Goal: Task Accomplishment & Management: Use online tool/utility

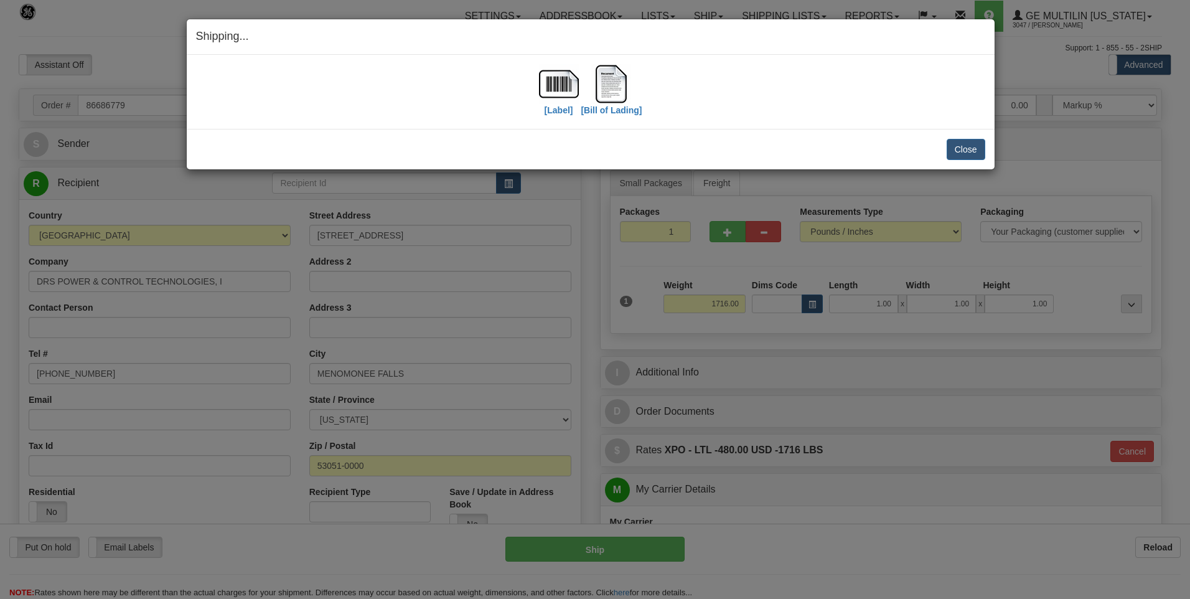
select select "0"
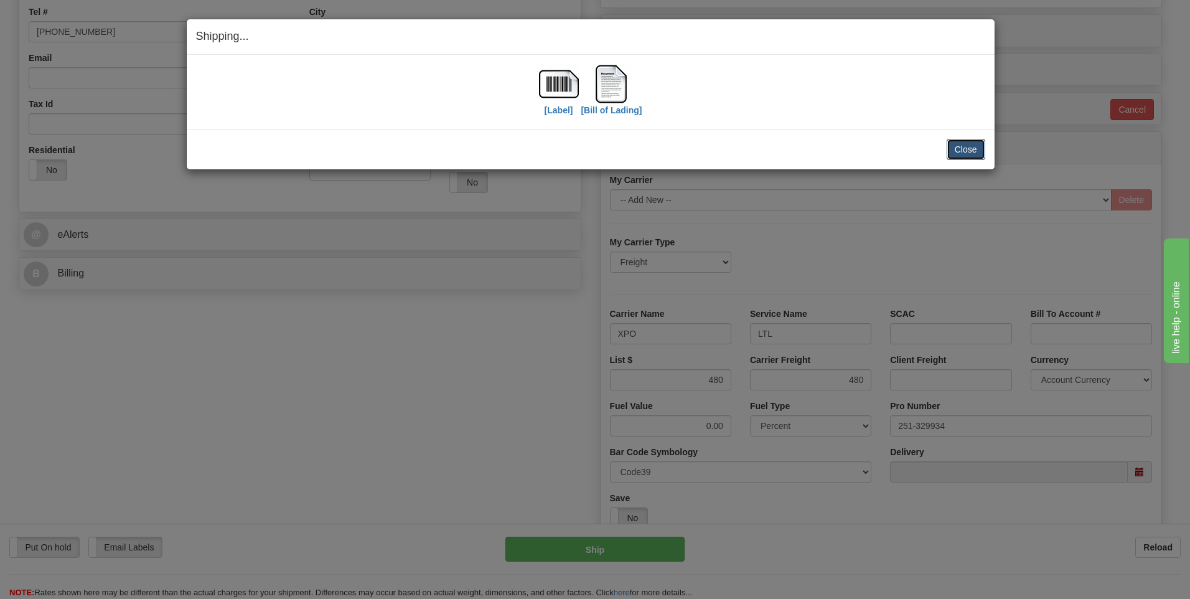
click at [955, 147] on button "Close" at bounding box center [965, 149] width 39 height 21
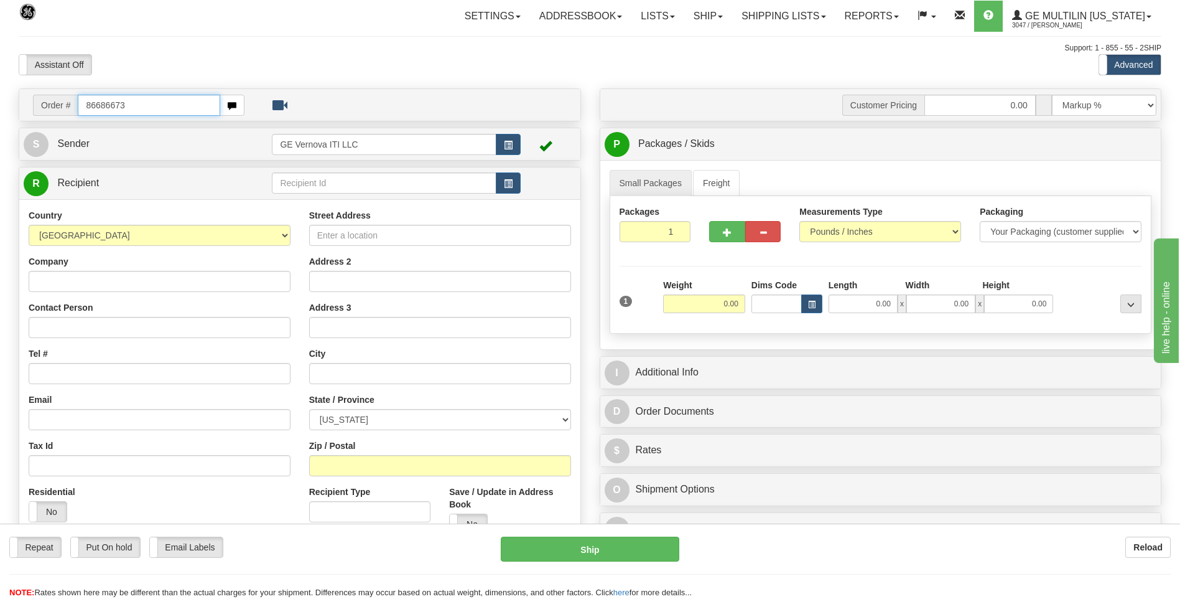
type input "86686673"
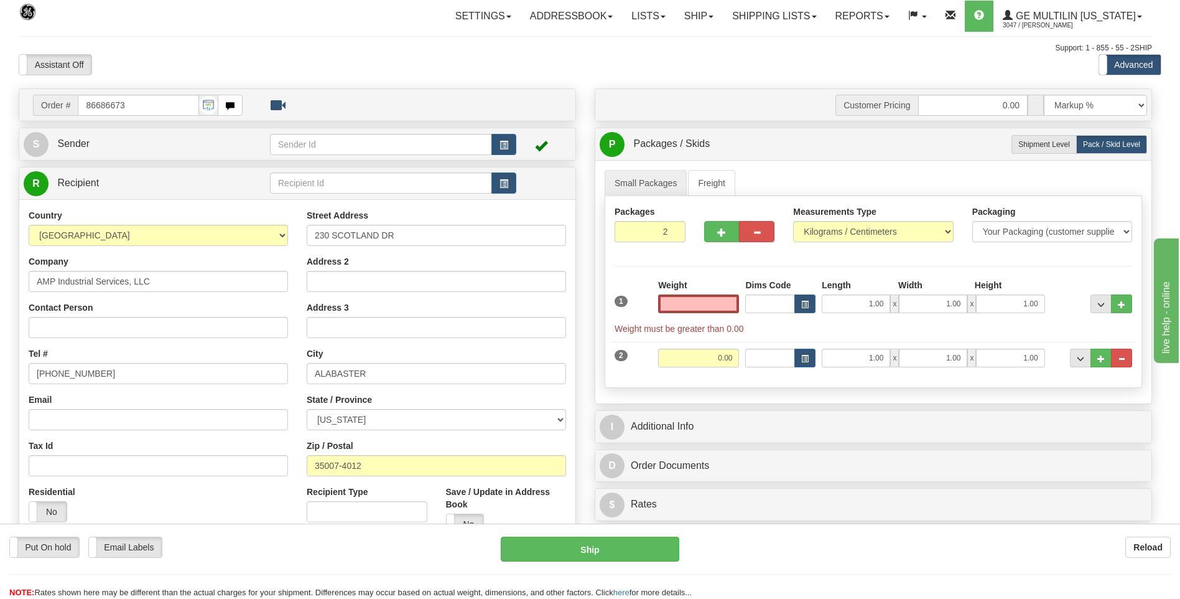
click button "Delete" at bounding box center [0, 0] width 0 height 0
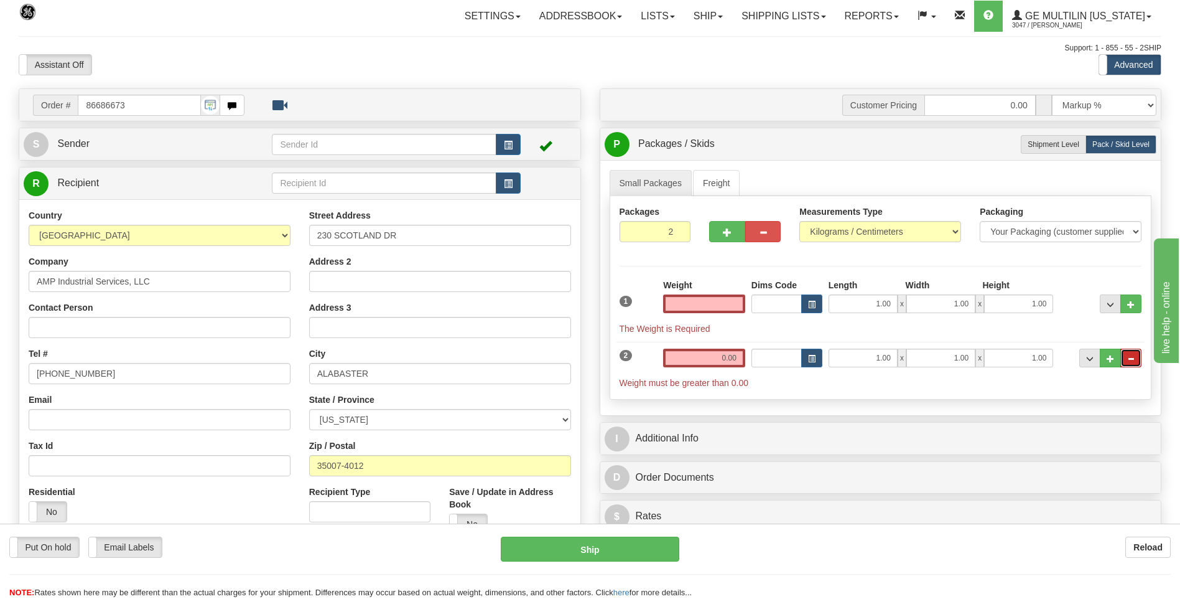
type input "0.00"
click at [1134, 365] on button "..." at bounding box center [1131, 357] width 21 height 19
type input "1"
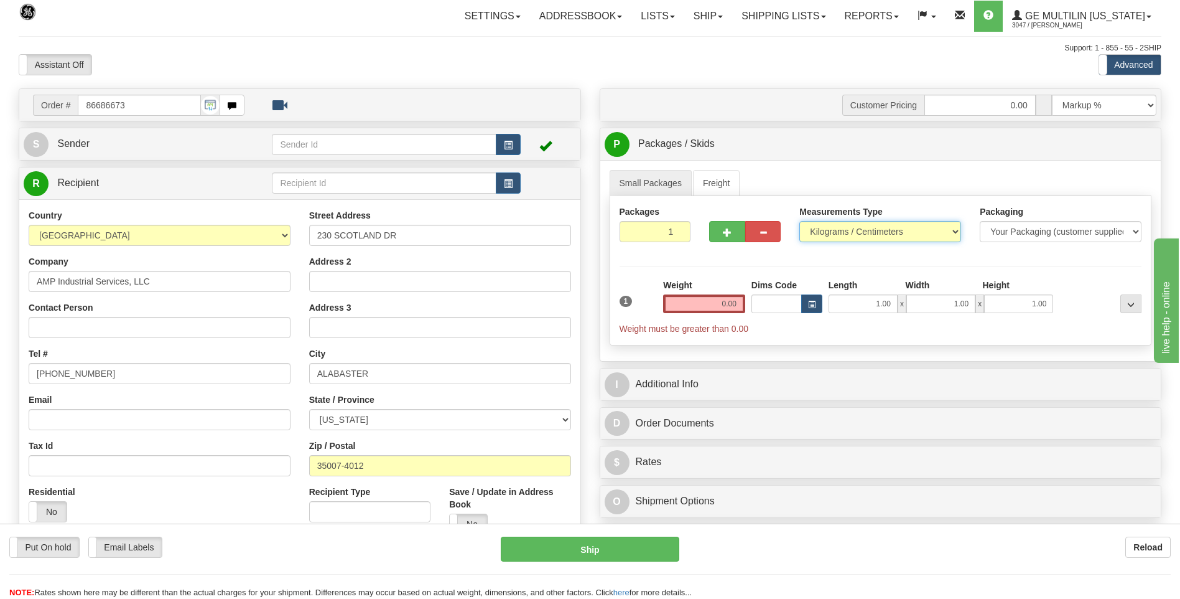
drag, startPoint x: 871, startPoint y: 230, endPoint x: 865, endPoint y: 239, distance: 10.4
click at [871, 230] on select "Pounds / Inches Kilograms / Centimeters" at bounding box center [881, 231] width 162 height 21
select select "0"
click at [800, 221] on select "Pounds / Inches Kilograms / Centimeters" at bounding box center [881, 231] width 162 height 21
click at [740, 306] on input "0.00" at bounding box center [704, 303] width 82 height 19
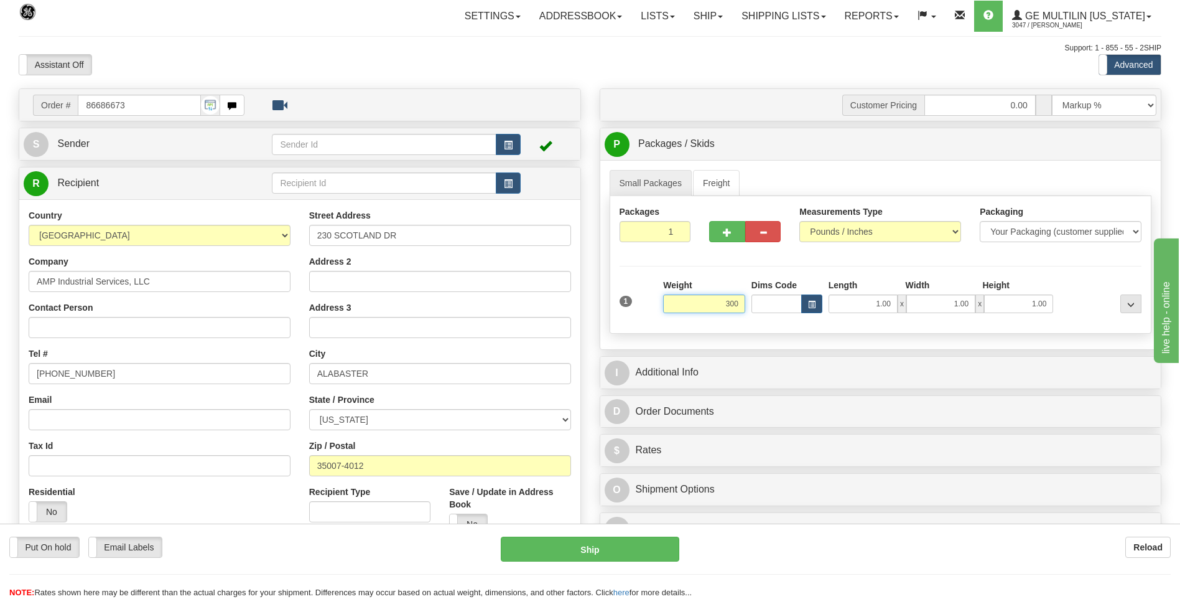
click button "Delete" at bounding box center [0, 0] width 0 height 0
type input "300.00"
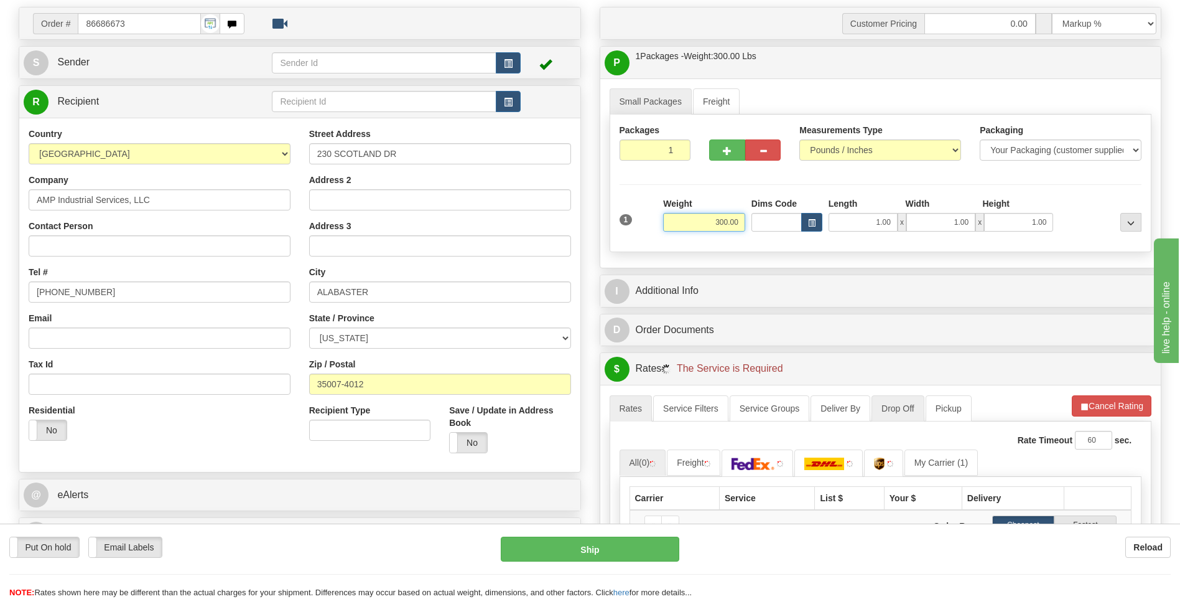
scroll to position [187, 0]
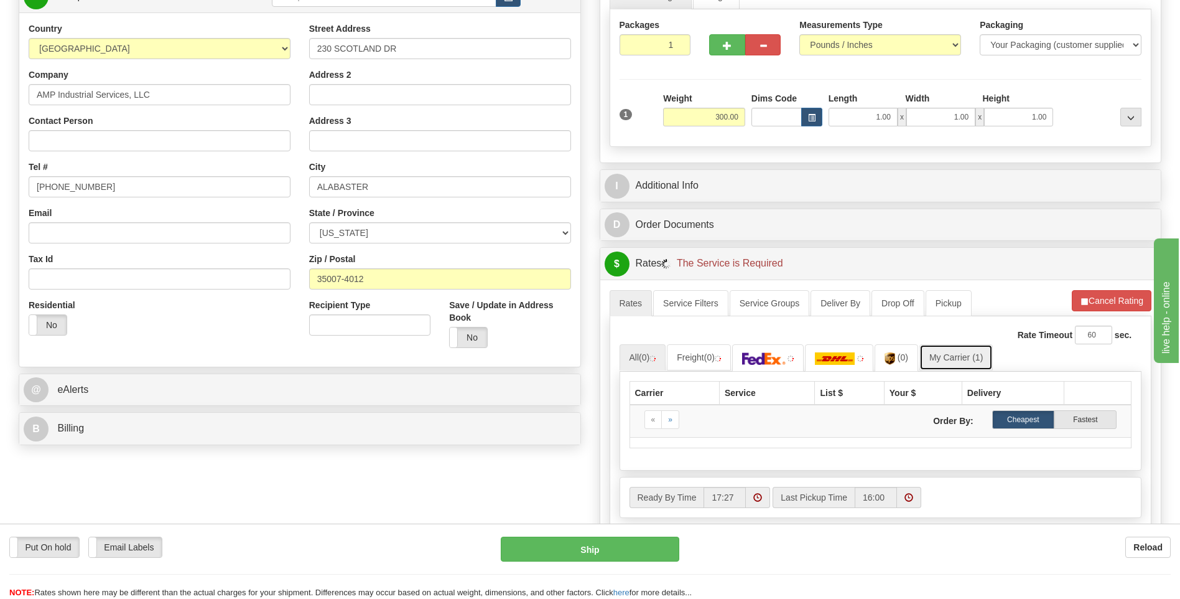
click at [964, 364] on link "My Carrier (1)" at bounding box center [956, 357] width 73 height 26
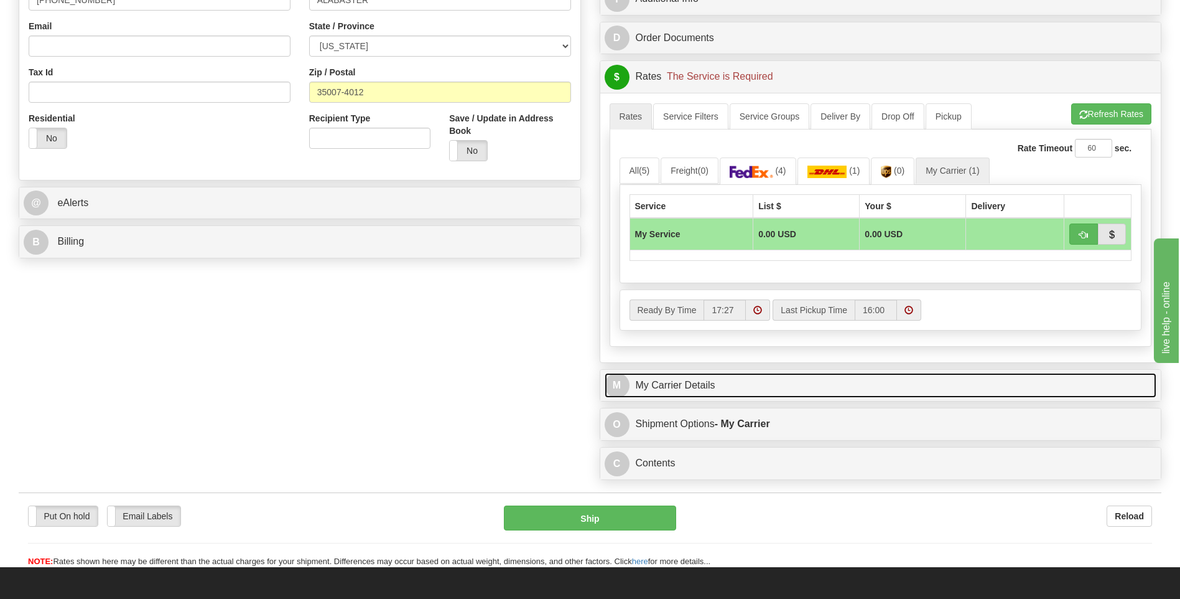
click at [758, 385] on link "M My Carrier Details" at bounding box center [881, 386] width 553 height 26
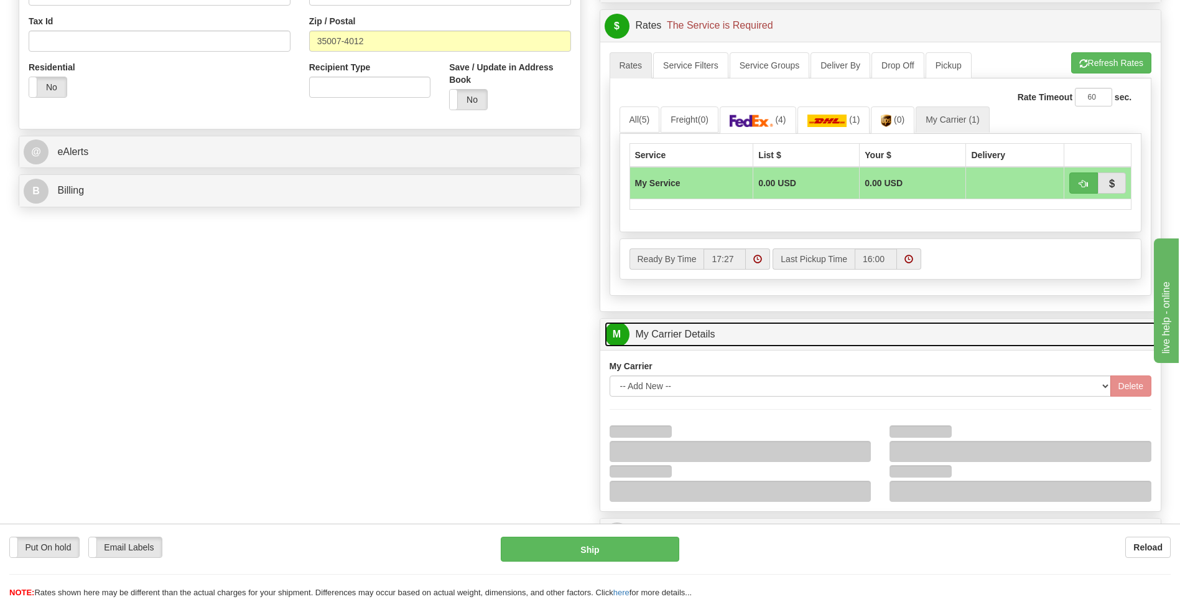
scroll to position [498, 0]
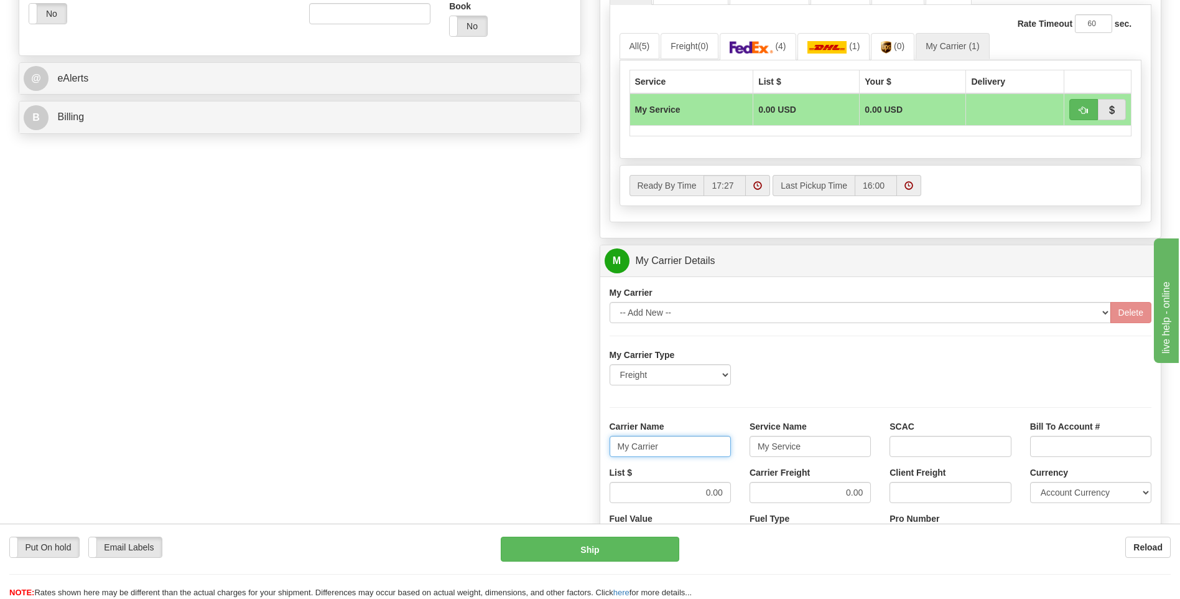
drag, startPoint x: 692, startPoint y: 448, endPoint x: 592, endPoint y: 442, distance: 99.8
click at [592, 441] on div "Customer Pricing 0.00 Markup % Discount % Flat Amount Per Pound Flat Amount Mar…" at bounding box center [881, 191] width 581 height 1201
type input "averi"
type input "ltl"
click at [759, 493] on div "List $ 0.00 Carrier Freight 0.00 Client Freight Currency Account Currency ARN A…" at bounding box center [880, 489] width 561 height 46
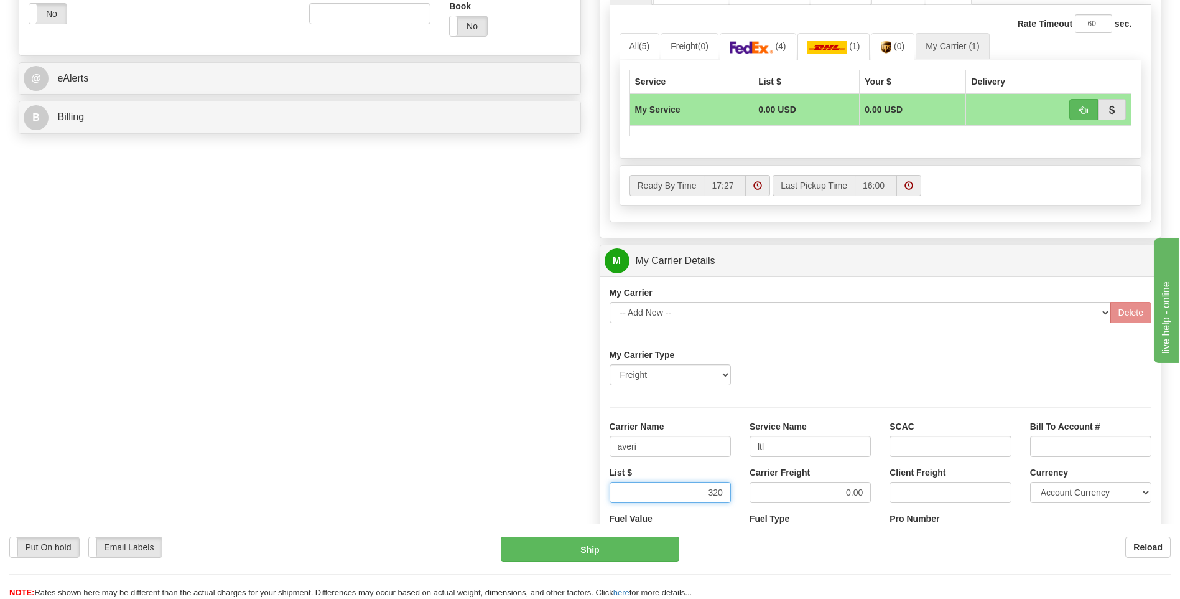
type input "320"
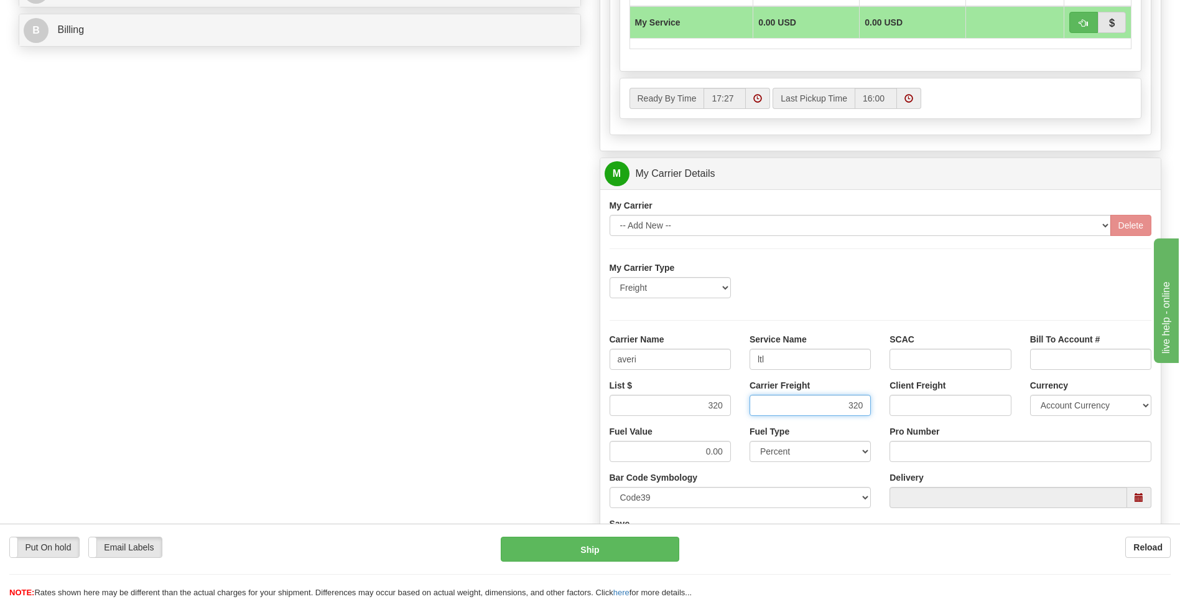
scroll to position [684, 0]
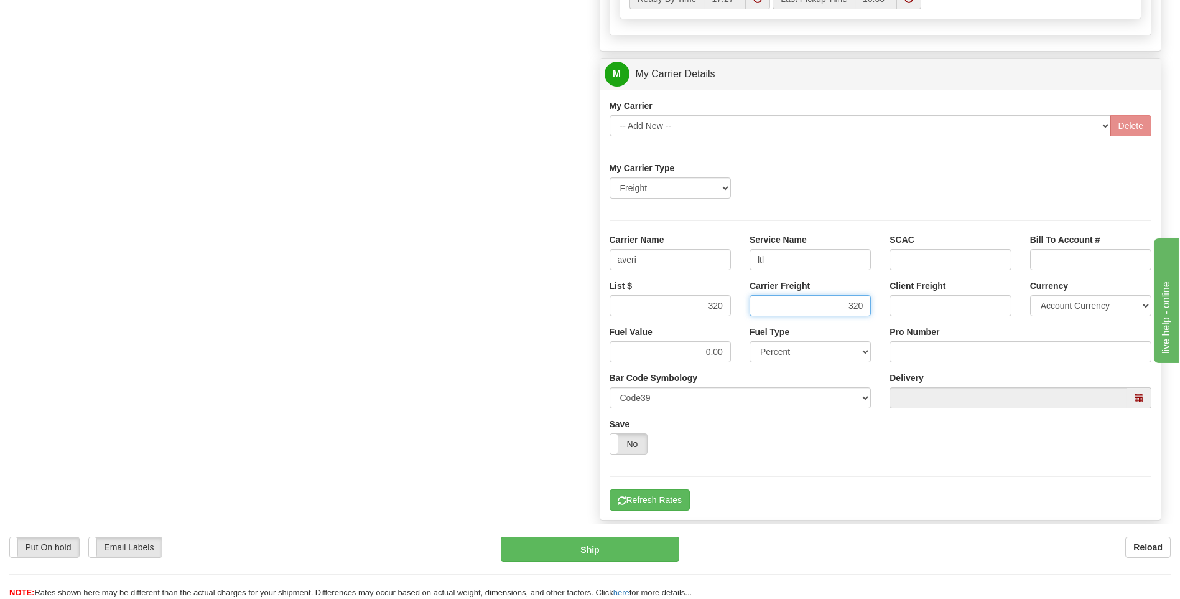
type input "320"
click at [933, 351] on input "Pro Number" at bounding box center [1021, 351] width 262 height 21
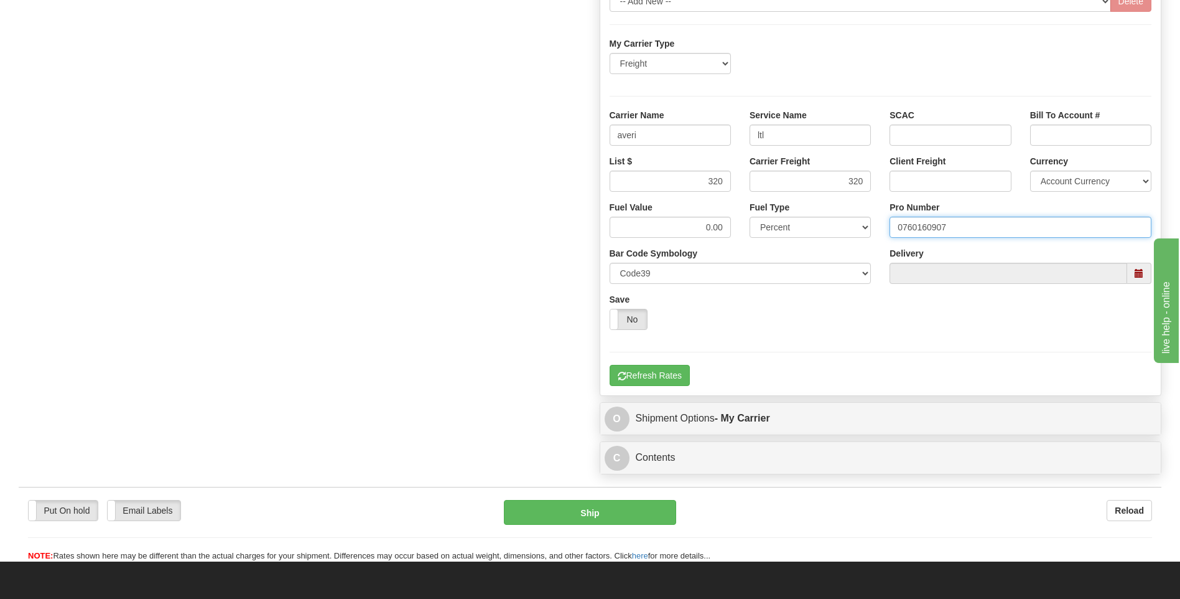
type input "0760160907"
click at [660, 363] on div "My Carrier Type Freight Same-Day Small Pack Air Freight Ocean Freight Carrier N…" at bounding box center [881, 211] width 543 height 348
click at [662, 372] on button "Refresh Rates" at bounding box center [650, 375] width 80 height 21
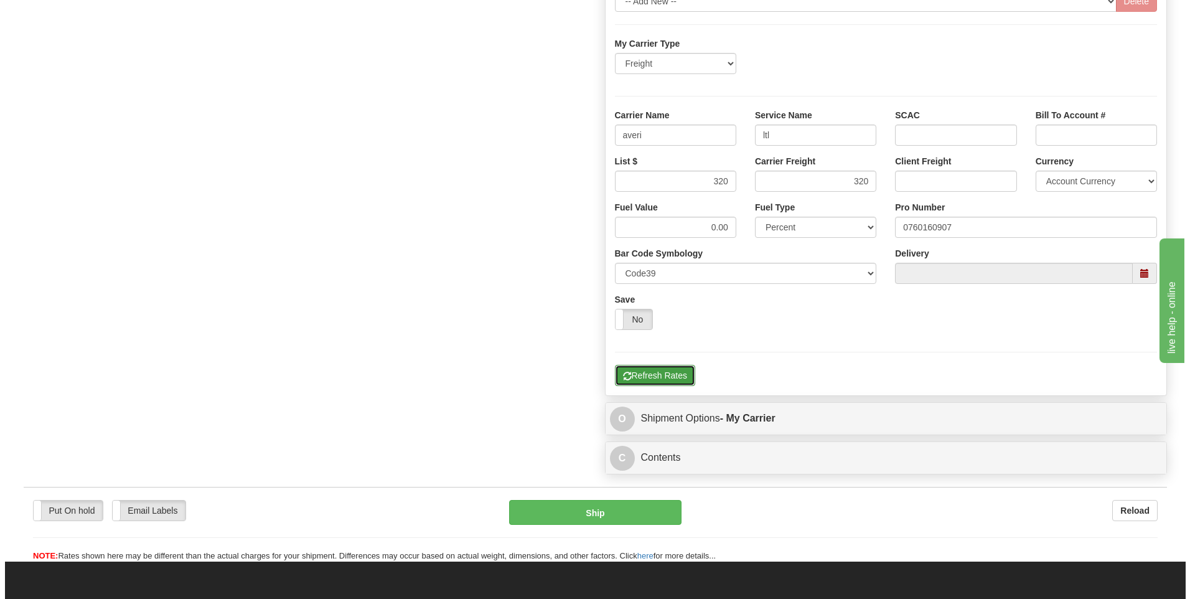
scroll to position [404, 0]
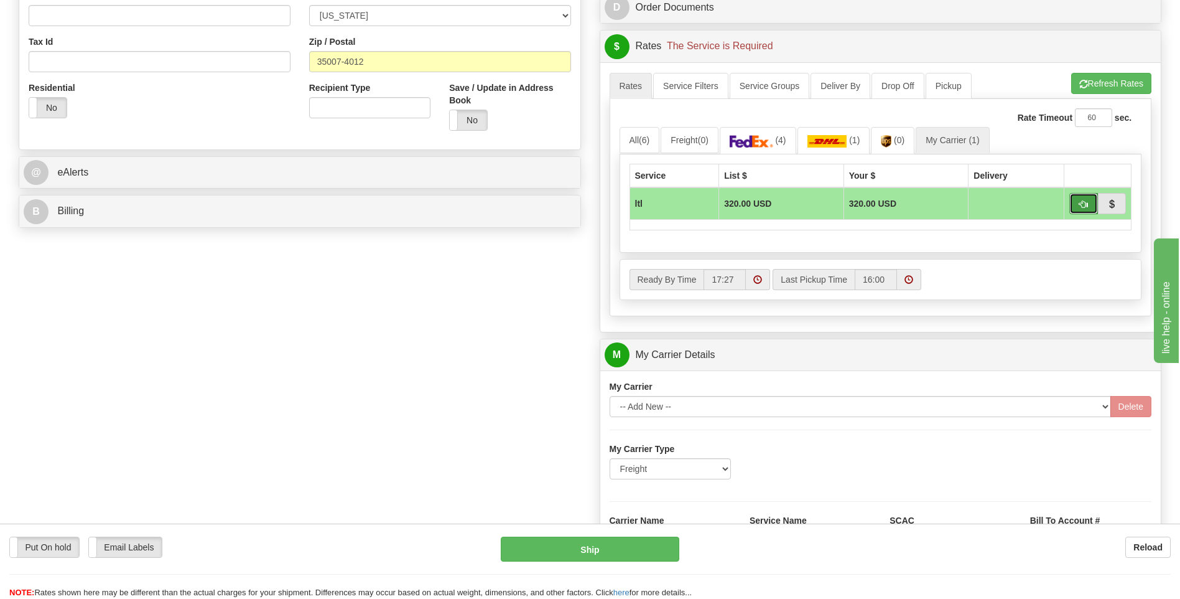
click at [1078, 205] on button "button" at bounding box center [1084, 203] width 29 height 21
type input "00"
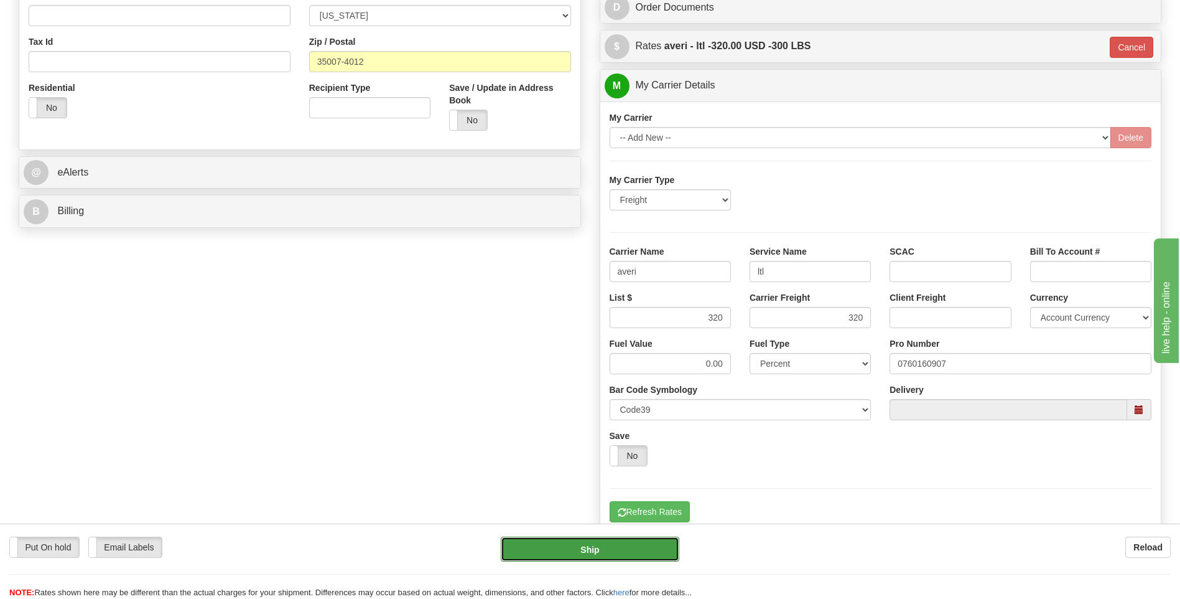
click at [586, 541] on button "Ship" at bounding box center [590, 548] width 178 height 25
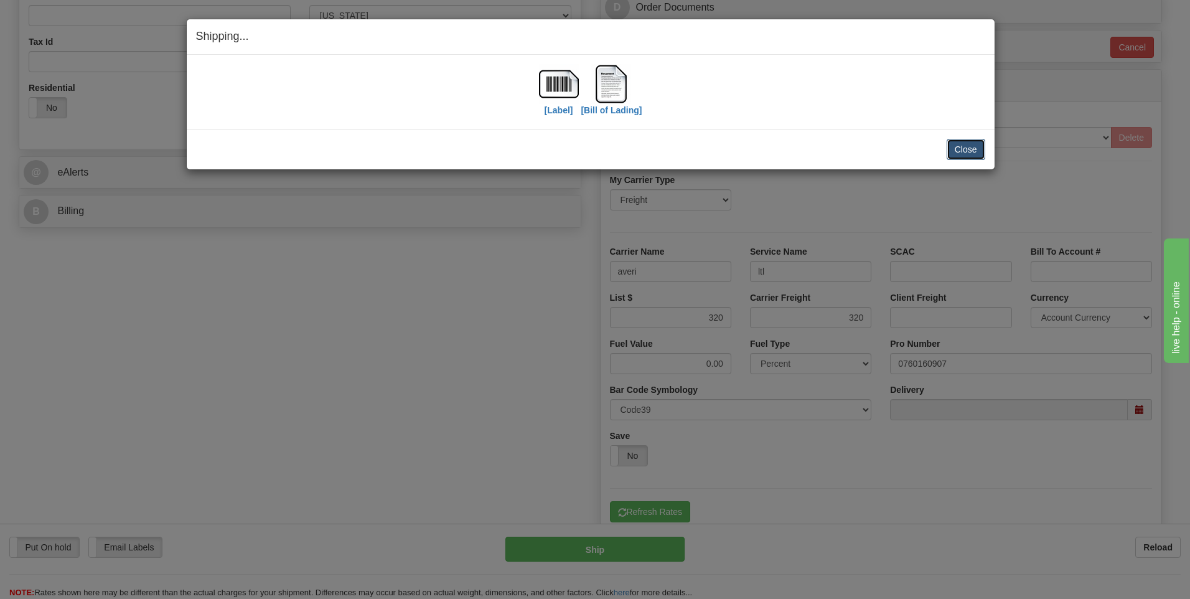
click at [958, 151] on button "Close" at bounding box center [965, 149] width 39 height 21
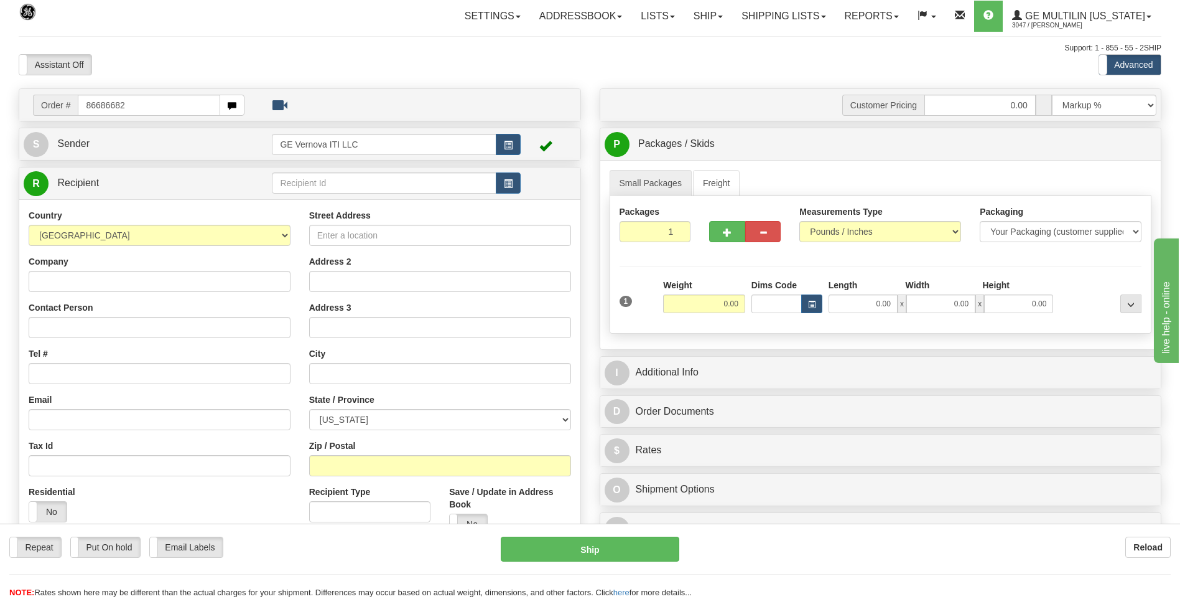
type input "86686682"
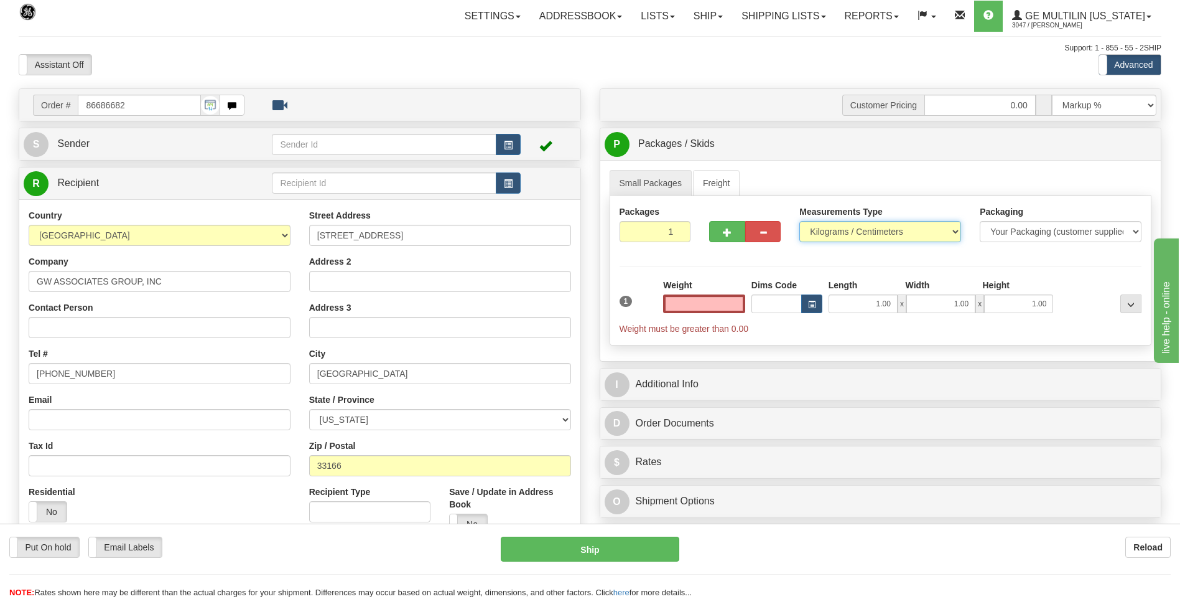
type input "0.00"
click at [891, 229] on select "Pounds / Inches Kilograms / Centimeters" at bounding box center [881, 231] width 162 height 21
select select "0"
click at [800, 221] on select "Pounds / Inches Kilograms / Centimeters" at bounding box center [881, 231] width 162 height 21
click at [738, 299] on input "0.00" at bounding box center [704, 303] width 82 height 19
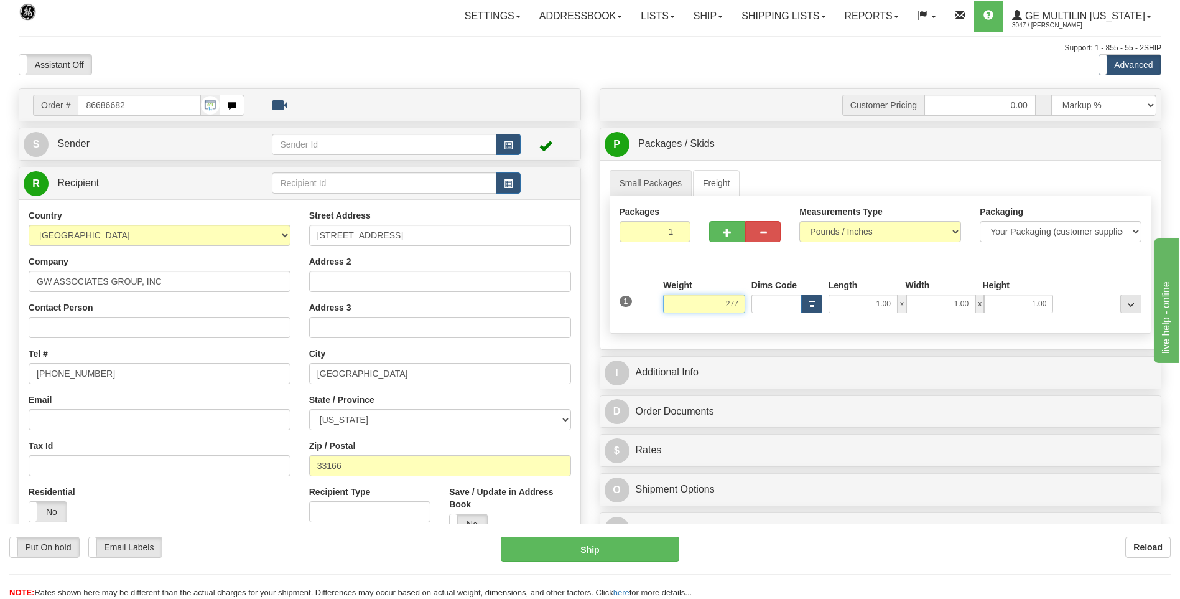
click button "Delete" at bounding box center [0, 0] width 0 height 0
type input "277.00"
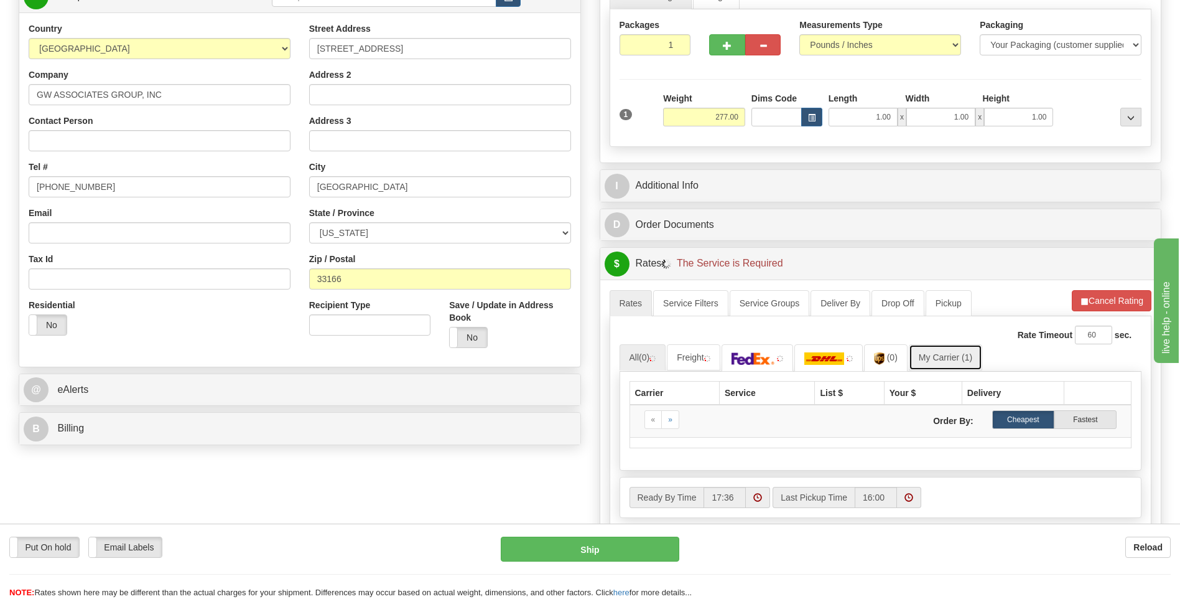
click at [966, 357] on link "My Carrier (1)" at bounding box center [945, 357] width 73 height 26
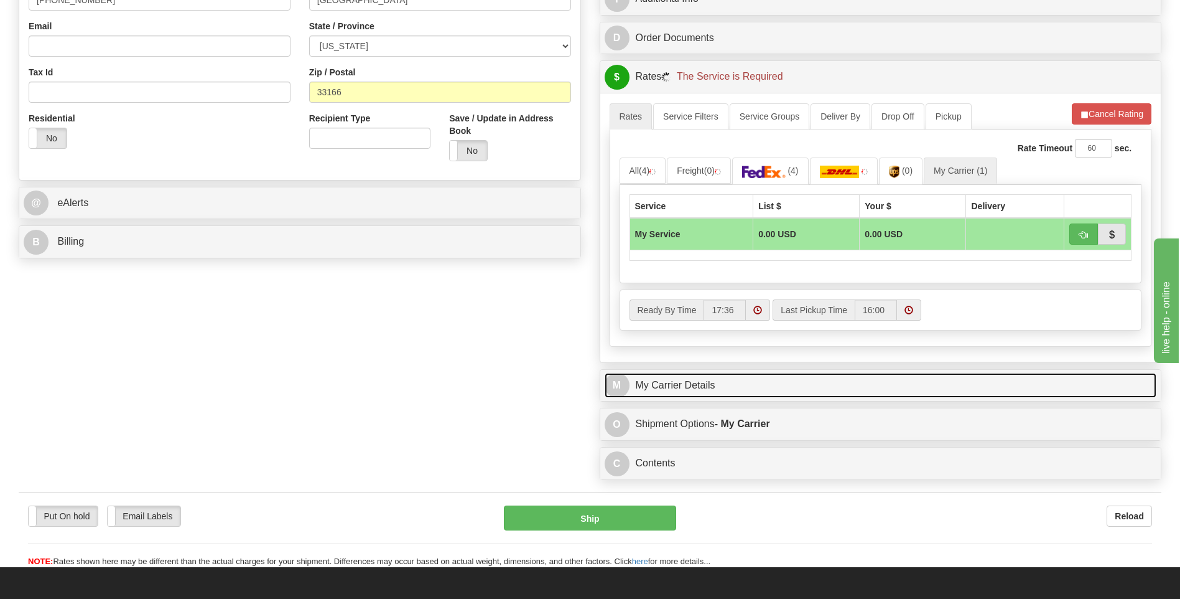
click at [721, 382] on link "M My Carrier Details" at bounding box center [881, 386] width 553 height 26
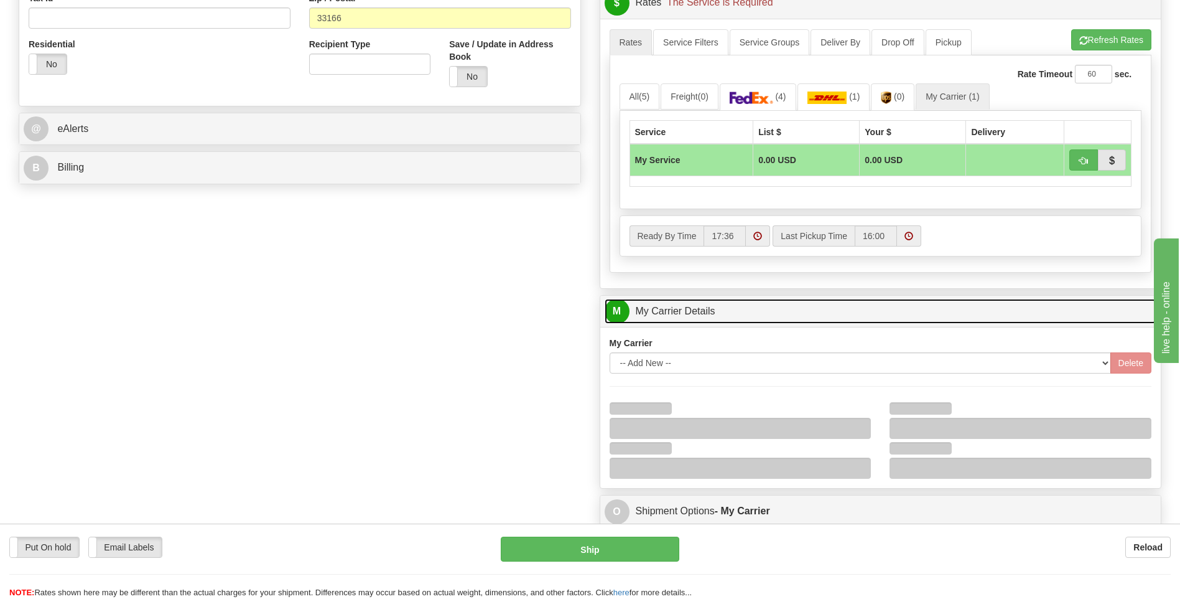
scroll to position [560, 0]
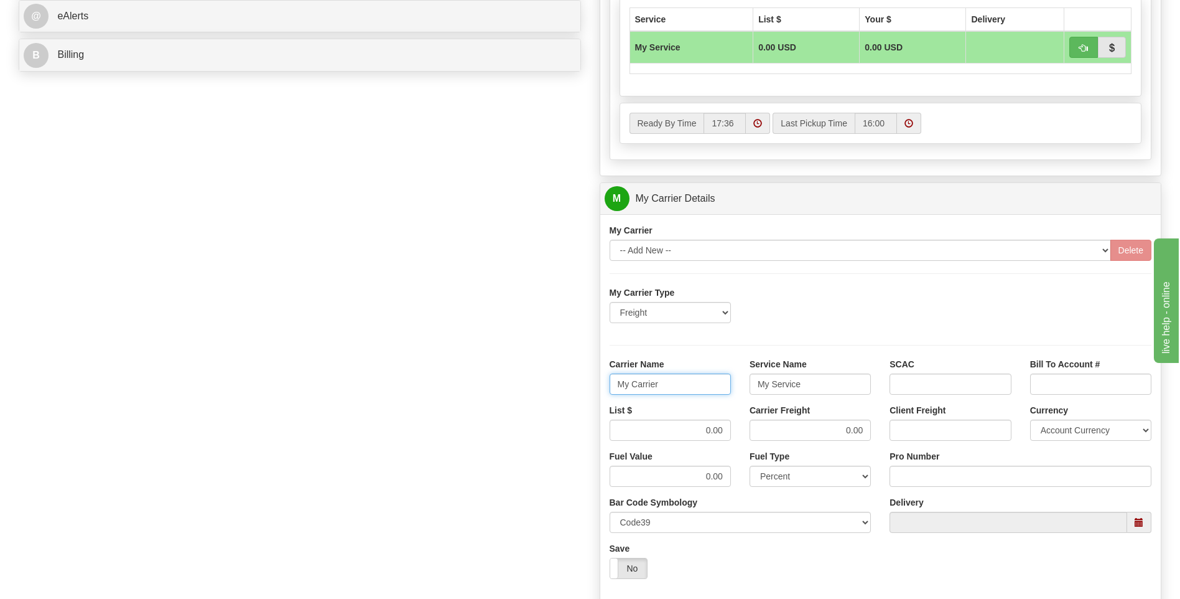
drag, startPoint x: 670, startPoint y: 384, endPoint x: 593, endPoint y: 396, distance: 77.4
click at [593, 396] on div "Customer Pricing 0.00 Markup % Discount % Flat Amount Per Pound Flat Amount Mar…" at bounding box center [881, 128] width 581 height 1201
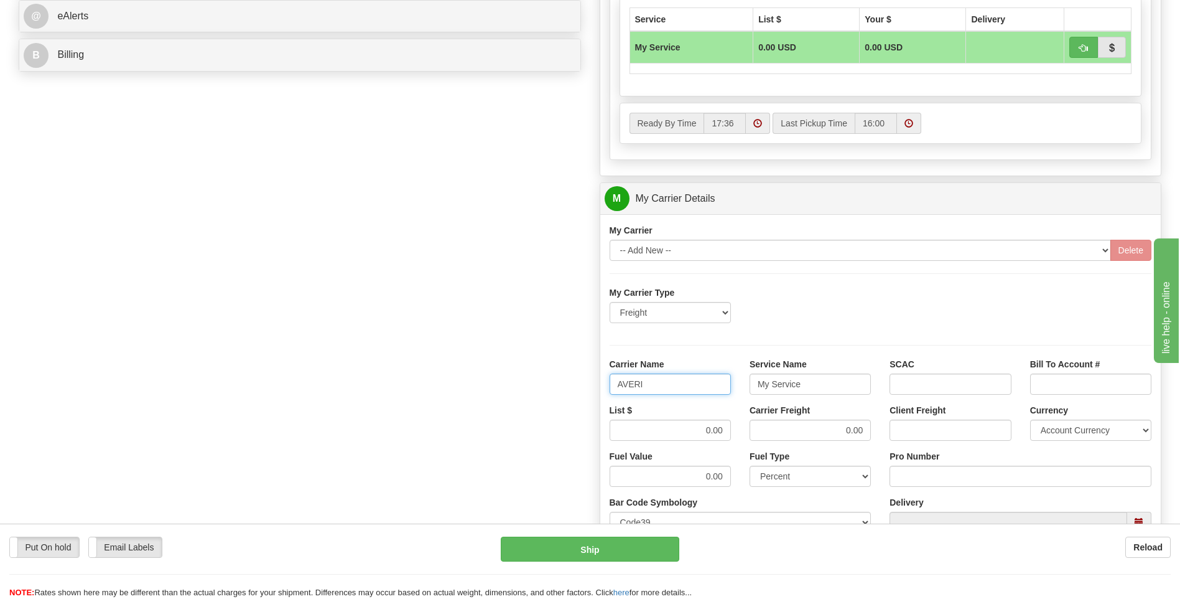
type input "AVERI"
type input "LTL"
drag, startPoint x: 676, startPoint y: 430, endPoint x: 747, endPoint y: 427, distance: 71.0
click at [747, 427] on div "List $ 0.00 Carrier Freight 0.00 Client Freight Currency Account Currency ARN A…" at bounding box center [880, 427] width 561 height 46
type input "320"
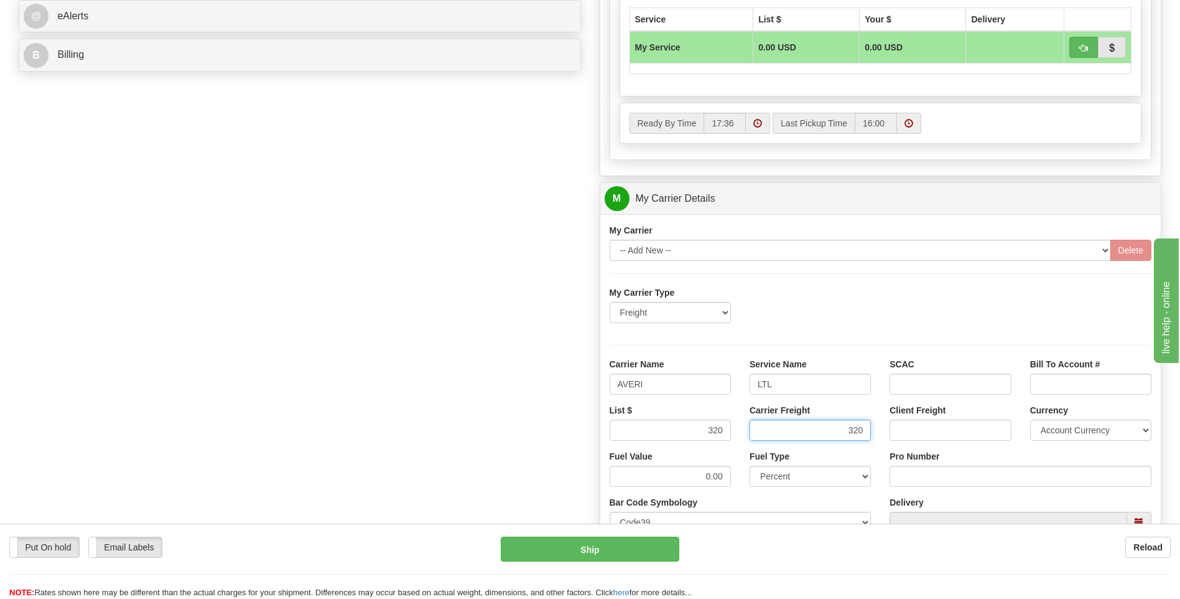
type input "320"
click at [934, 469] on input "Pro Number" at bounding box center [1021, 475] width 262 height 21
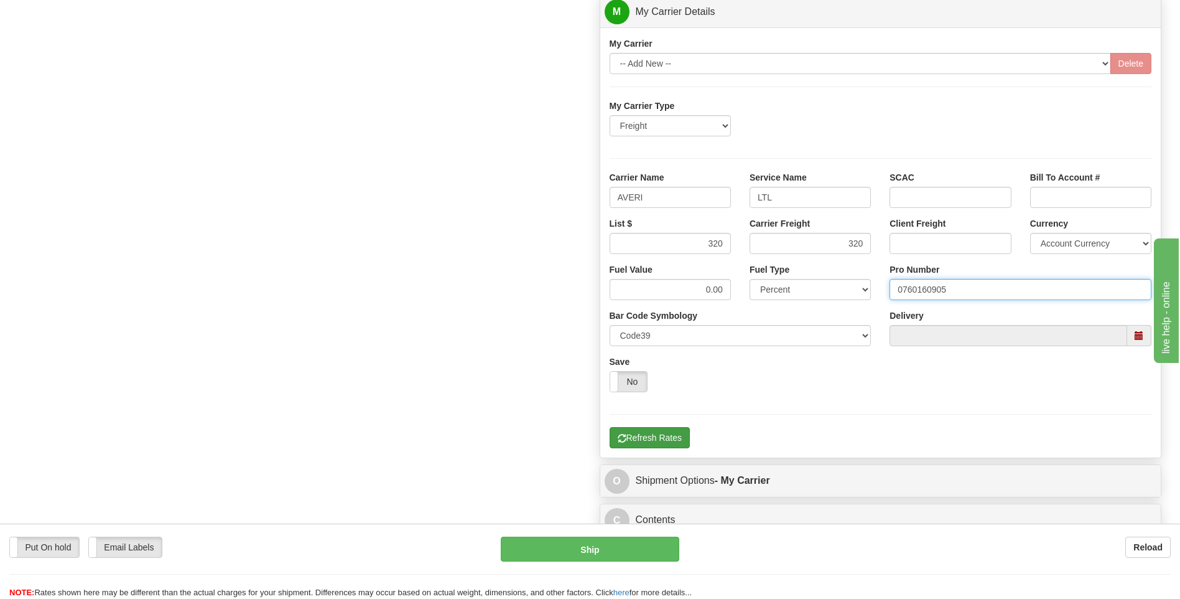
type input "0760160905"
click at [660, 442] on button "Refresh Rates" at bounding box center [650, 437] width 80 height 21
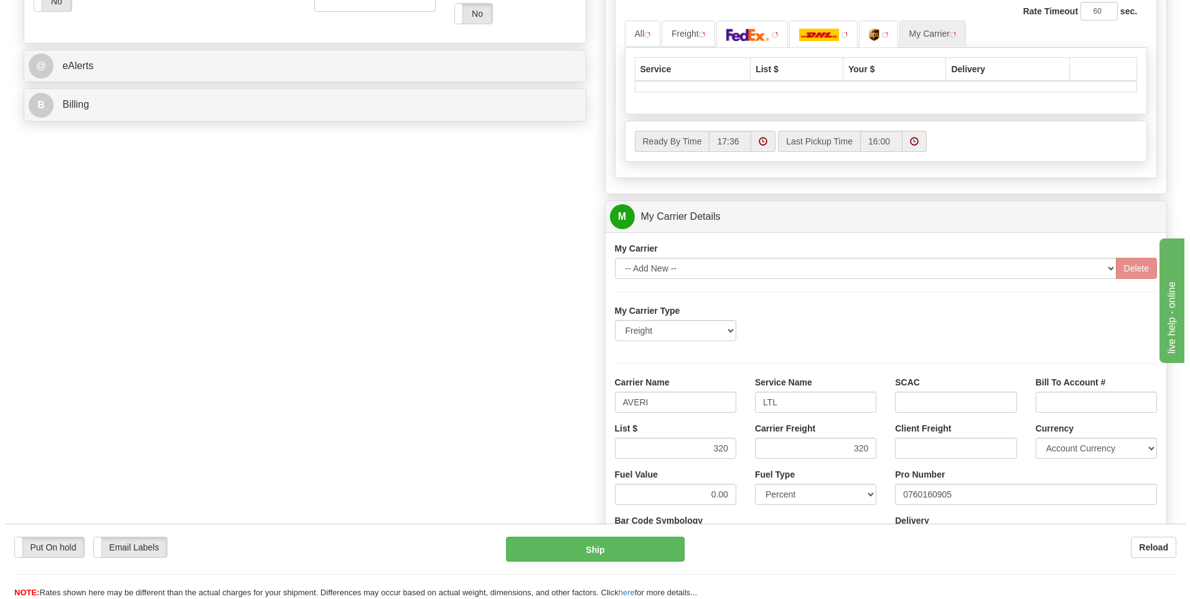
scroll to position [342, 0]
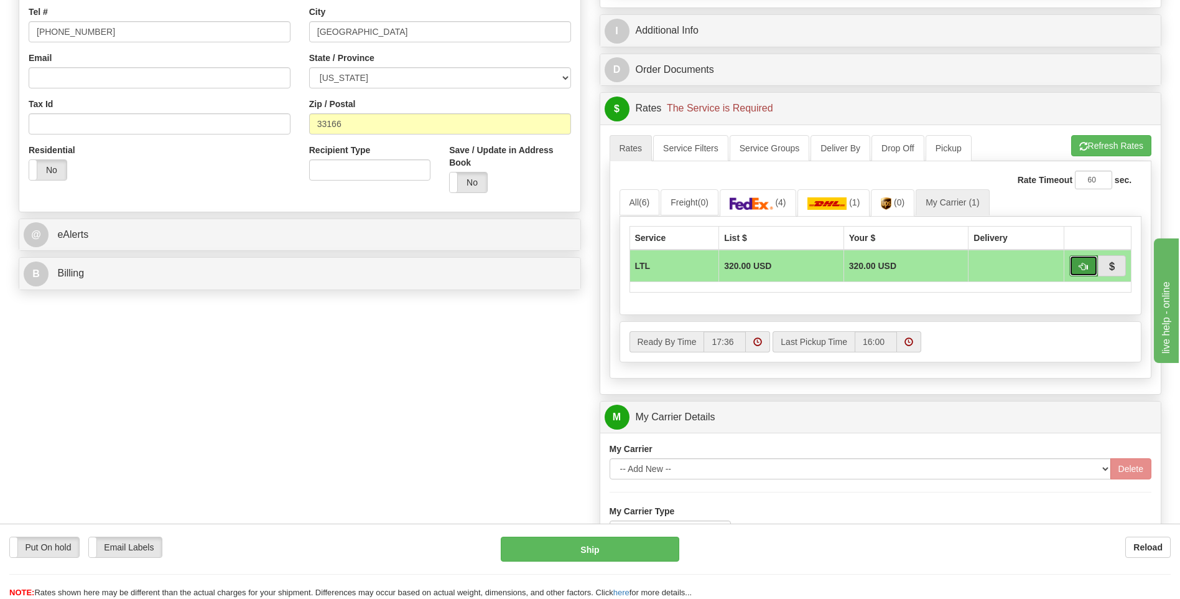
click at [1080, 265] on span "button" at bounding box center [1084, 267] width 9 height 8
type input "00"
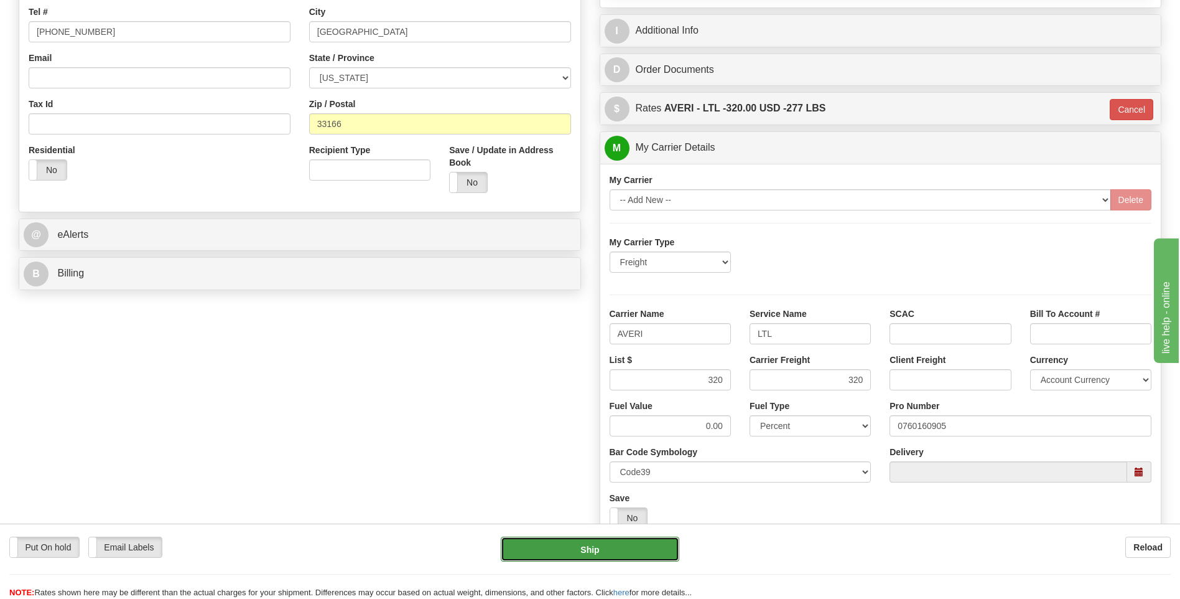
click at [651, 544] on button "Ship" at bounding box center [590, 548] width 178 height 25
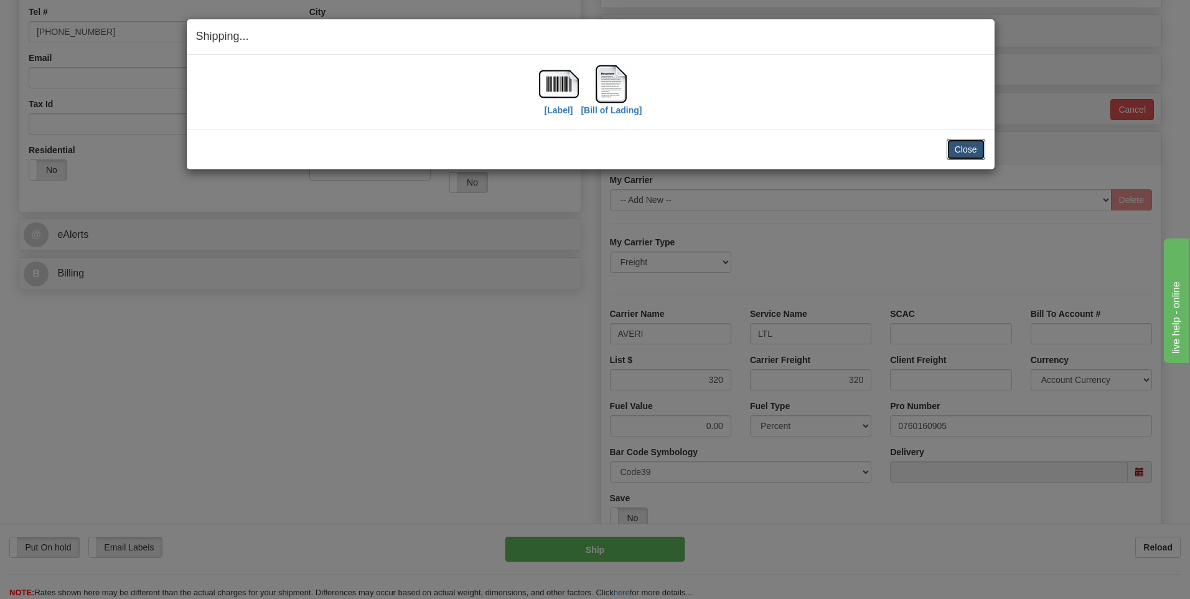
click at [977, 152] on button "Close" at bounding box center [965, 149] width 39 height 21
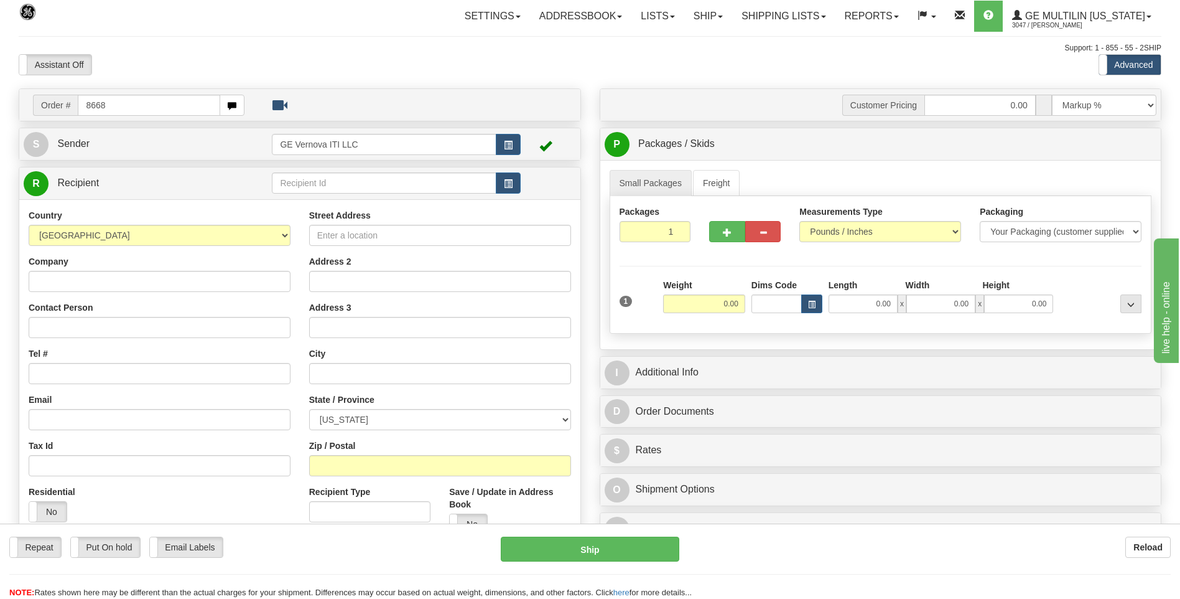
type input "8668"
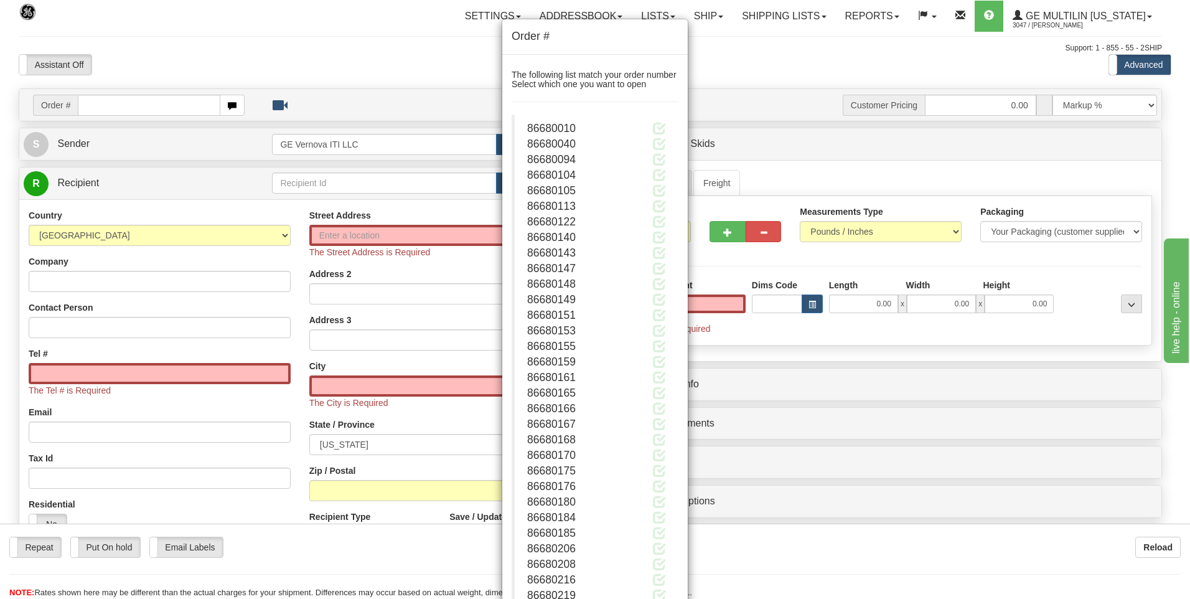
click button "Delete" at bounding box center [0, 0] width 0 height 0
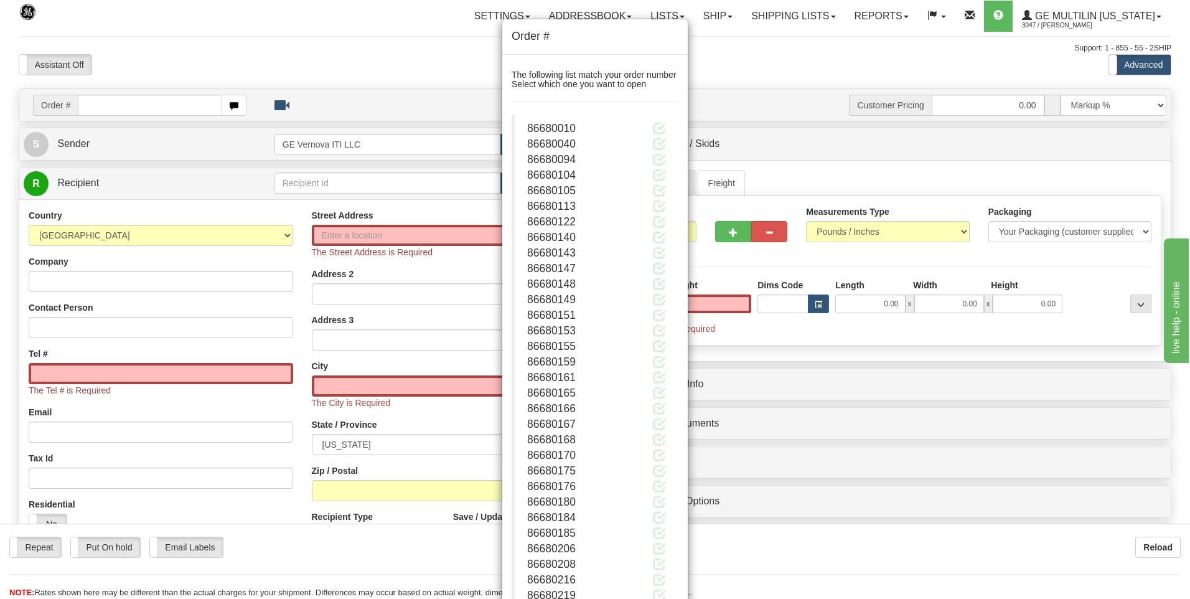
type input "0.00"
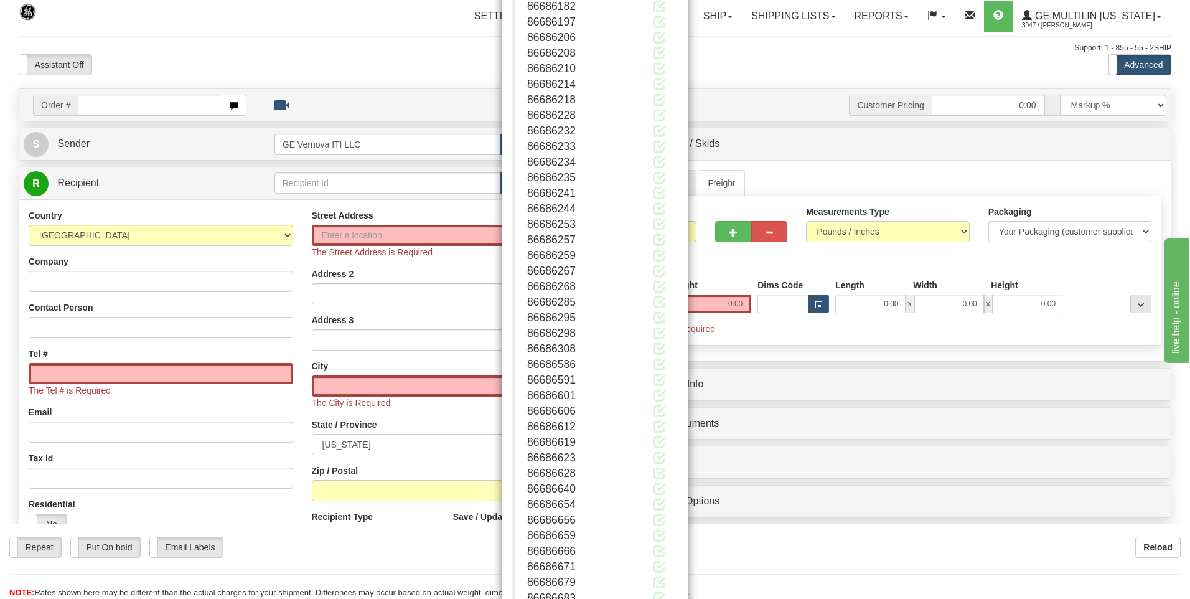
scroll to position [10017, 0]
click at [653, 562] on button "Close" at bounding box center [659, 559] width 39 height 21
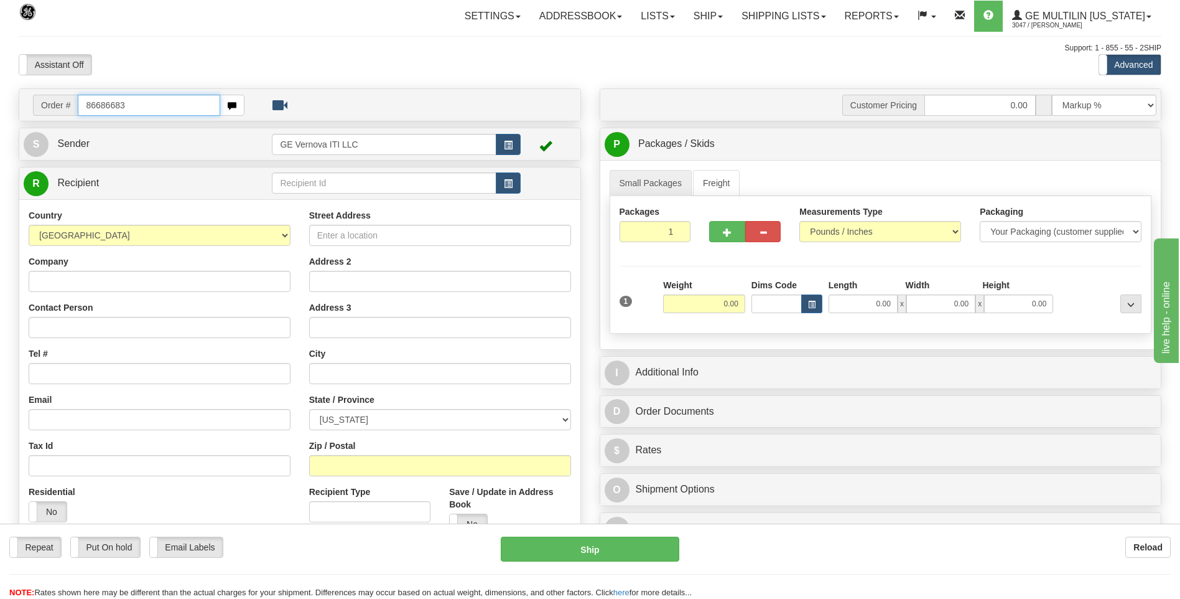
type input "86686683"
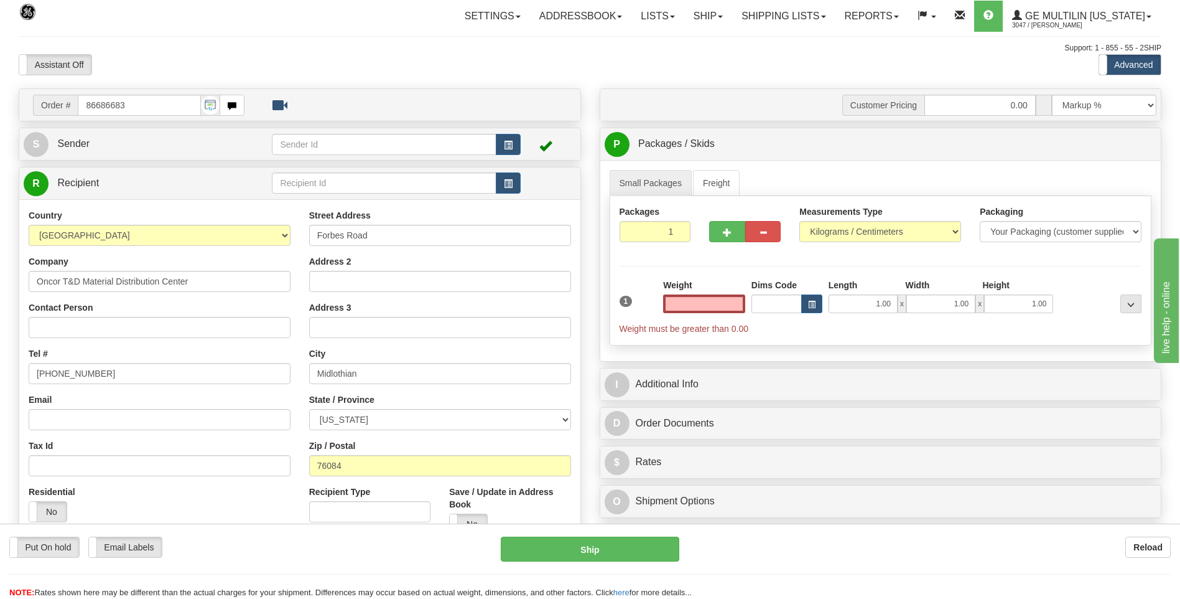
click button "Delete" at bounding box center [0, 0] width 0 height 0
type input "0.00"
click at [820, 233] on select "Pounds / Inches Kilograms / Centimeters" at bounding box center [881, 231] width 162 height 21
select select "0"
click at [800, 221] on select "Pounds / Inches Kilograms / Centimeters" at bounding box center [881, 231] width 162 height 21
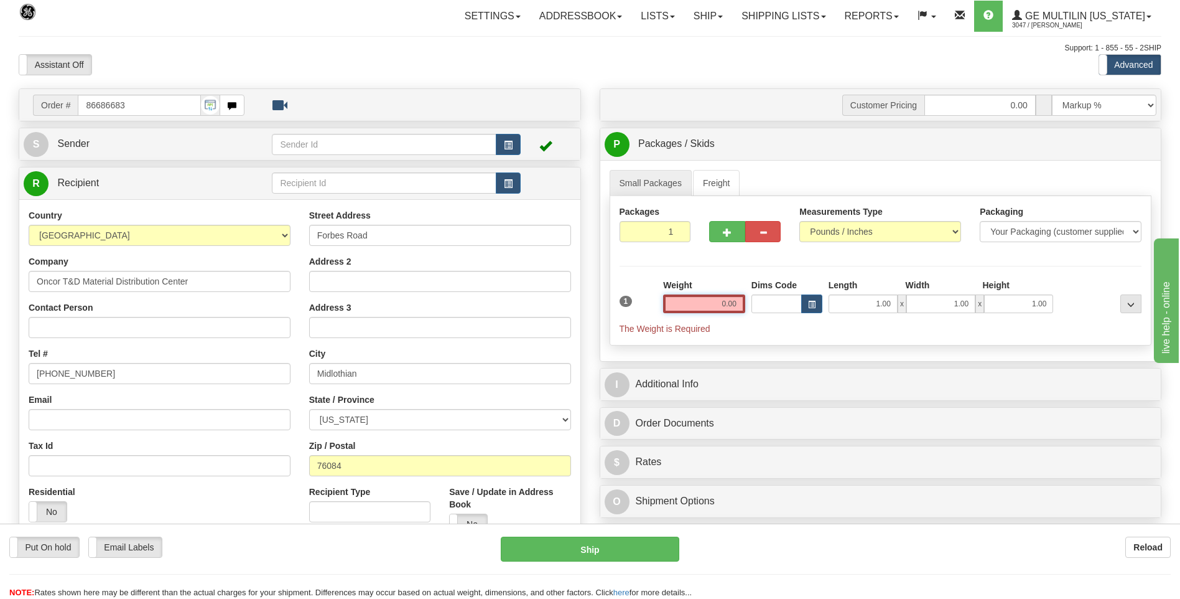
click at [735, 307] on input "0.00" at bounding box center [704, 303] width 82 height 19
type input "0.00"
click at [739, 301] on input "0.00" at bounding box center [704, 303] width 82 height 19
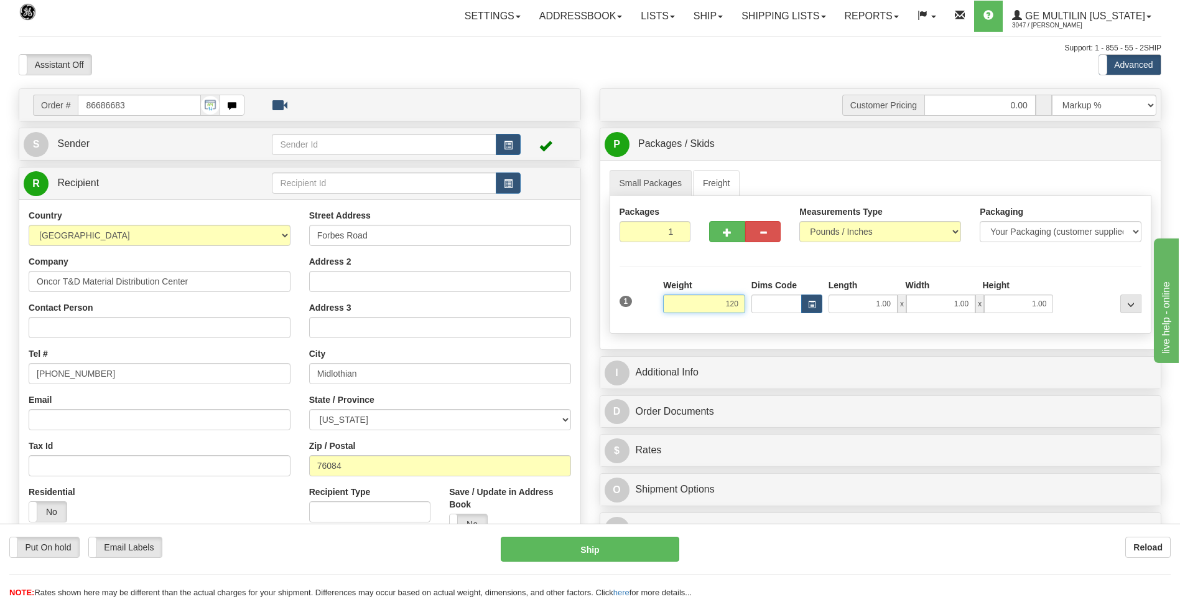
click button "Delete" at bounding box center [0, 0] width 0 height 0
type input "120.00"
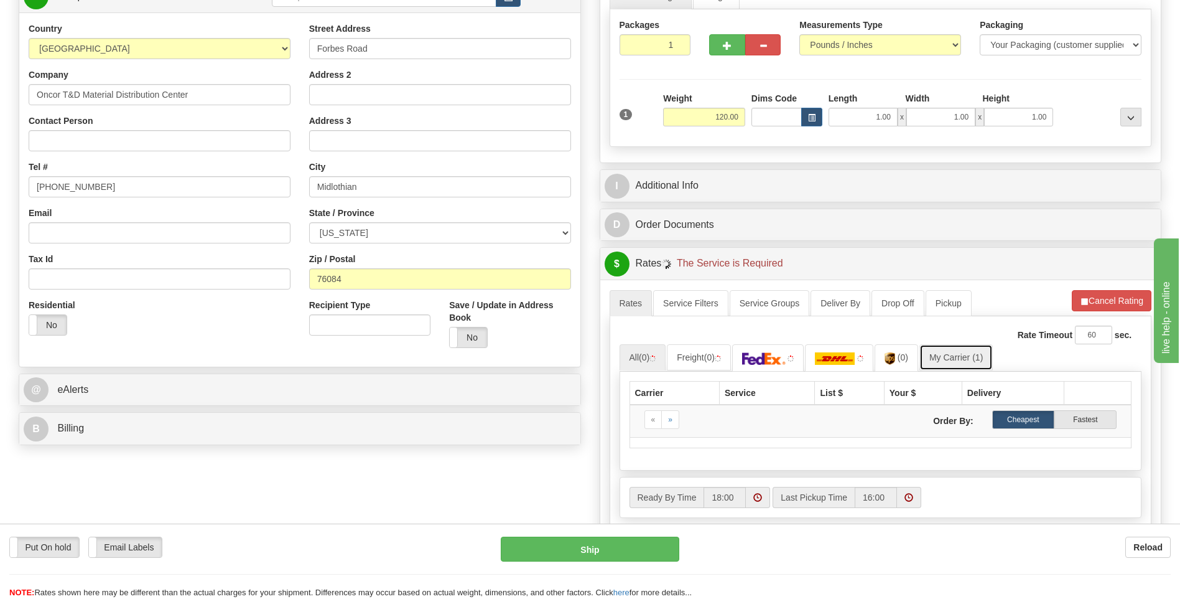
click at [964, 360] on link "My Carrier (1)" at bounding box center [956, 357] width 73 height 26
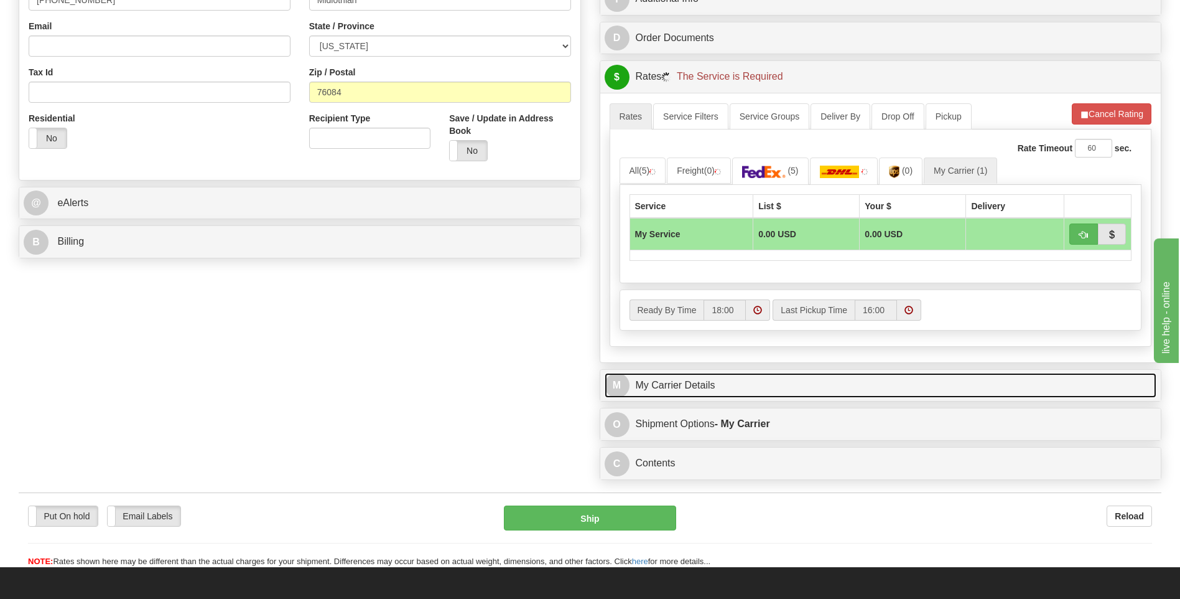
click at [713, 380] on link "M My Carrier Details" at bounding box center [881, 386] width 553 height 26
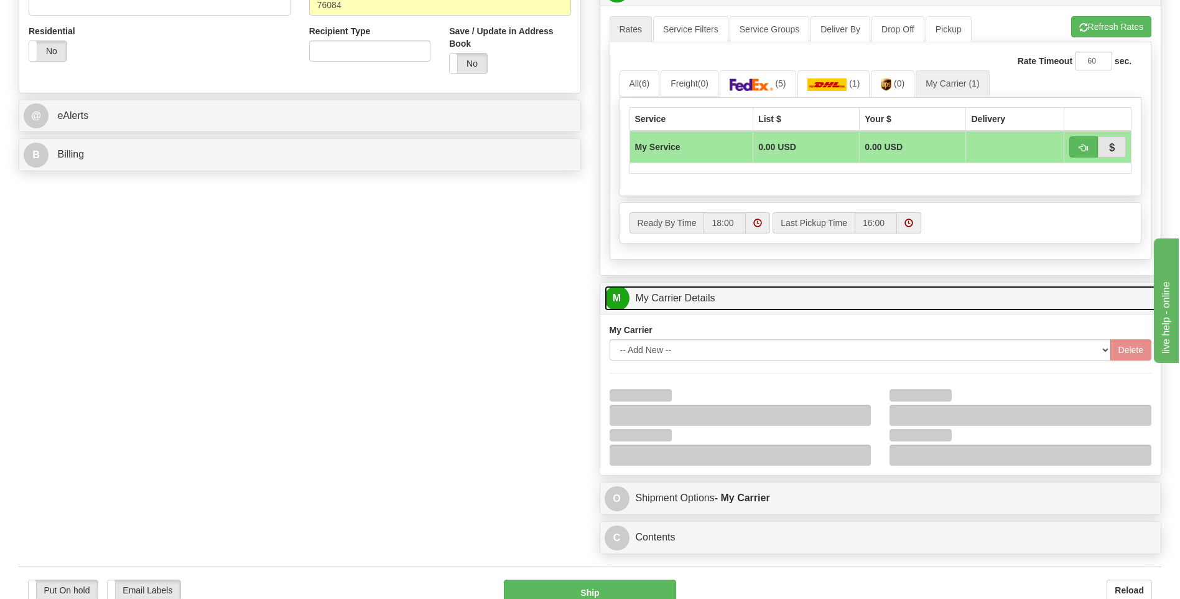
scroll to position [560, 0]
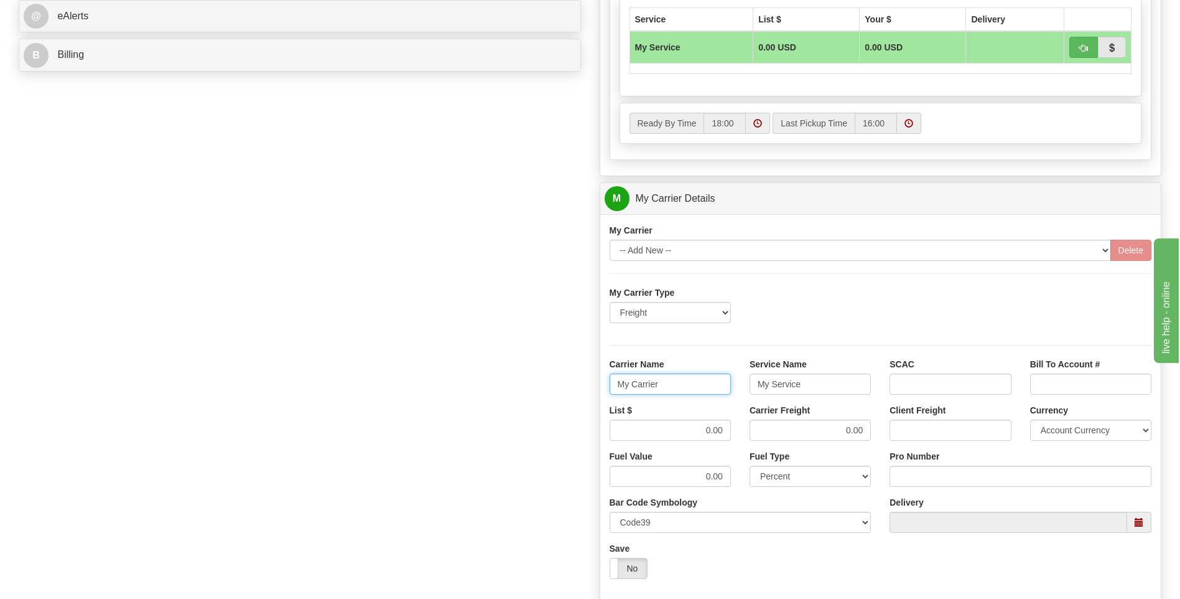
drag, startPoint x: 653, startPoint y: 386, endPoint x: 612, endPoint y: 381, distance: 40.8
click at [612, 386] on input "My Carrier" at bounding box center [670, 383] width 121 height 21
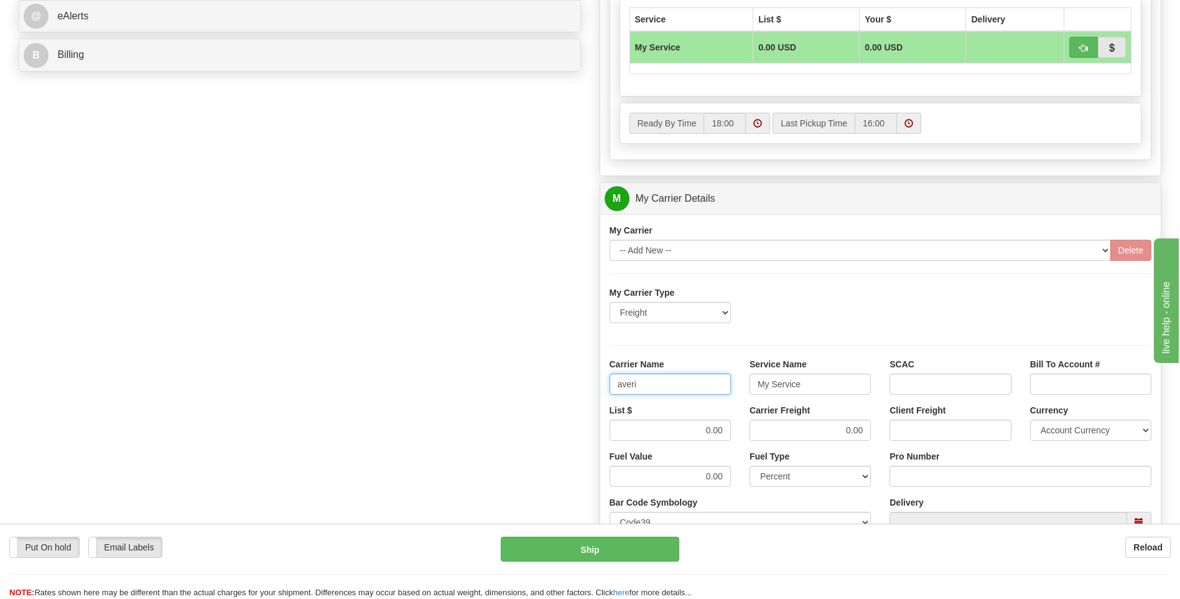
type input "averi"
type input "ltl"
drag, startPoint x: 671, startPoint y: 425, endPoint x: 745, endPoint y: 429, distance: 74.1
click at [744, 432] on div "List $ 0.00 Carrier Freight 0.00 Client Freight Currency Account Currency ARN A…" at bounding box center [880, 427] width 561 height 46
type input "320"
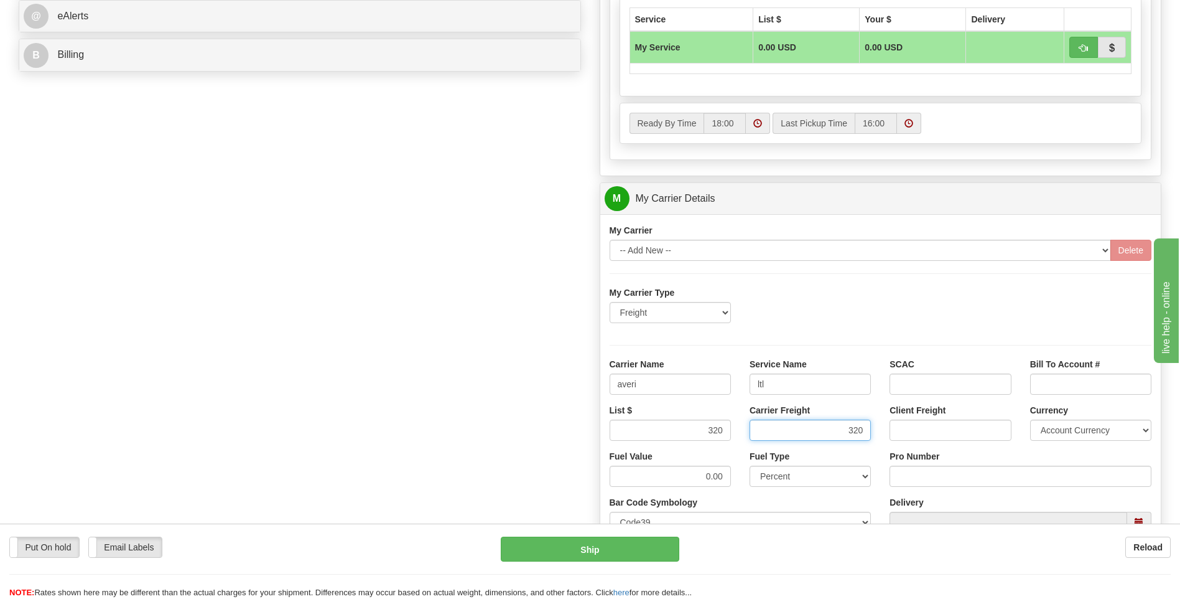
type input "320"
click at [907, 469] on input "Pro Number" at bounding box center [1021, 475] width 262 height 21
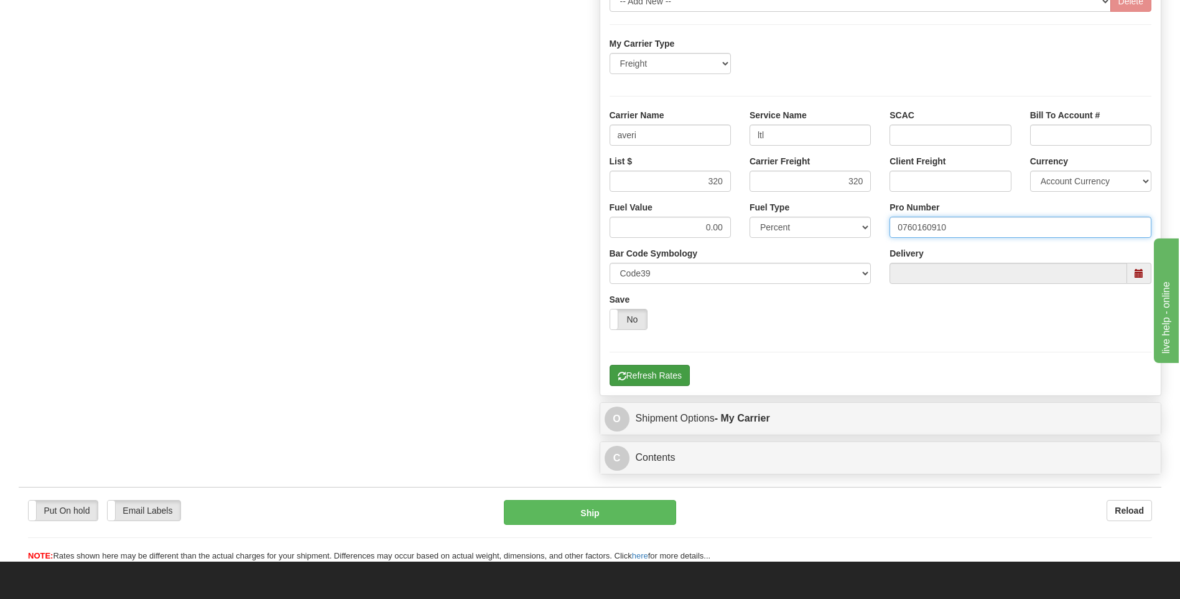
type input "0760160910"
click at [656, 376] on button "Refresh Rates" at bounding box center [650, 375] width 80 height 21
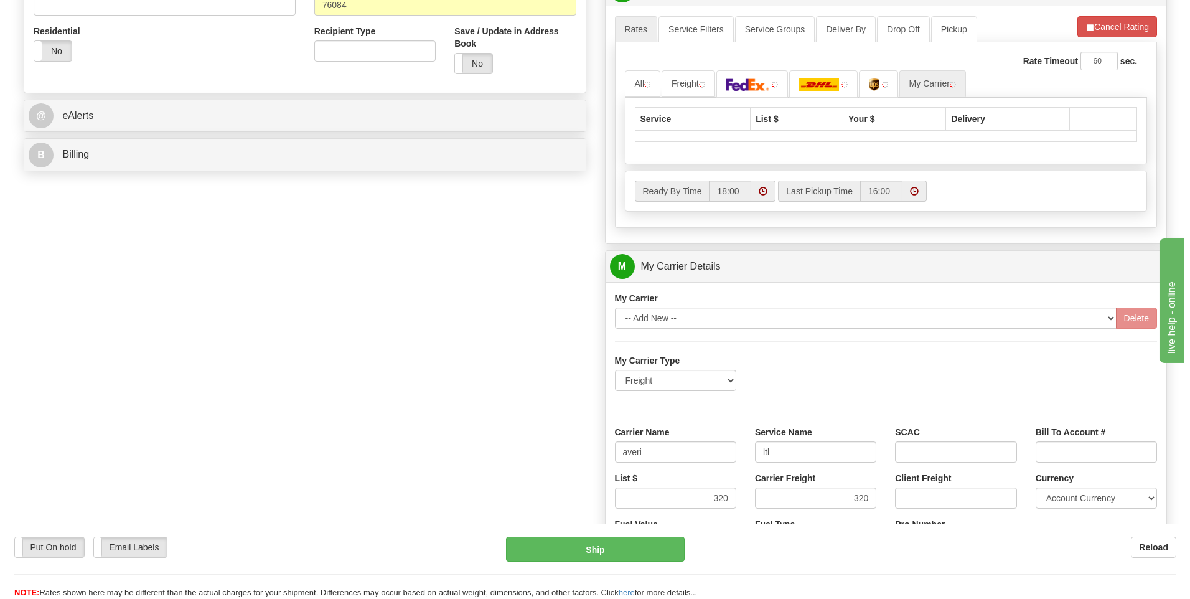
scroll to position [404, 0]
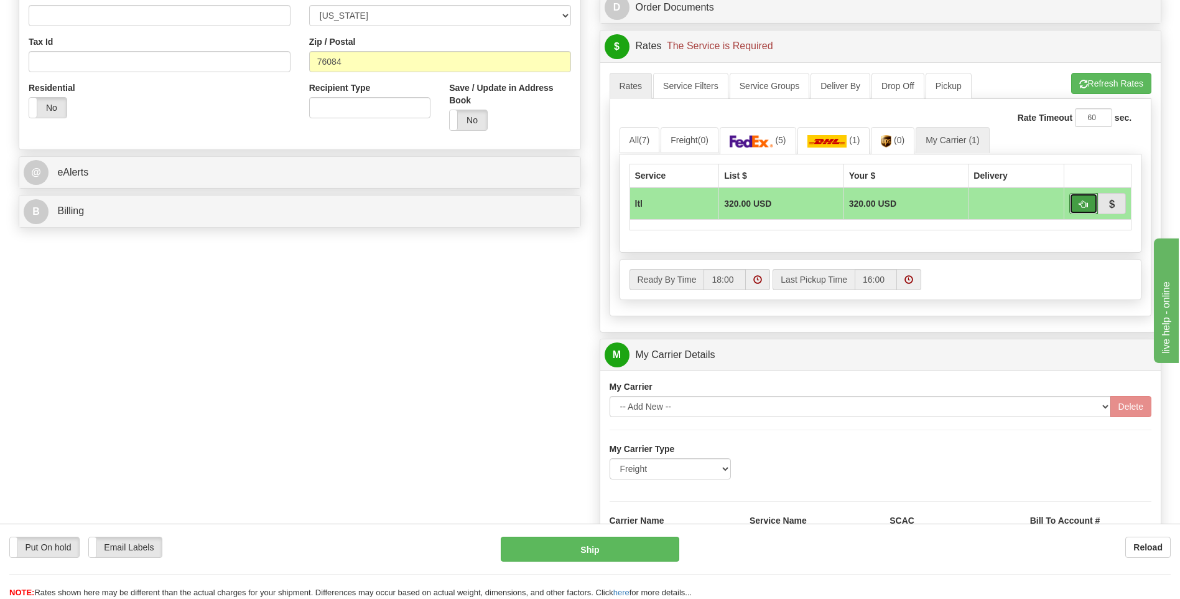
click at [1080, 204] on span "button" at bounding box center [1084, 204] width 9 height 8
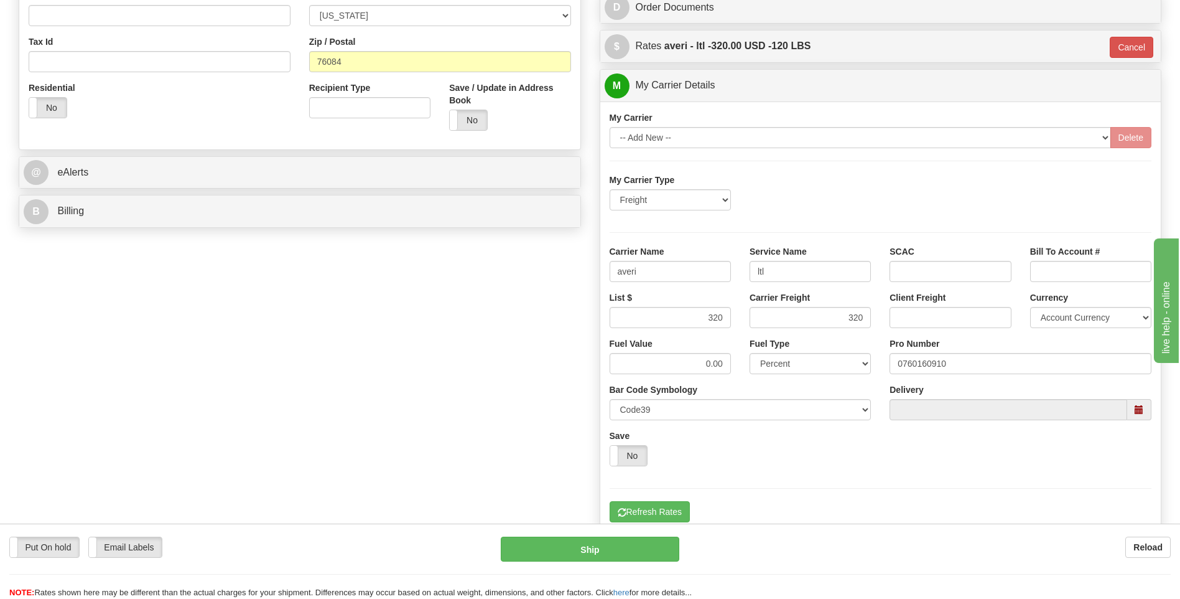
type input "00"
click at [615, 549] on button "Ship" at bounding box center [590, 548] width 178 height 25
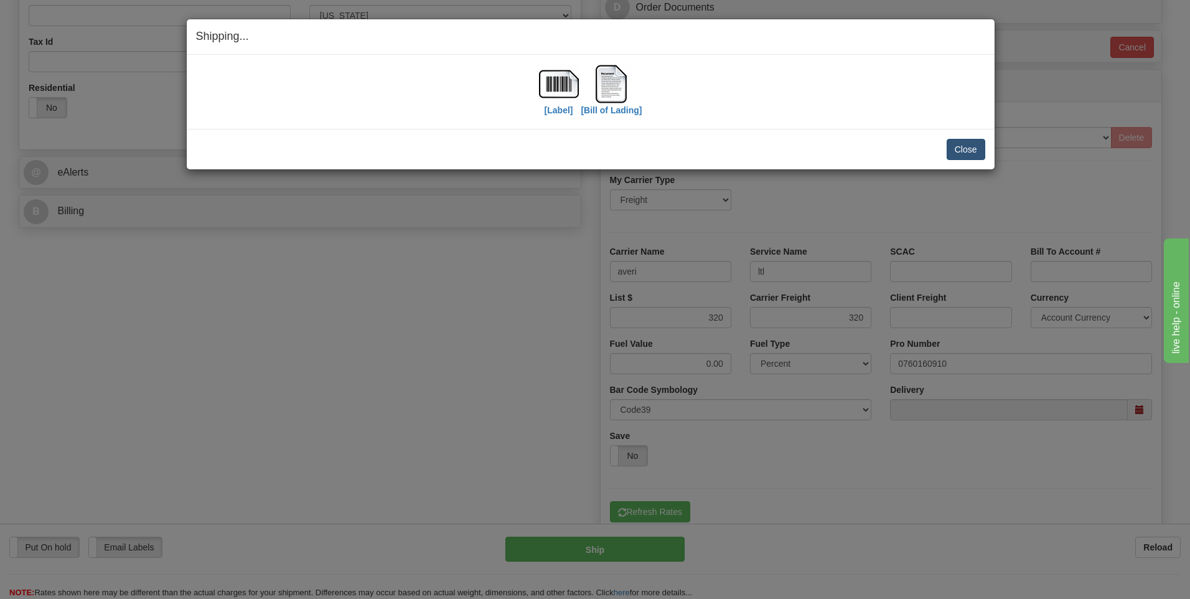
click at [947, 158] on div "Close Cancel" at bounding box center [590, 149] width 789 height 21
click at [948, 155] on button "Close" at bounding box center [965, 149] width 39 height 21
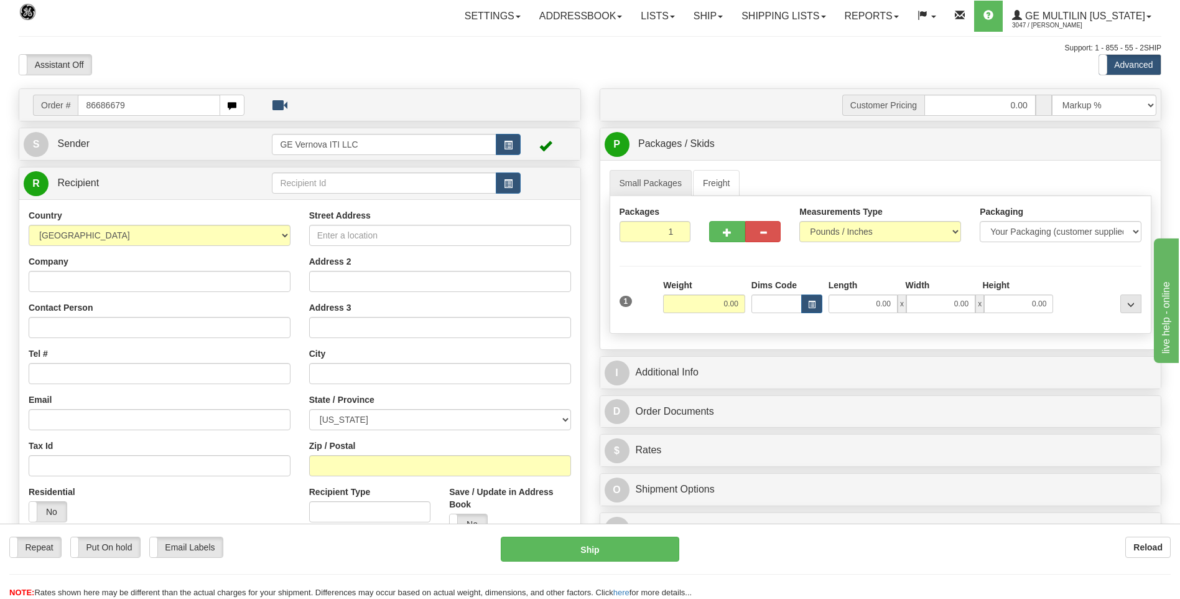
type input "86686679"
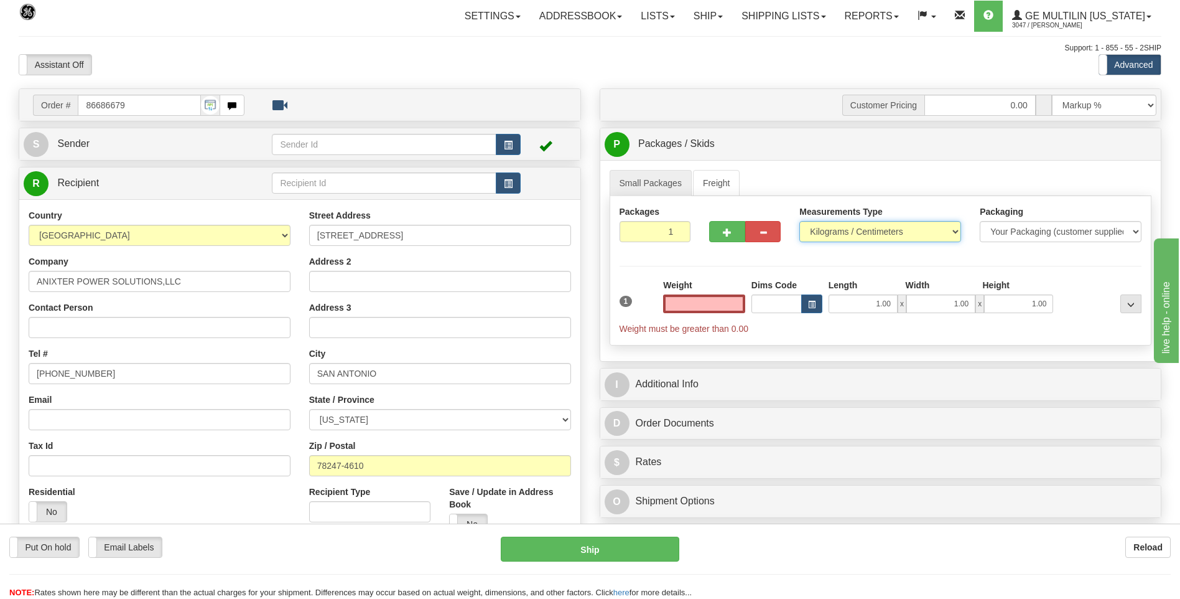
type input "0.00"
click at [869, 228] on select "Pounds / Inches Kilograms / Centimeters" at bounding box center [881, 231] width 162 height 21
select select "0"
click at [800, 221] on select "Pounds / Inches Kilograms / Centimeters" at bounding box center [881, 231] width 162 height 21
click at [732, 304] on input "0.00" at bounding box center [704, 303] width 82 height 19
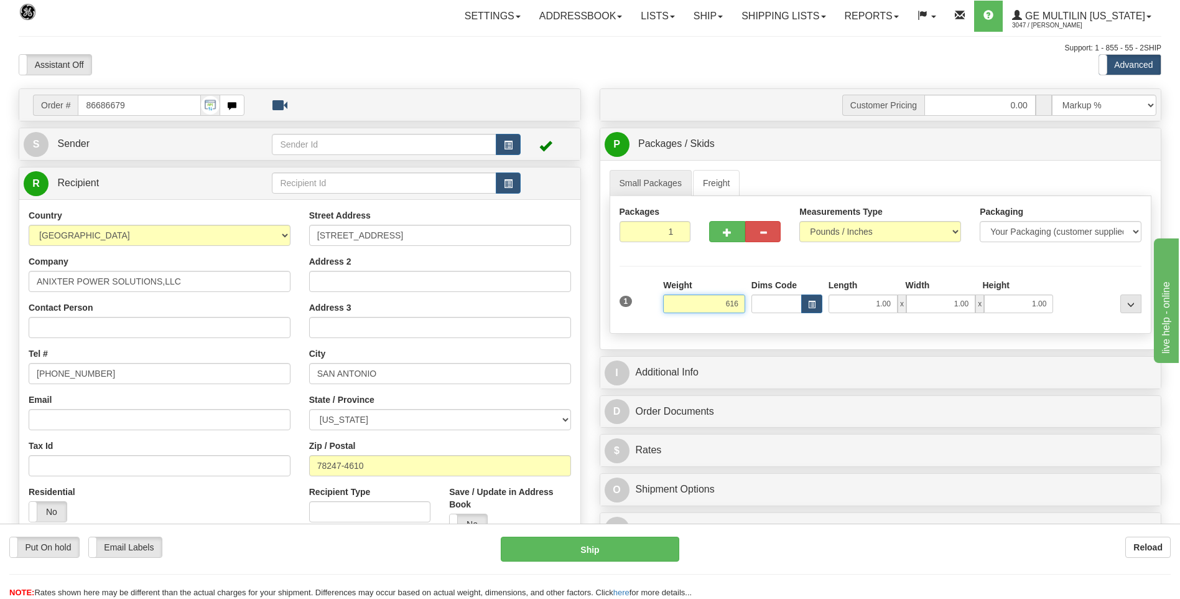
click button "Delete" at bounding box center [0, 0] width 0 height 0
type input "616.00"
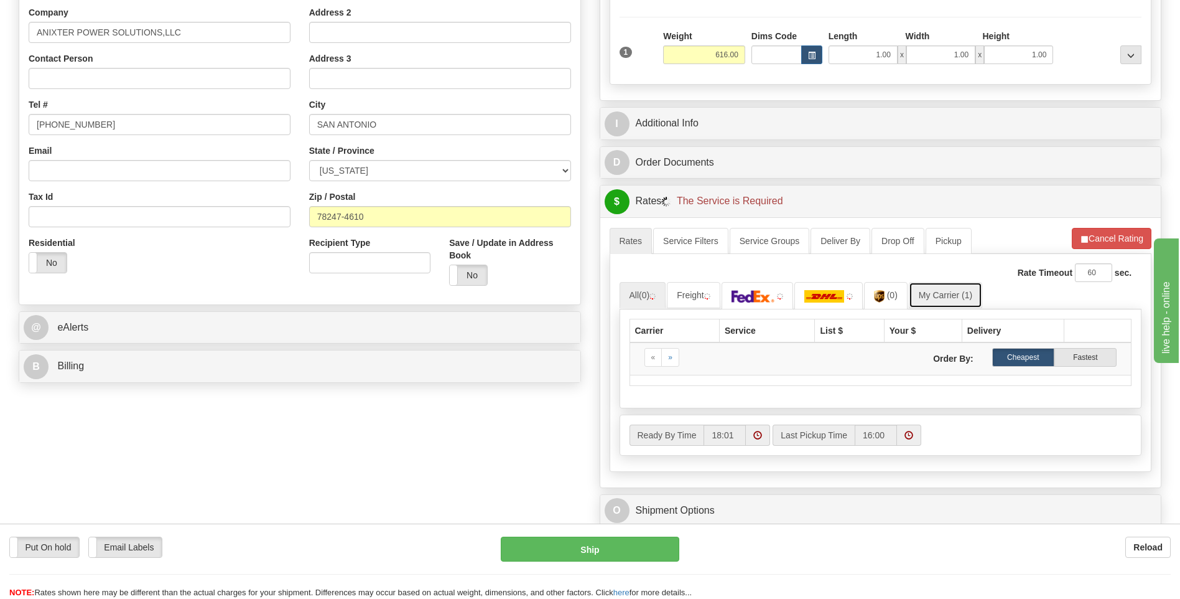
click at [943, 299] on link "My Carrier (1)" at bounding box center [945, 295] width 73 height 26
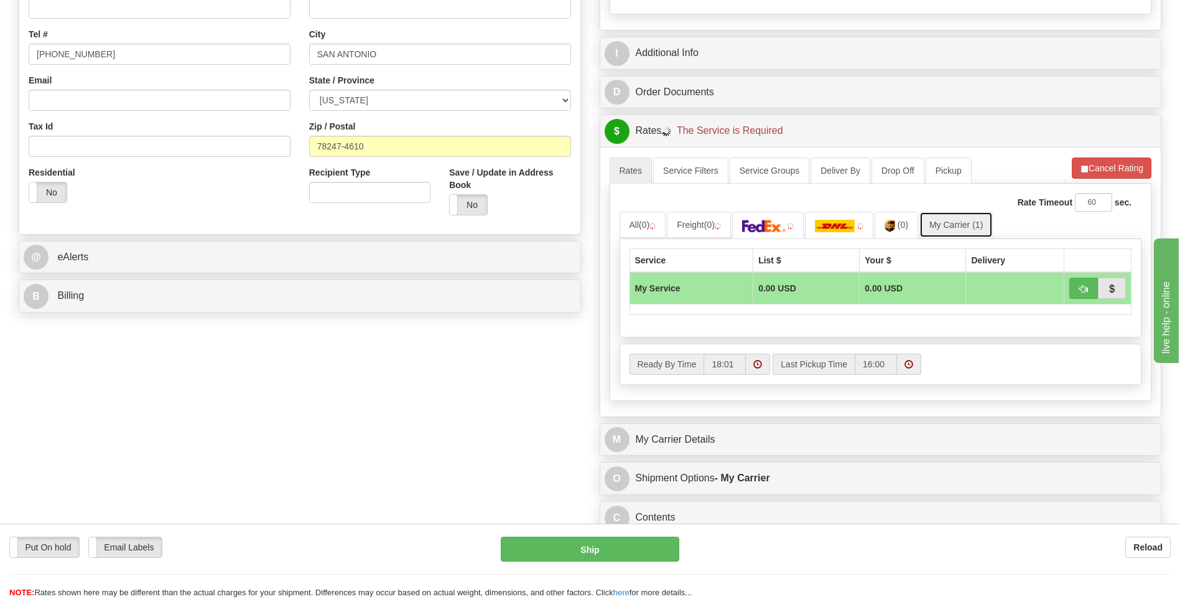
scroll to position [436, 0]
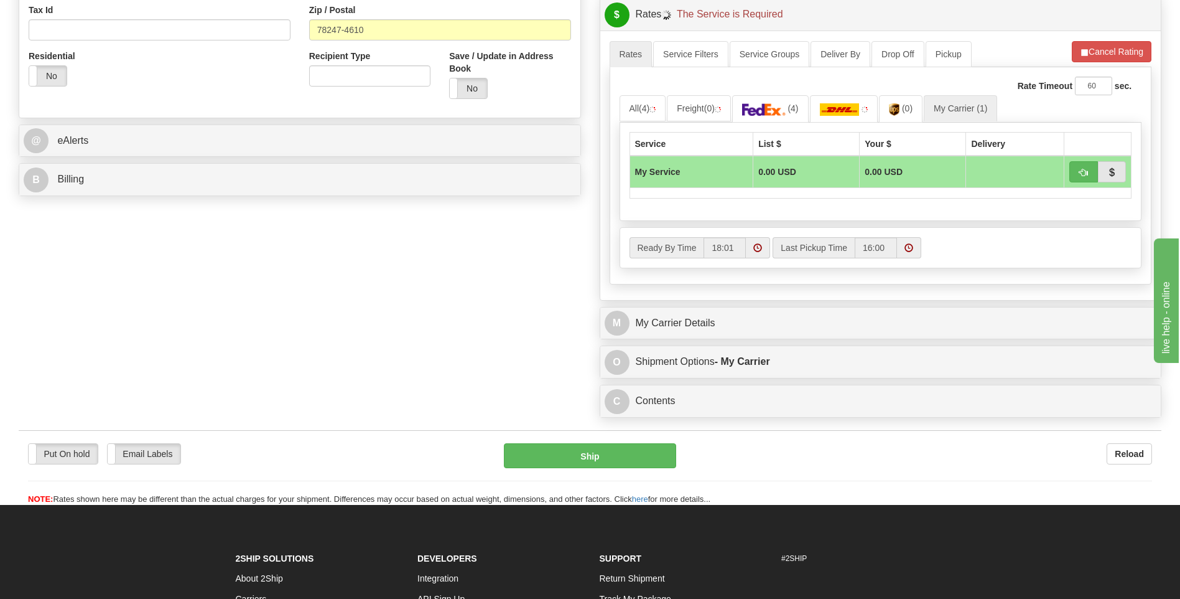
click at [757, 339] on div "M My Carrier Details" at bounding box center [880, 323] width 561 height 32
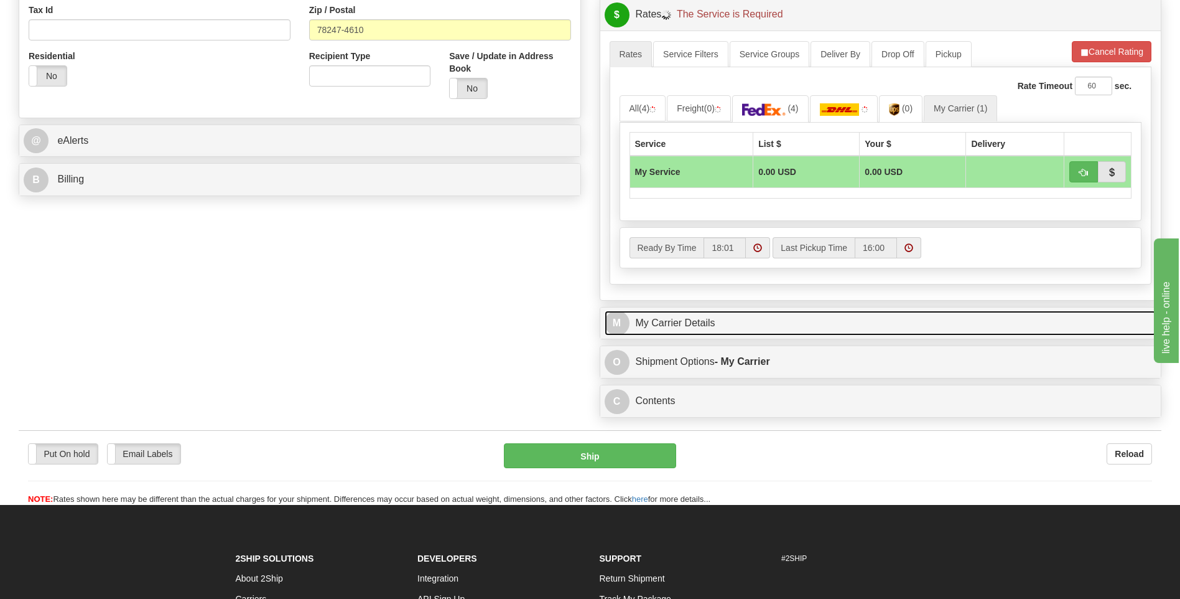
click at [757, 335] on link "M My Carrier Details" at bounding box center [881, 324] width 553 height 26
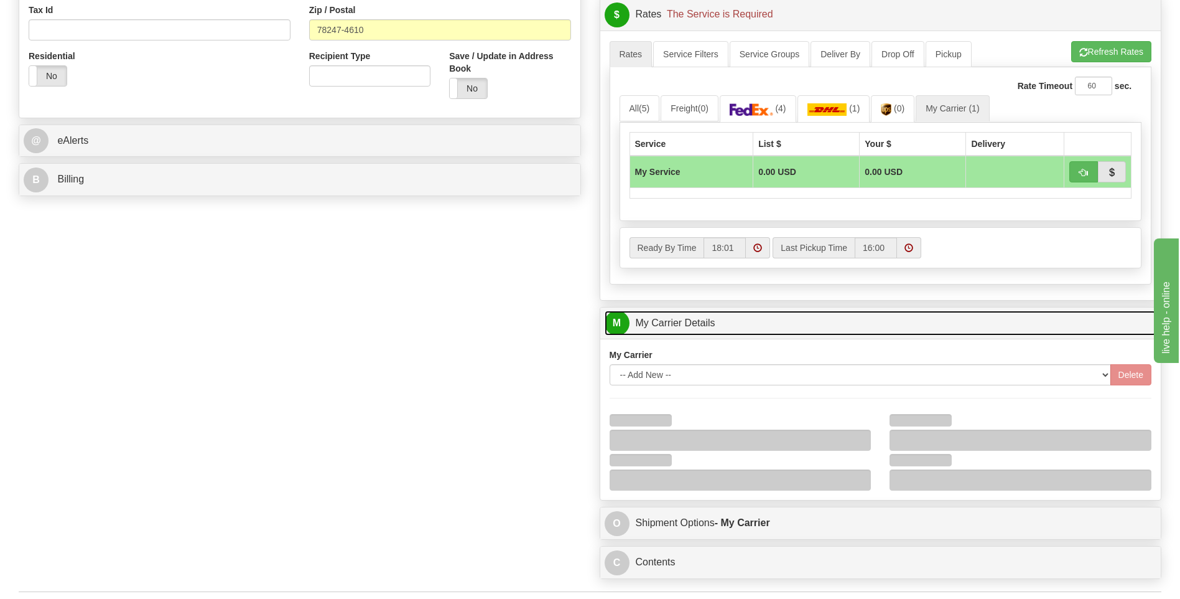
scroll to position [622, 0]
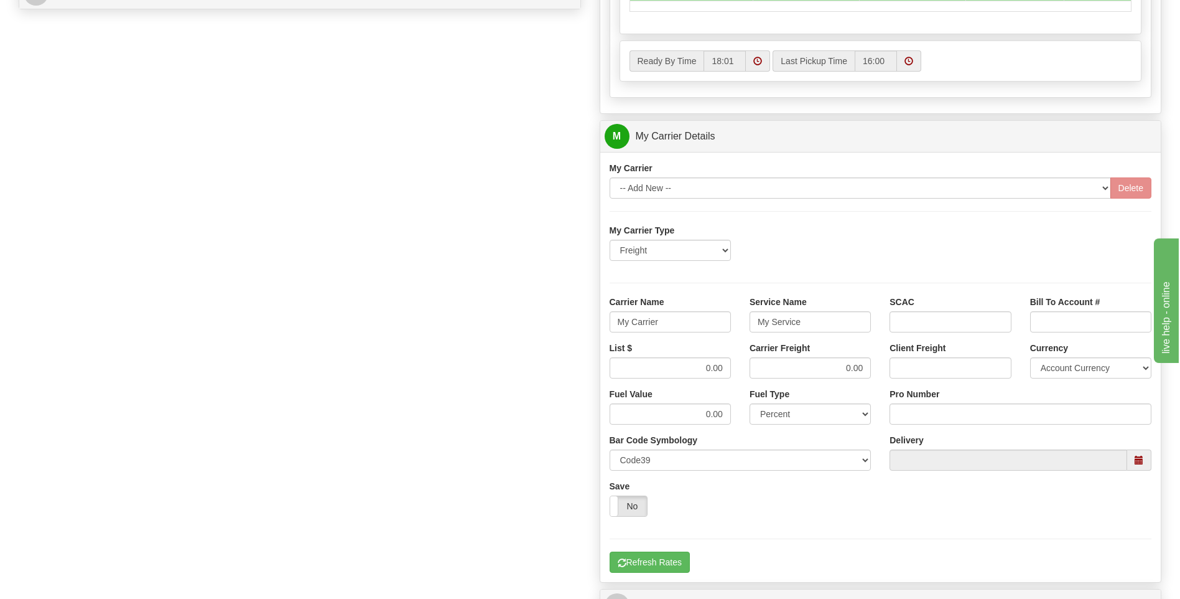
drag, startPoint x: 676, startPoint y: 333, endPoint x: 592, endPoint y: 327, distance: 83.6
click at [592, 327] on div "Customer Pricing 0.00 Markup % Discount % Flat Amount Per Pound Flat Amount Mar…" at bounding box center [881, 66] width 581 height 1201
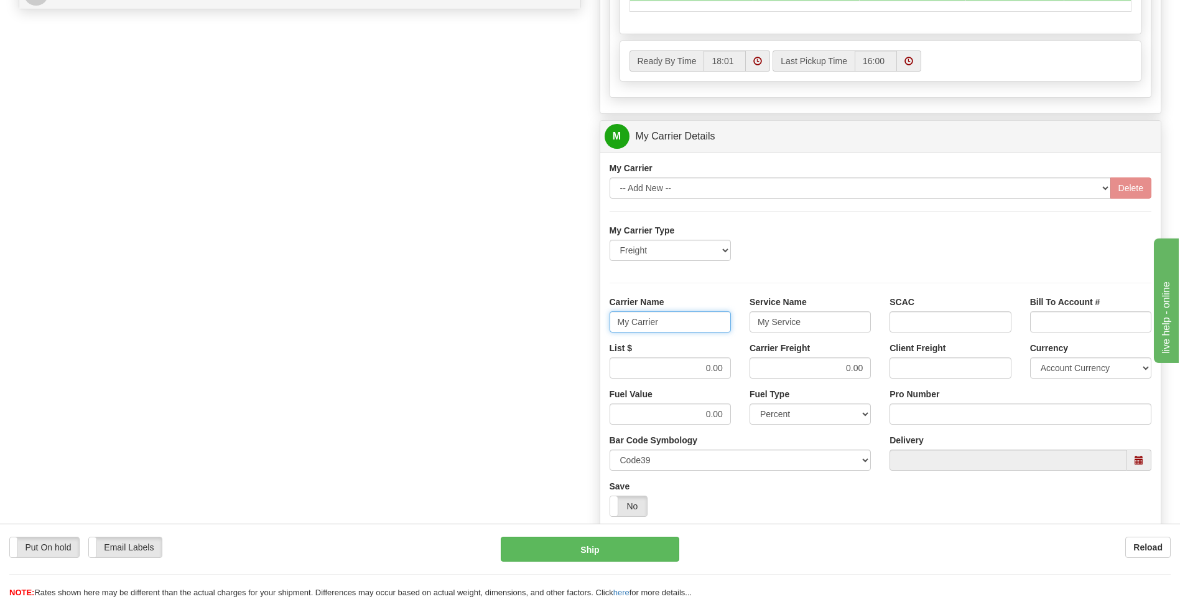
click at [681, 320] on input "My Carrier" at bounding box center [670, 321] width 121 height 21
drag, startPoint x: 681, startPoint y: 319, endPoint x: 611, endPoint y: 325, distance: 70.5
click at [611, 325] on input "My Carrier" at bounding box center [670, 321] width 121 height 21
type input "AVERI"
type input "LTL"
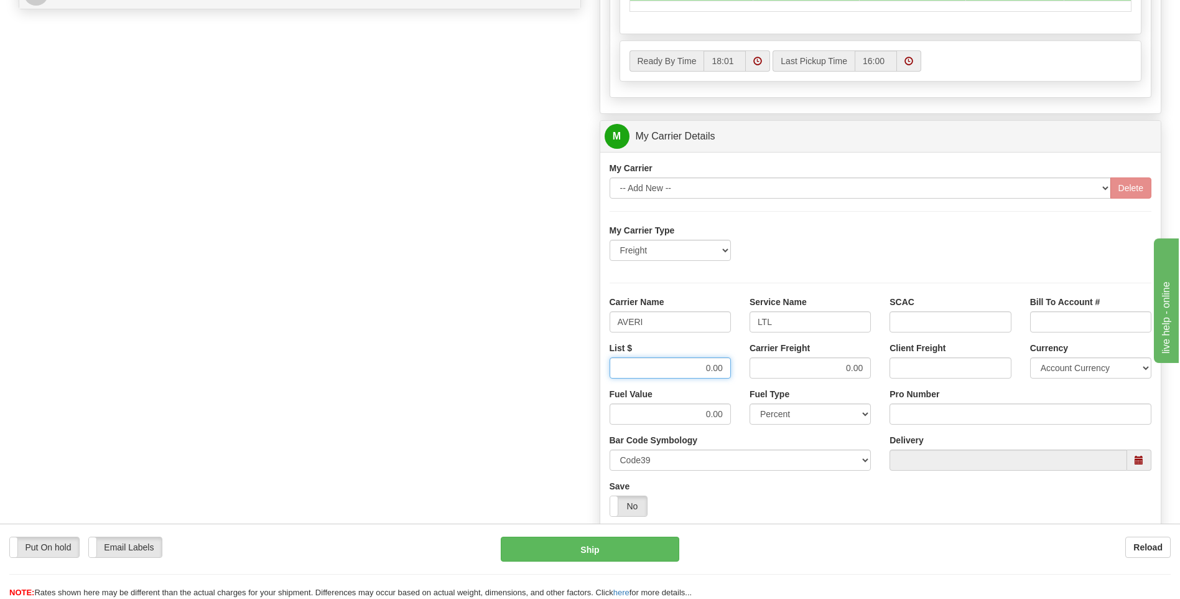
drag, startPoint x: 698, startPoint y: 373, endPoint x: 751, endPoint y: 375, distance: 52.9
click at [751, 375] on div "List $ 0.00 Carrier Freight 0.00 Client Freight Currency Account Currency ARN A…" at bounding box center [880, 365] width 561 height 46
type input "320"
drag, startPoint x: 950, startPoint y: 420, endPoint x: 952, endPoint y: 411, distance: 8.9
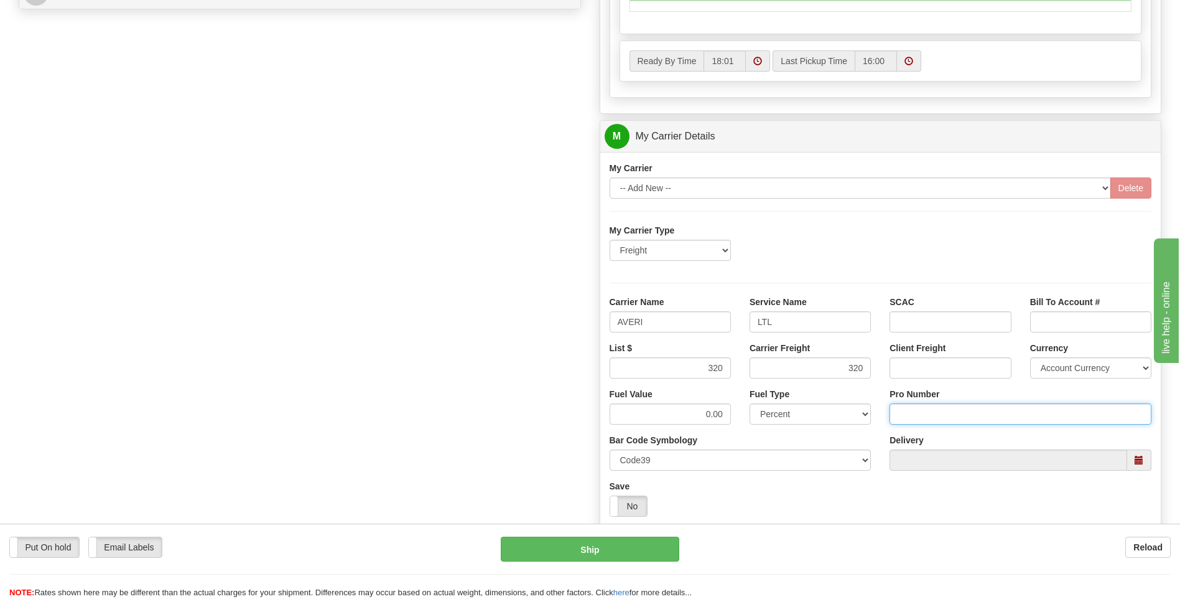
click at [951, 418] on input "Pro Number" at bounding box center [1021, 413] width 262 height 21
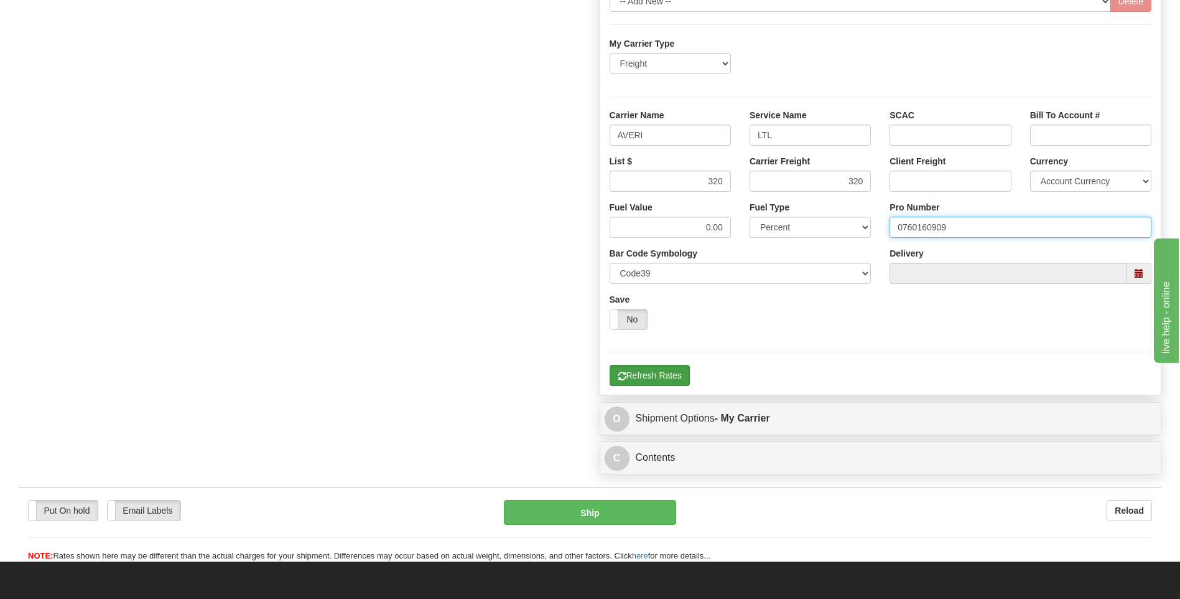
type input "0760160909"
click at [659, 369] on button "Refresh Rates" at bounding box center [650, 375] width 80 height 21
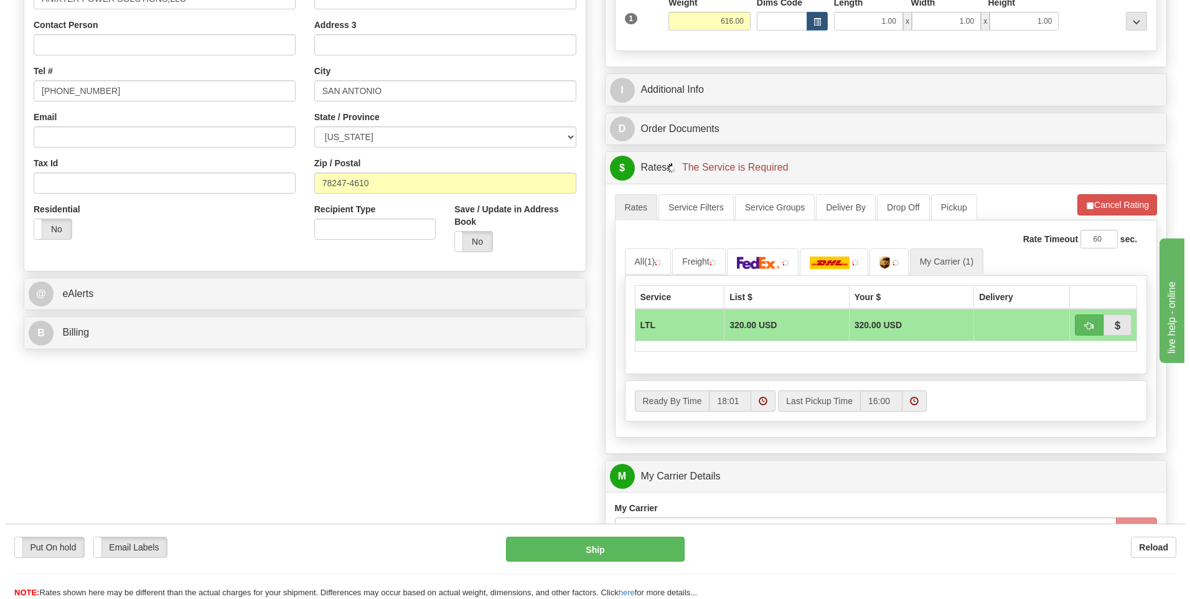
scroll to position [279, 0]
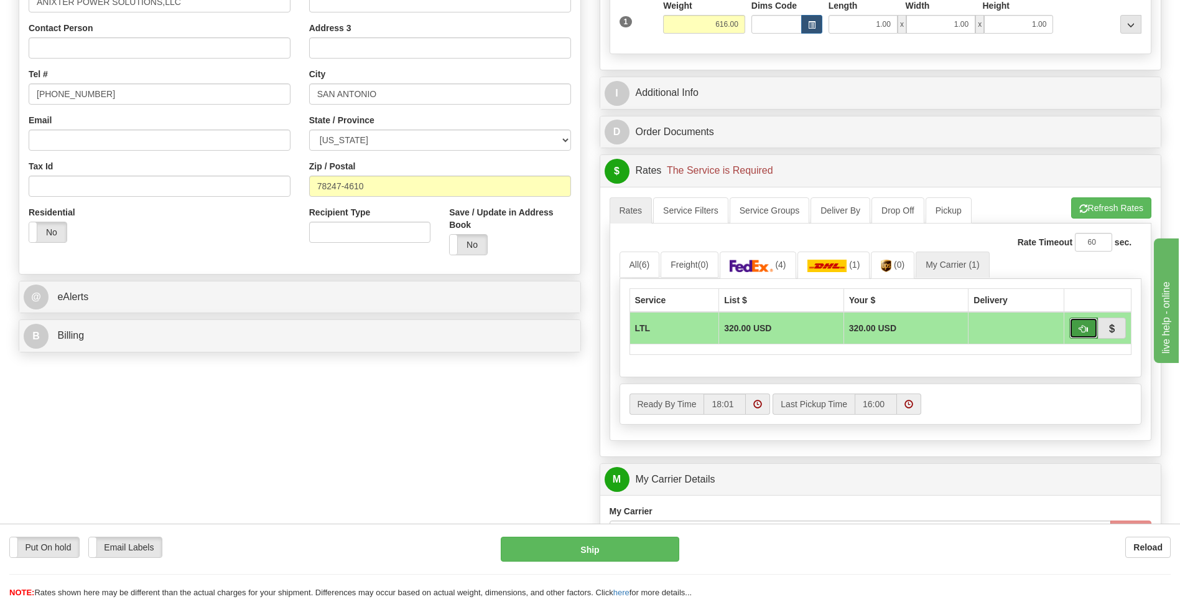
click at [1081, 326] on span "button" at bounding box center [1084, 329] width 9 height 8
type input "00"
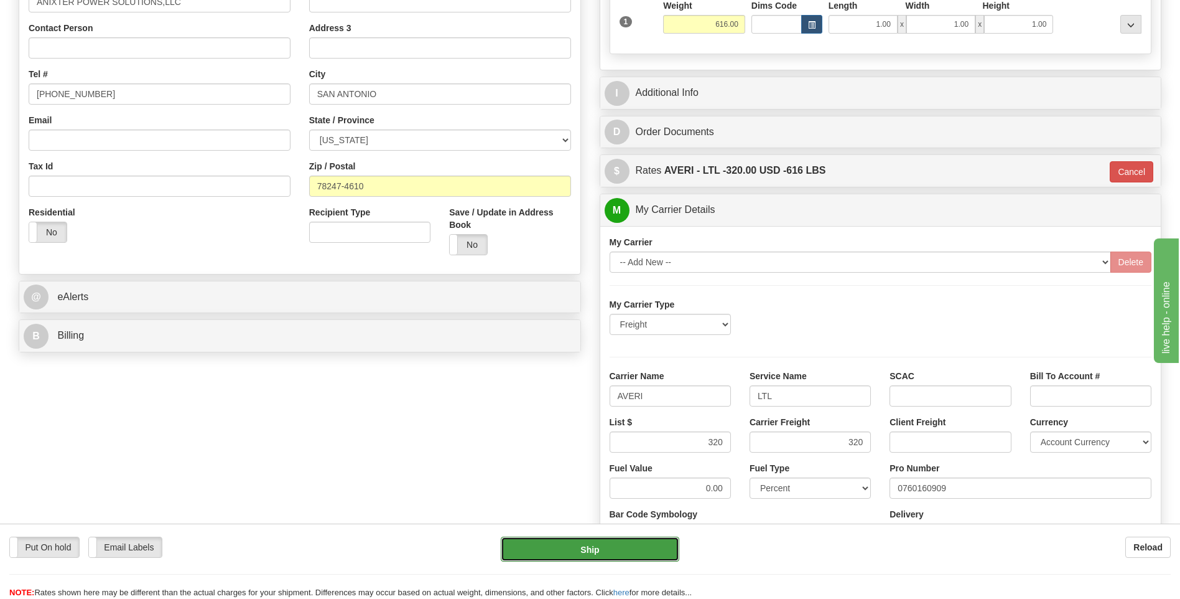
click at [614, 552] on button "Ship" at bounding box center [590, 548] width 178 height 25
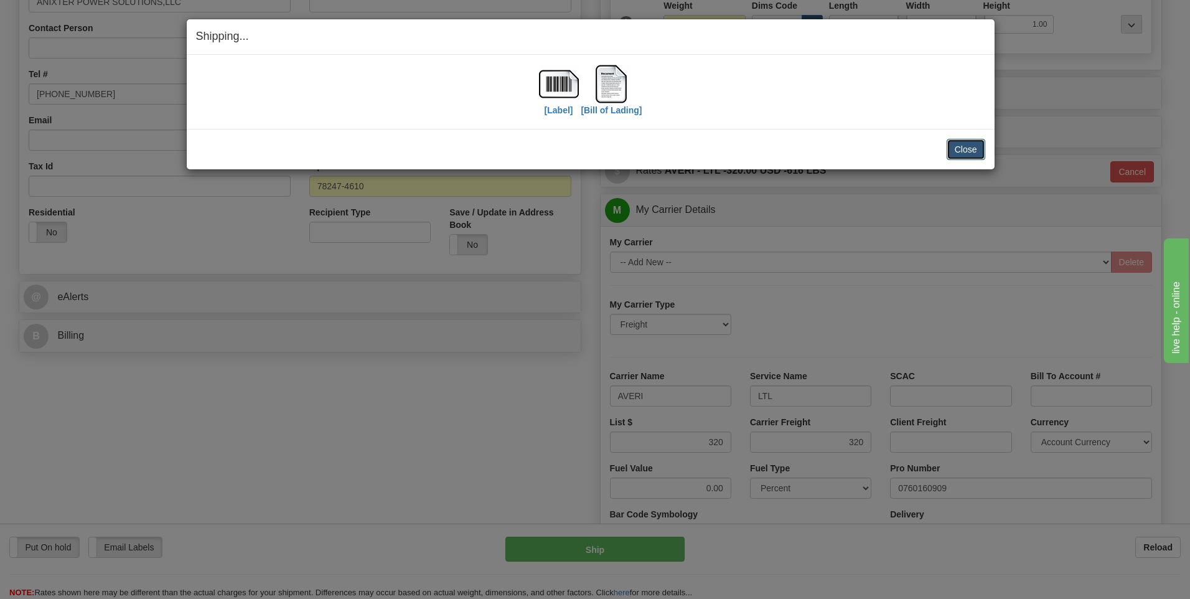
click at [968, 140] on button "Close" at bounding box center [965, 149] width 39 height 21
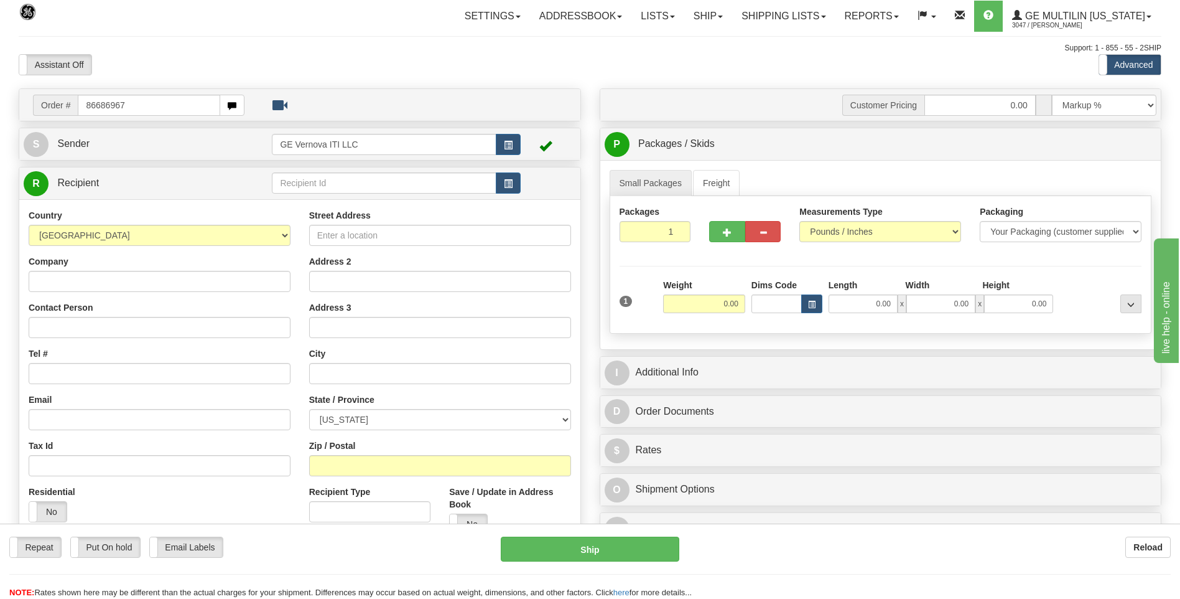
type input "86686967"
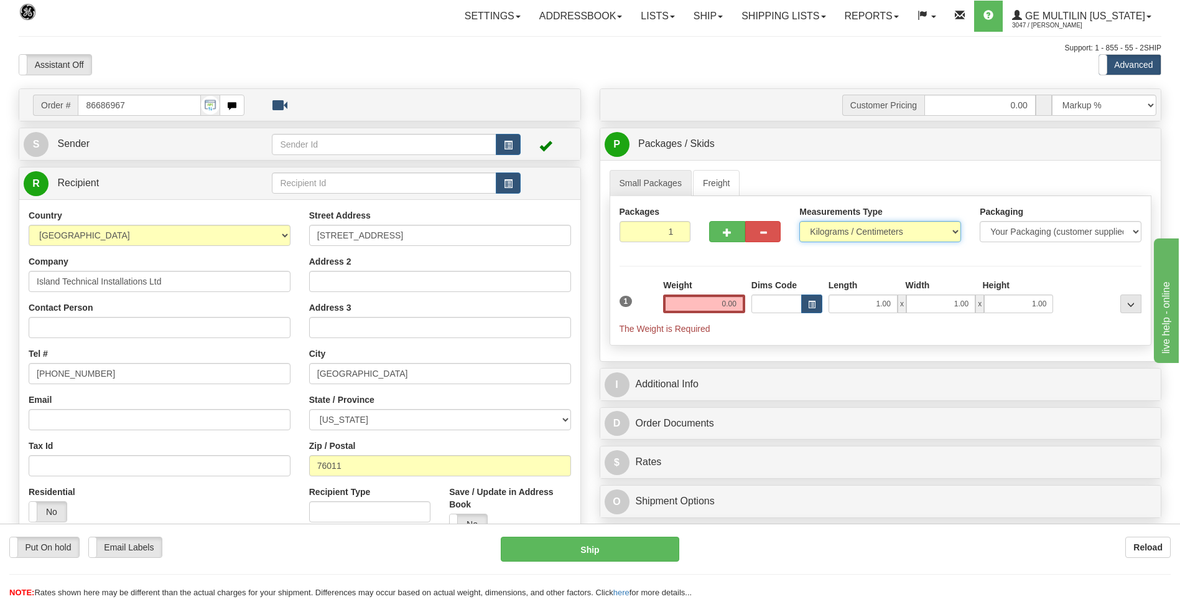
click at [835, 230] on select "Pounds / Inches Kilograms / Centimeters" at bounding box center [881, 231] width 162 height 21
select select "0"
click at [800, 221] on select "Pounds / Inches Kilograms / Centimeters" at bounding box center [881, 231] width 162 height 21
click at [873, 285] on div "Length" at bounding box center [864, 287] width 77 height 16
click at [740, 302] on input "0.00" at bounding box center [704, 303] width 82 height 19
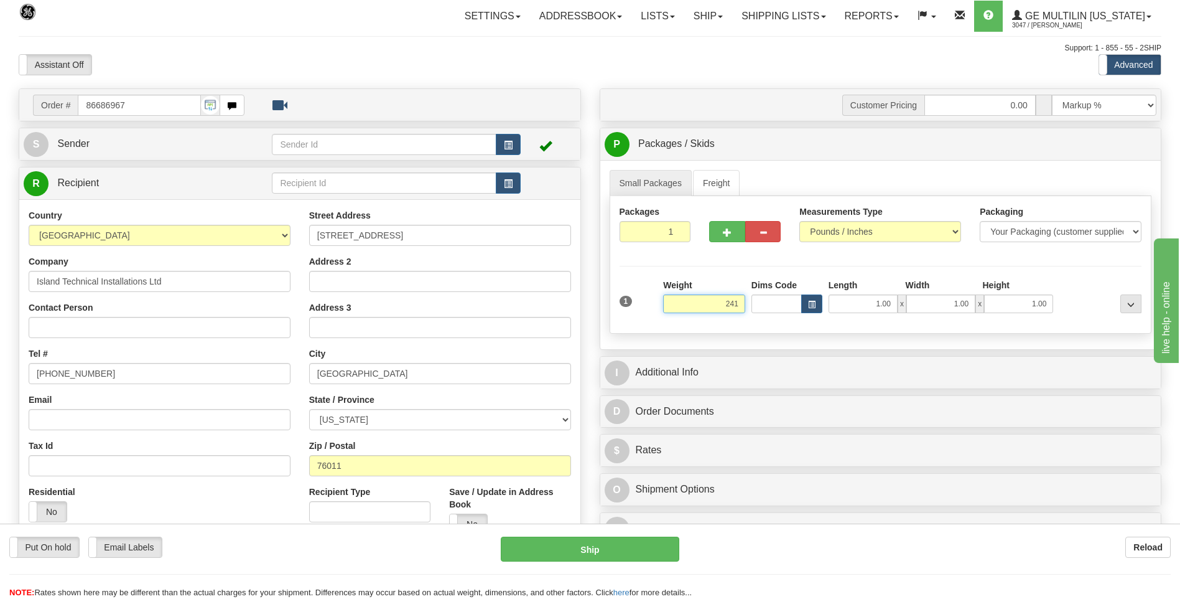
click button "Delete" at bounding box center [0, 0] width 0 height 0
type input "241.00"
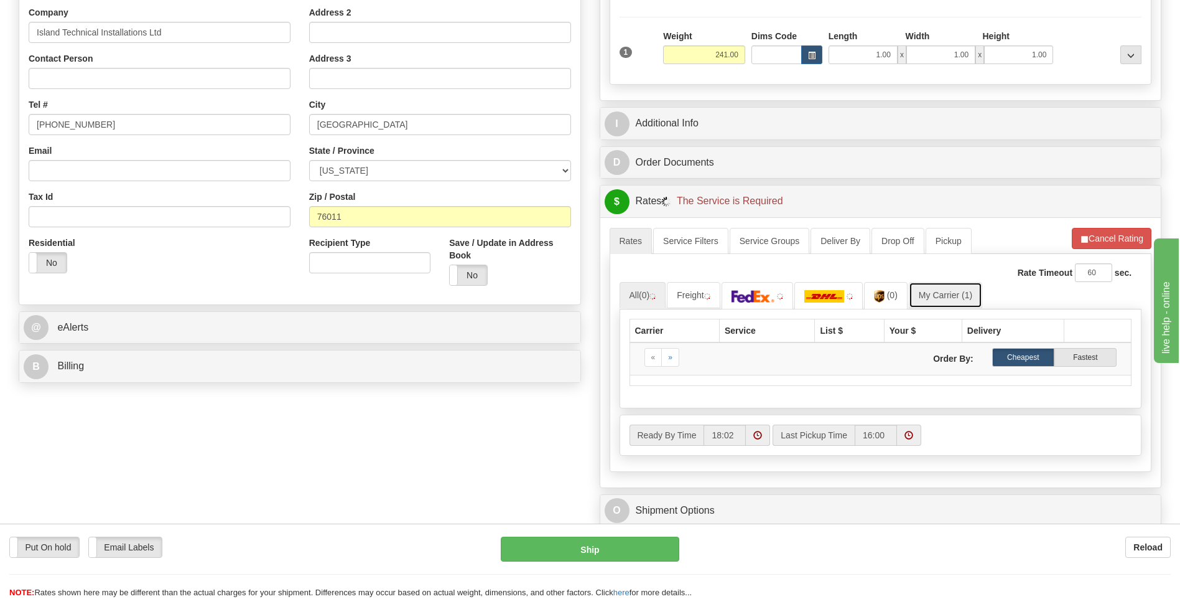
click at [950, 304] on link "My Carrier (1)" at bounding box center [945, 295] width 73 height 26
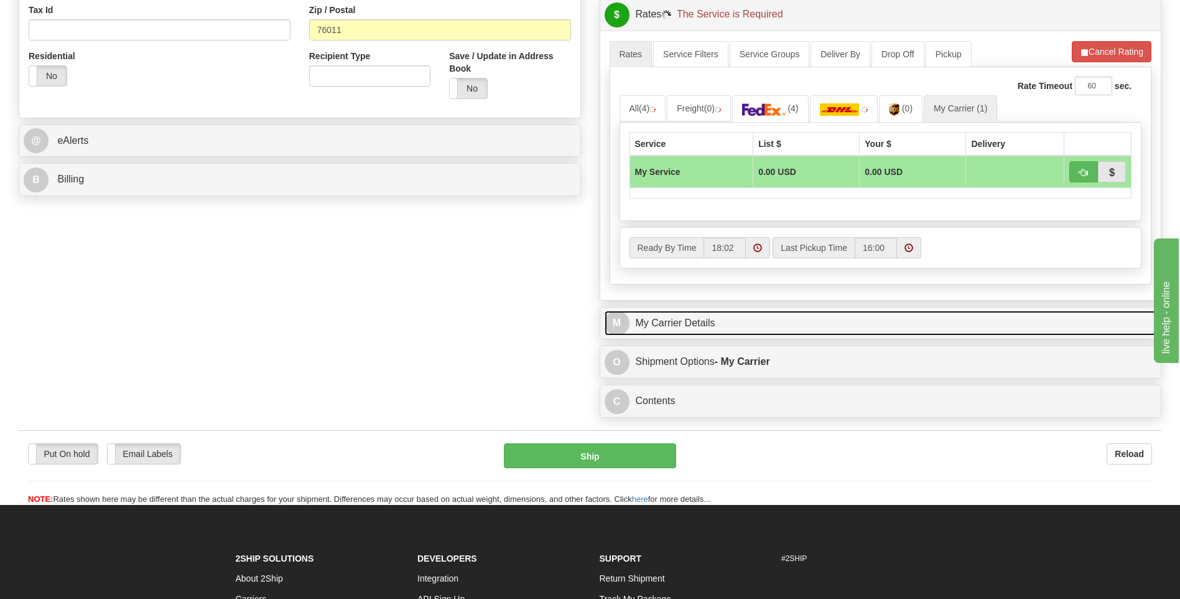
click at [755, 330] on link "M My Carrier Details" at bounding box center [881, 324] width 553 height 26
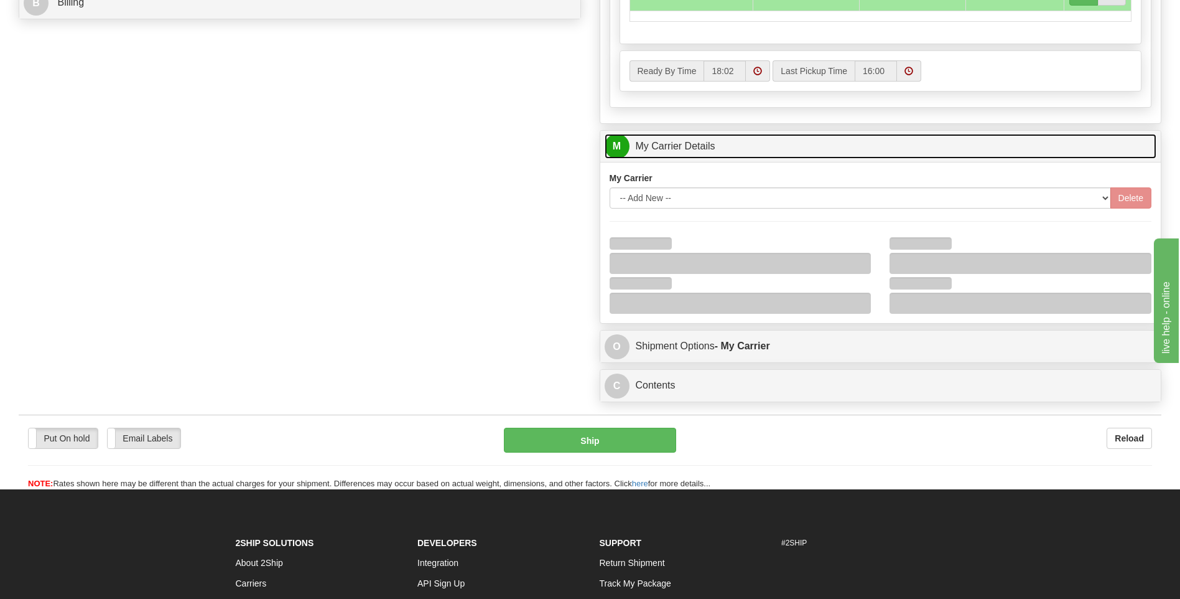
scroll to position [622, 0]
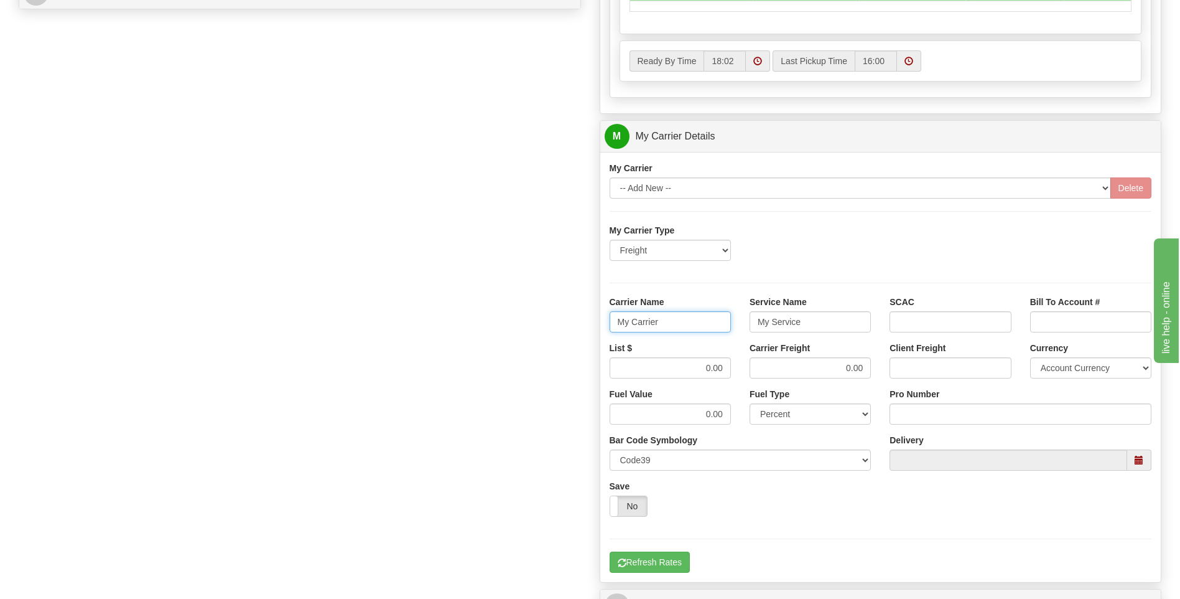
drag, startPoint x: 663, startPoint y: 324, endPoint x: 593, endPoint y: 322, distance: 69.7
click at [592, 322] on div "Customer Pricing 0.00 Markup % Discount % Flat Amount Per Pound Flat Amount Mar…" at bounding box center [881, 66] width 581 height 1201
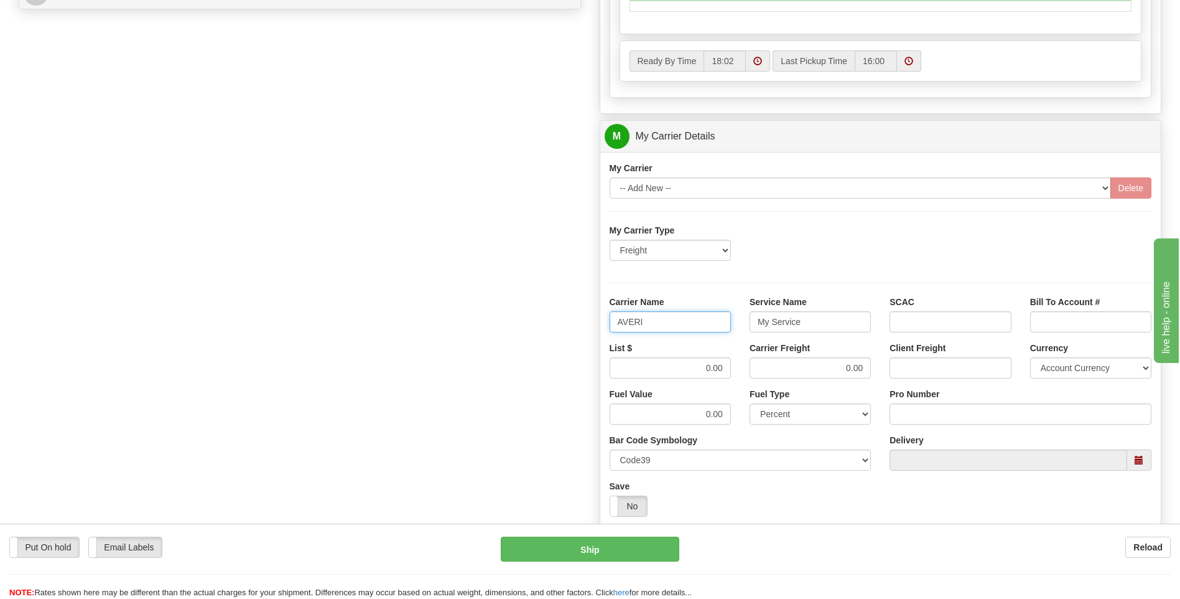
type input "AVERI"
type input "LTL"
drag, startPoint x: 674, startPoint y: 370, endPoint x: 744, endPoint y: 365, distance: 70.5
click at [745, 365] on div "List $ 0.00 Carrier Freight 0.00 Client Freight Currency Account Currency ARN A…" at bounding box center [880, 365] width 561 height 46
type input "320"
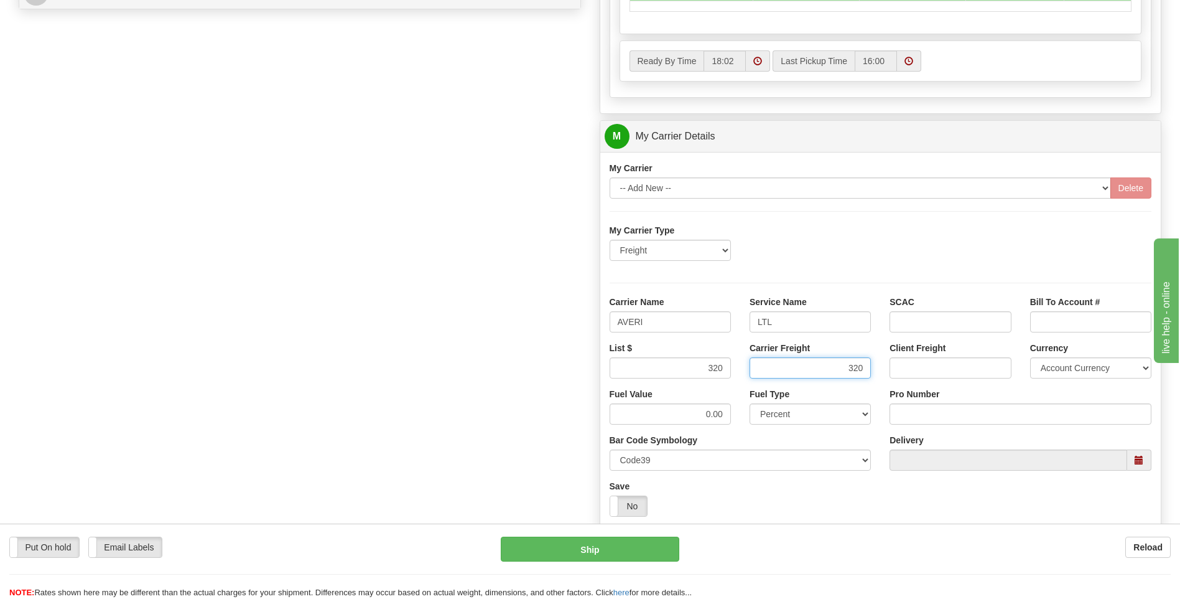
type input "320"
click at [914, 410] on input "Pro Number" at bounding box center [1021, 413] width 262 height 21
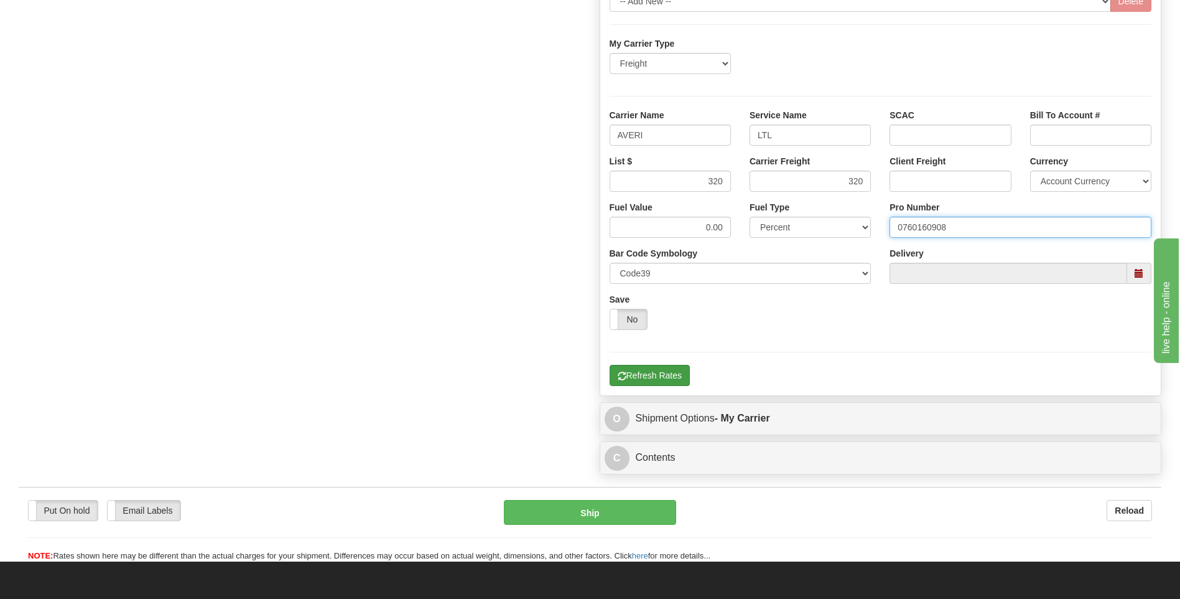
type input "0760160908"
click at [645, 371] on button "Refresh Rates" at bounding box center [650, 375] width 80 height 21
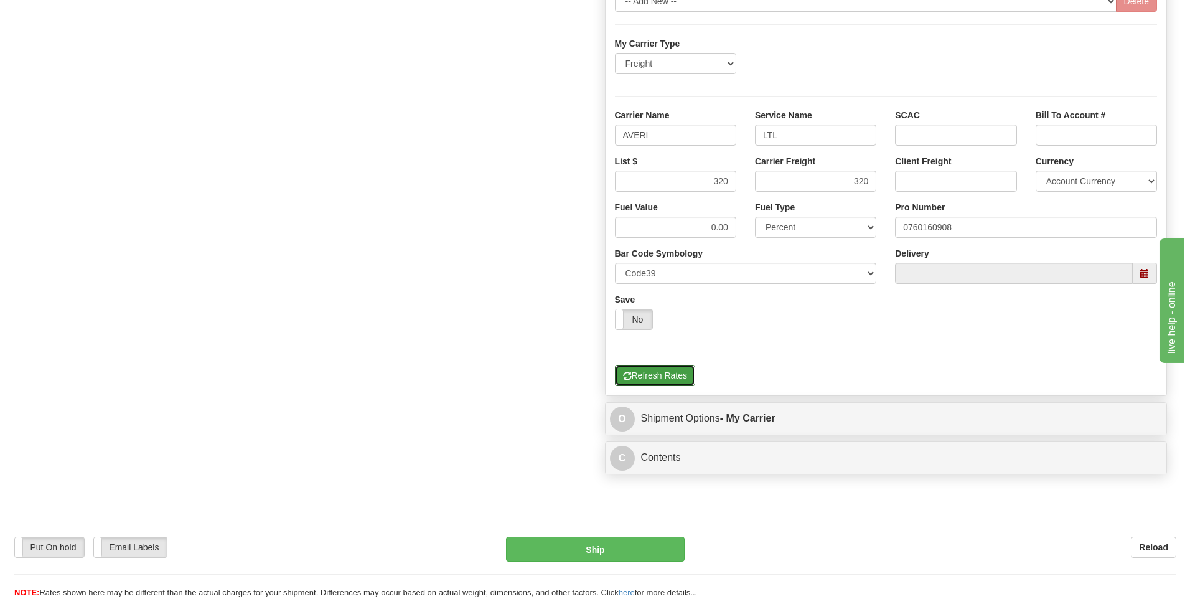
scroll to position [279, 0]
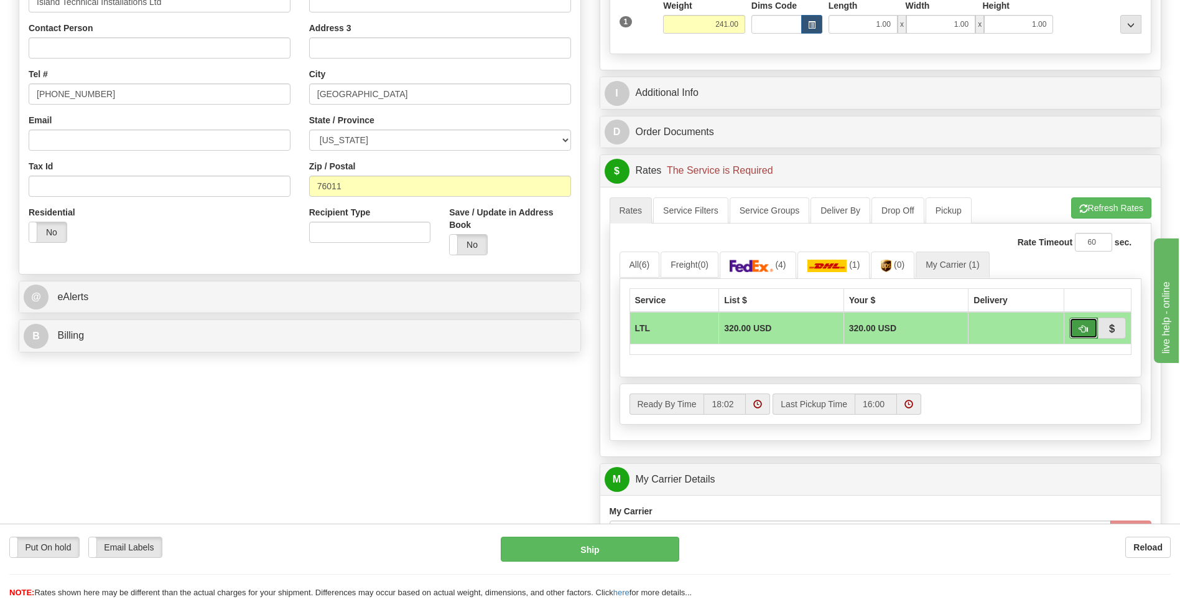
click at [1082, 328] on span "button" at bounding box center [1084, 329] width 9 height 8
type input "00"
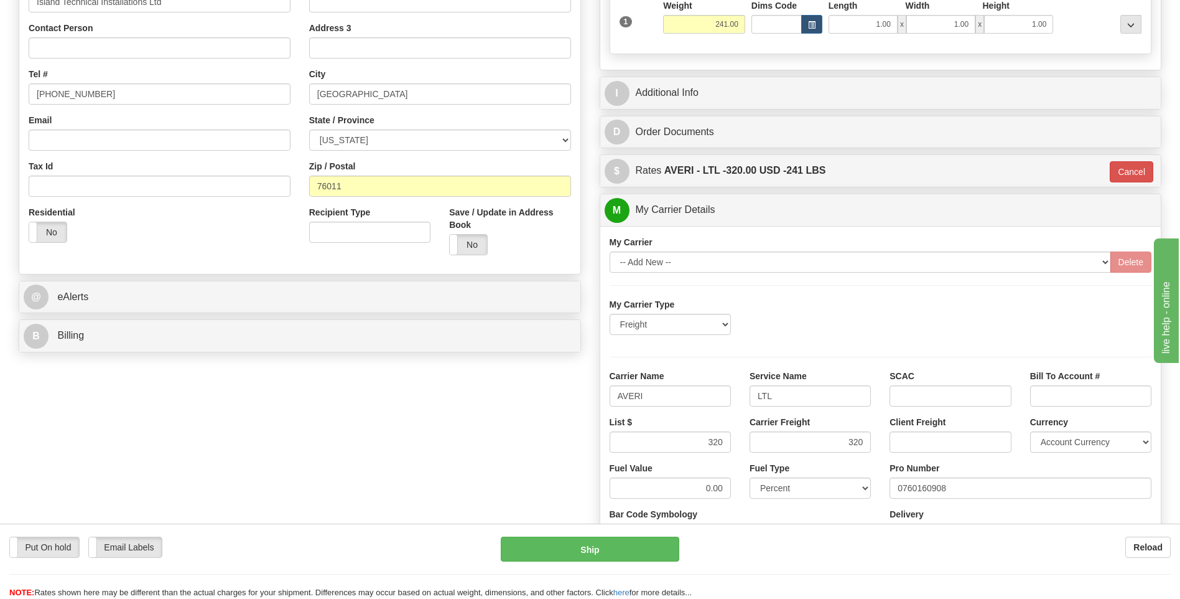
click at [589, 535] on div "Put On hold Put On hold Email Labels Email Labels Edit Reload Ship Reload" at bounding box center [590, 560] width 1180 height 75
click at [591, 548] on button "Ship" at bounding box center [590, 548] width 178 height 25
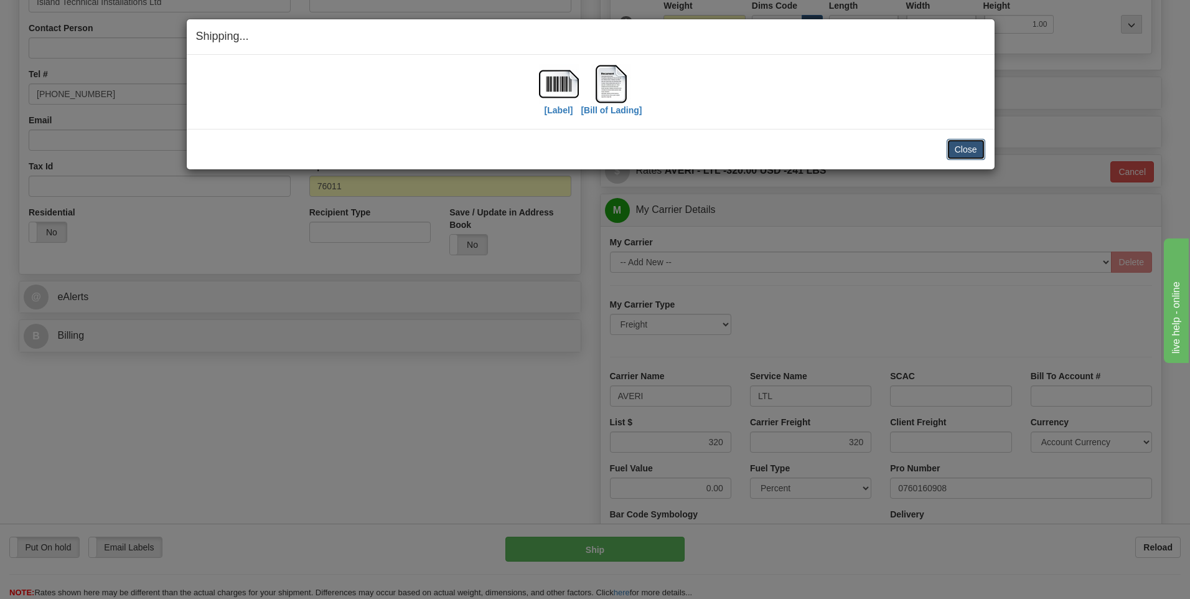
click at [962, 149] on button "Close" at bounding box center [965, 149] width 39 height 21
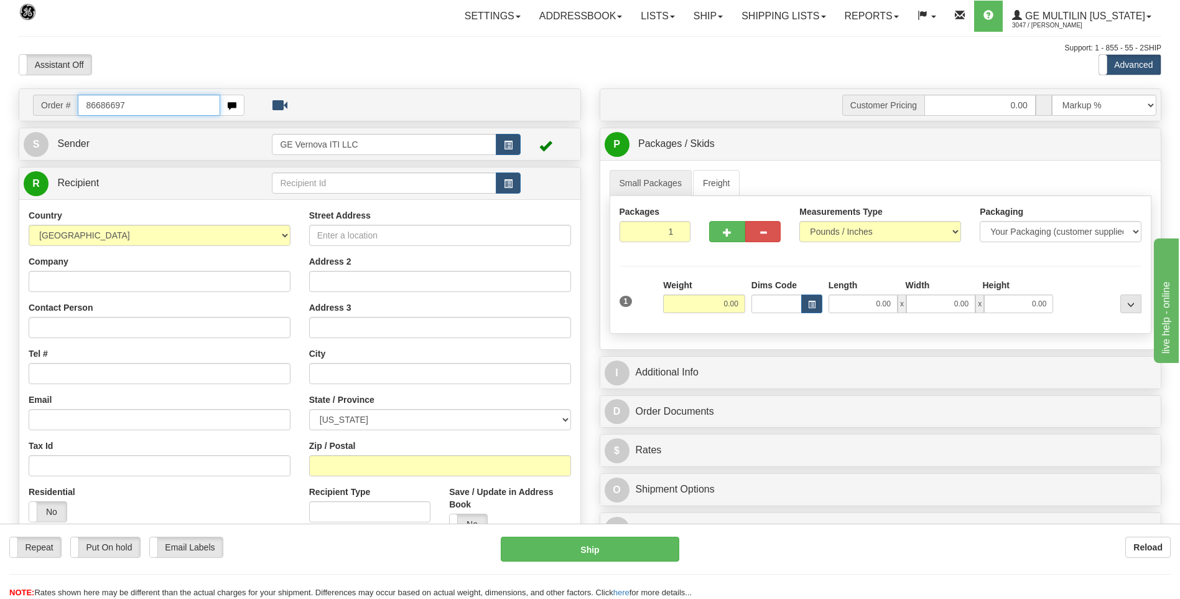
type input "86686697"
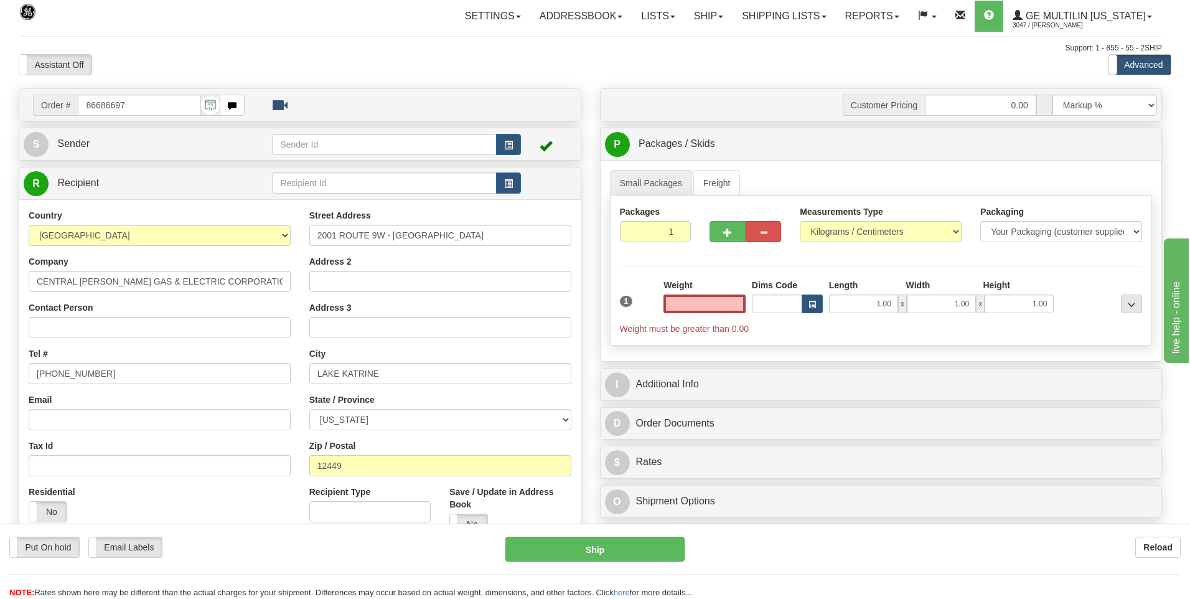
click button "Delete" at bounding box center [0, 0] width 0 height 0
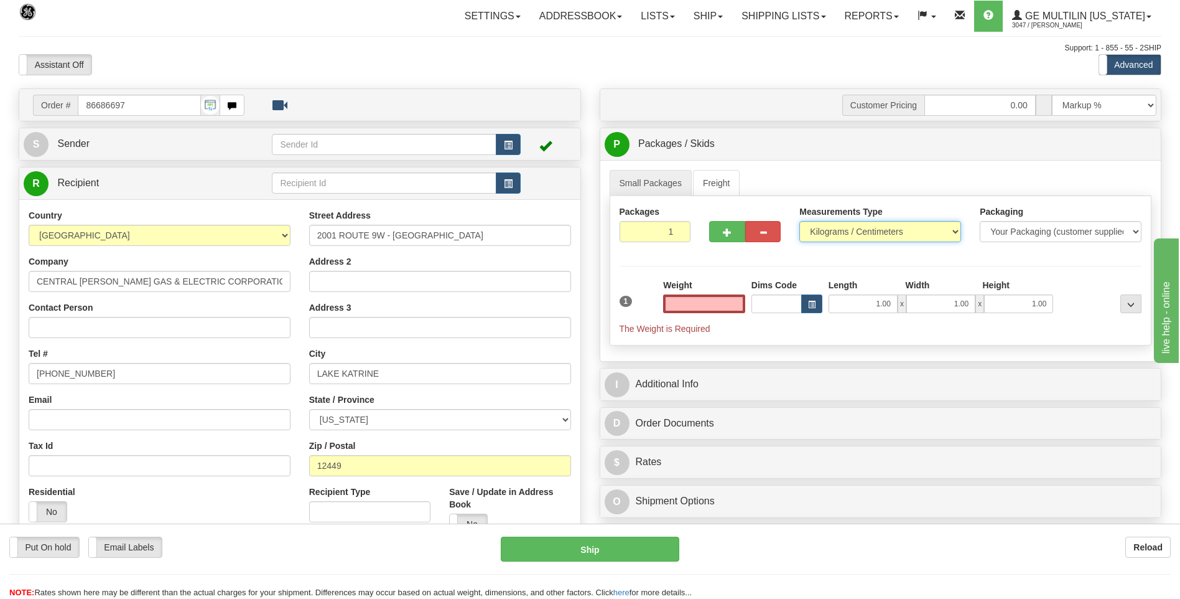
type input "0.00"
drag, startPoint x: 828, startPoint y: 237, endPoint x: 827, endPoint y: 244, distance: 7.0
click at [828, 237] on select "Pounds / Inches Kilograms / Centimeters" at bounding box center [881, 231] width 162 height 21
select select "0"
click at [800, 221] on select "Pounds / Inches Kilograms / Centimeters" at bounding box center [881, 231] width 162 height 21
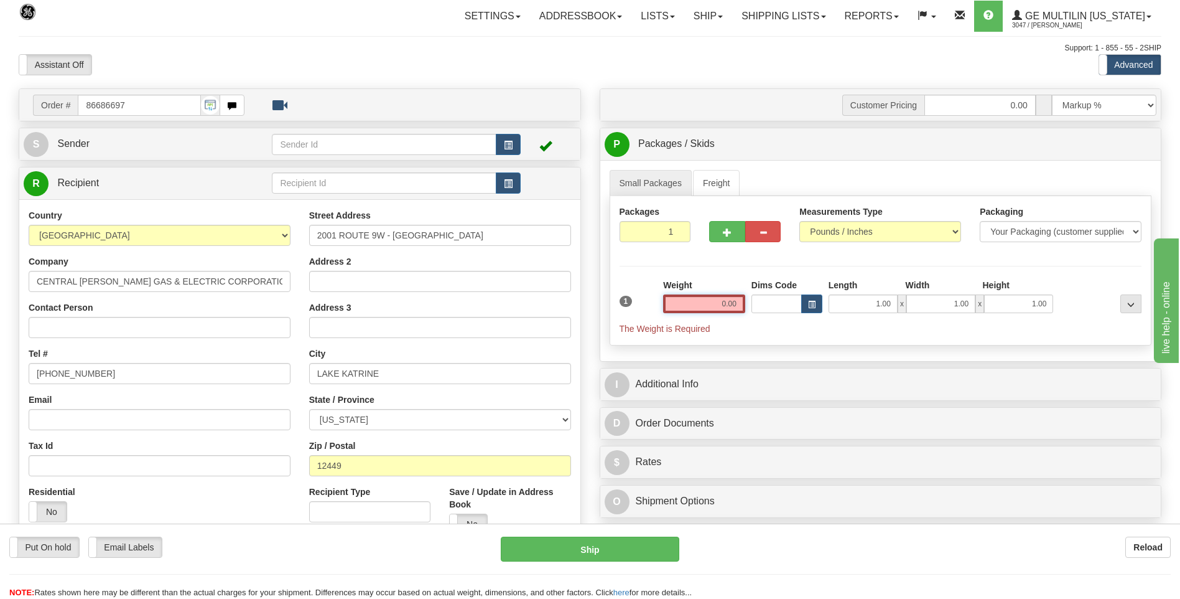
click at [734, 304] on input "0.00" at bounding box center [704, 303] width 82 height 19
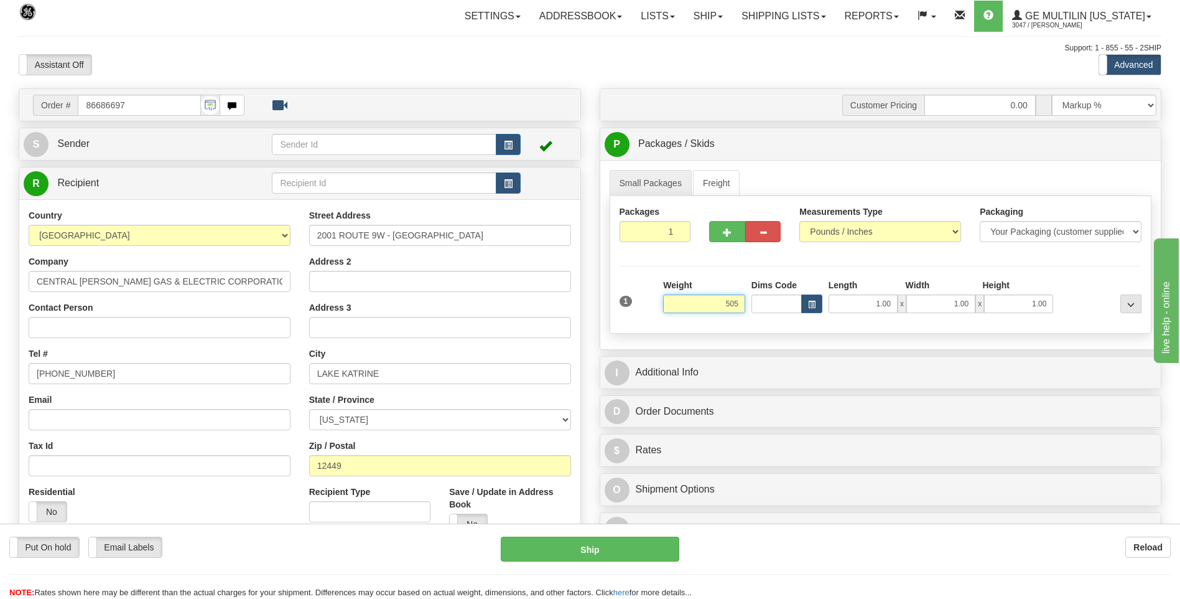
click button "Delete" at bounding box center [0, 0] width 0 height 0
type input "505.00"
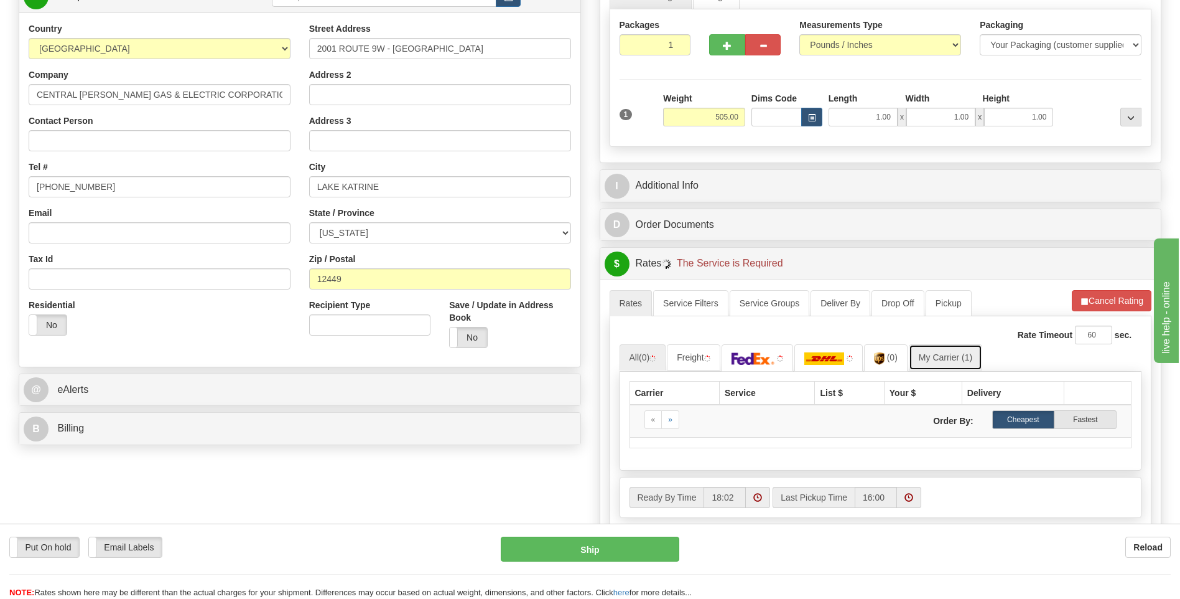
click at [941, 360] on link "My Carrier (1)" at bounding box center [945, 357] width 73 height 26
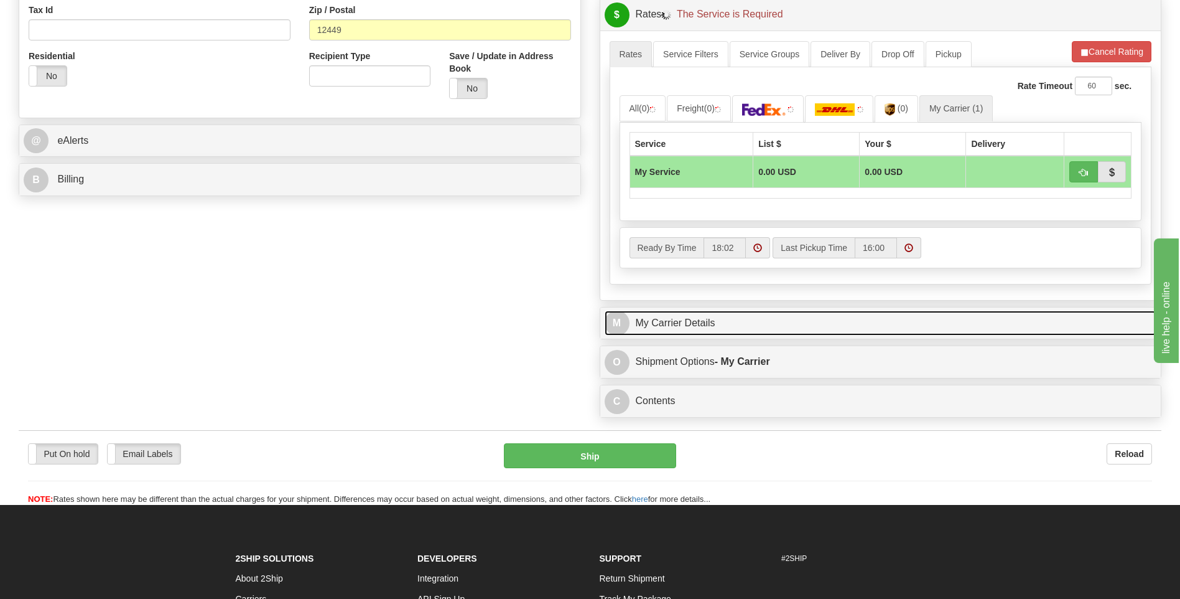
click at [723, 321] on link "M My Carrier Details" at bounding box center [881, 324] width 553 height 26
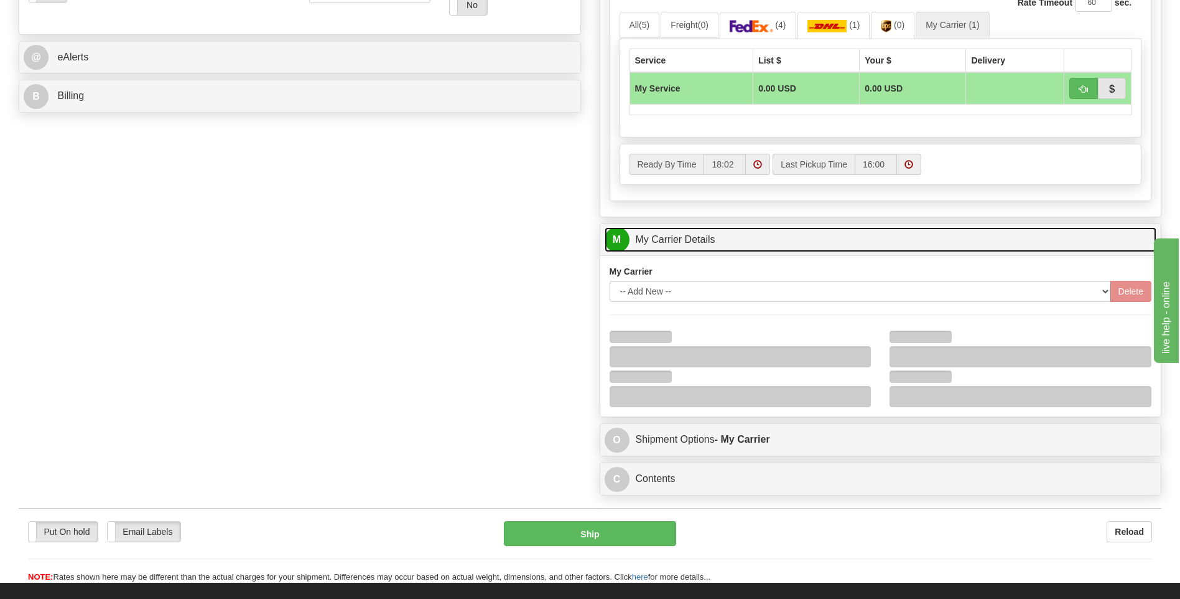
scroll to position [622, 0]
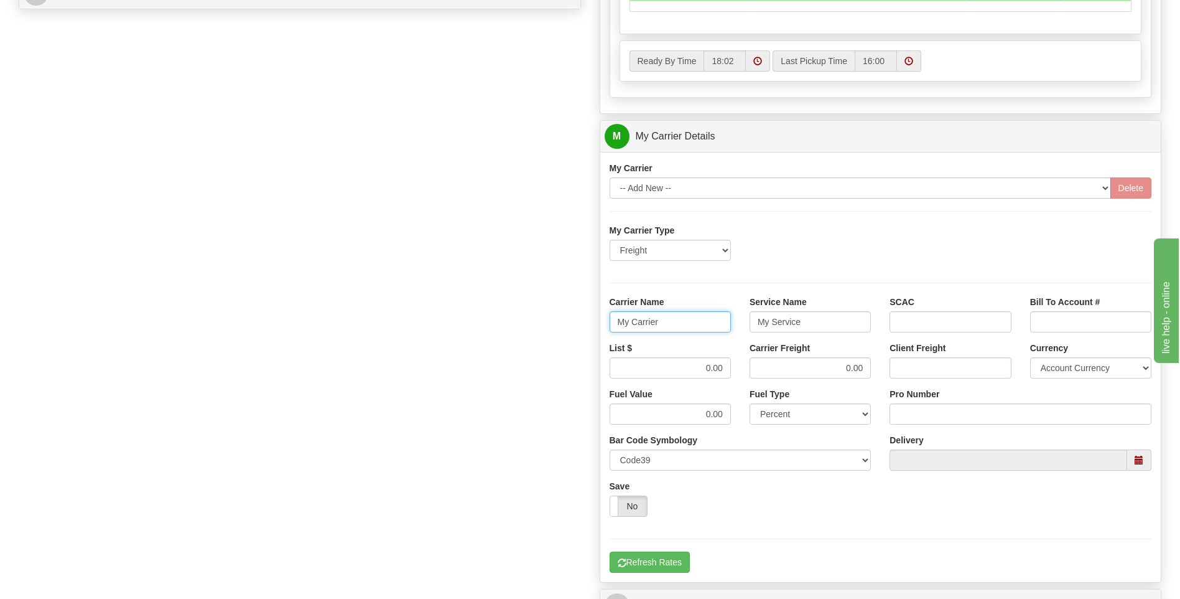
drag, startPoint x: 615, startPoint y: 325, endPoint x: 582, endPoint y: 324, distance: 32.4
click at [582, 324] on div "Order # 86686697 S Sender" at bounding box center [590, 66] width 1162 height 1201
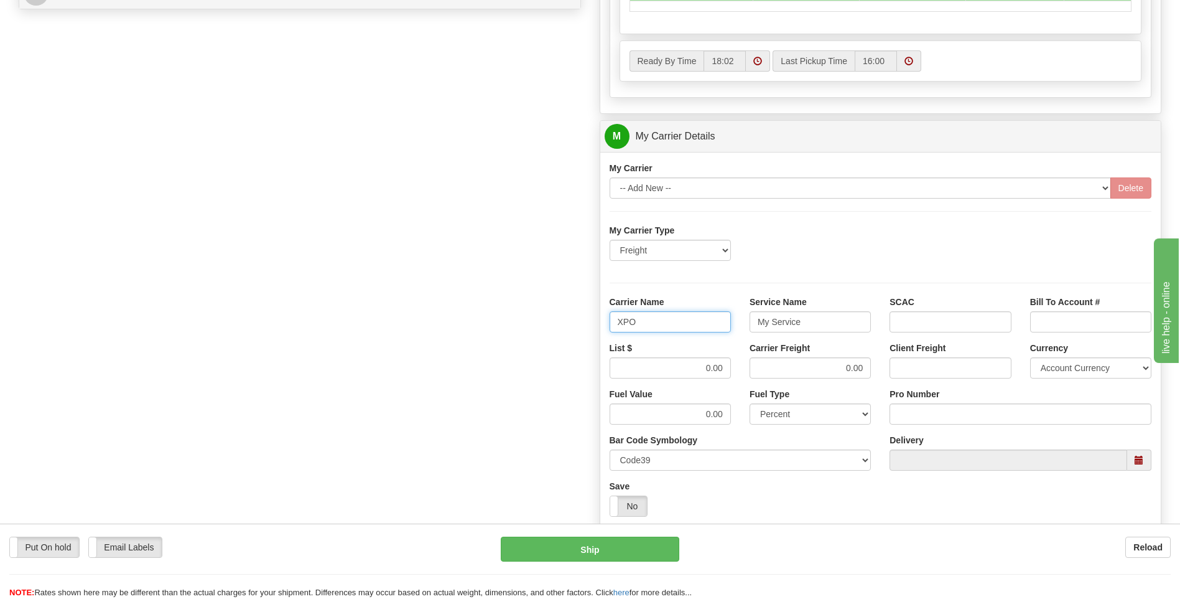
type input "XPO"
type input "LTL"
drag, startPoint x: 674, startPoint y: 373, endPoint x: 730, endPoint y: 360, distance: 57.5
click at [730, 360] on input "0.00" at bounding box center [670, 367] width 121 height 21
type input "385"
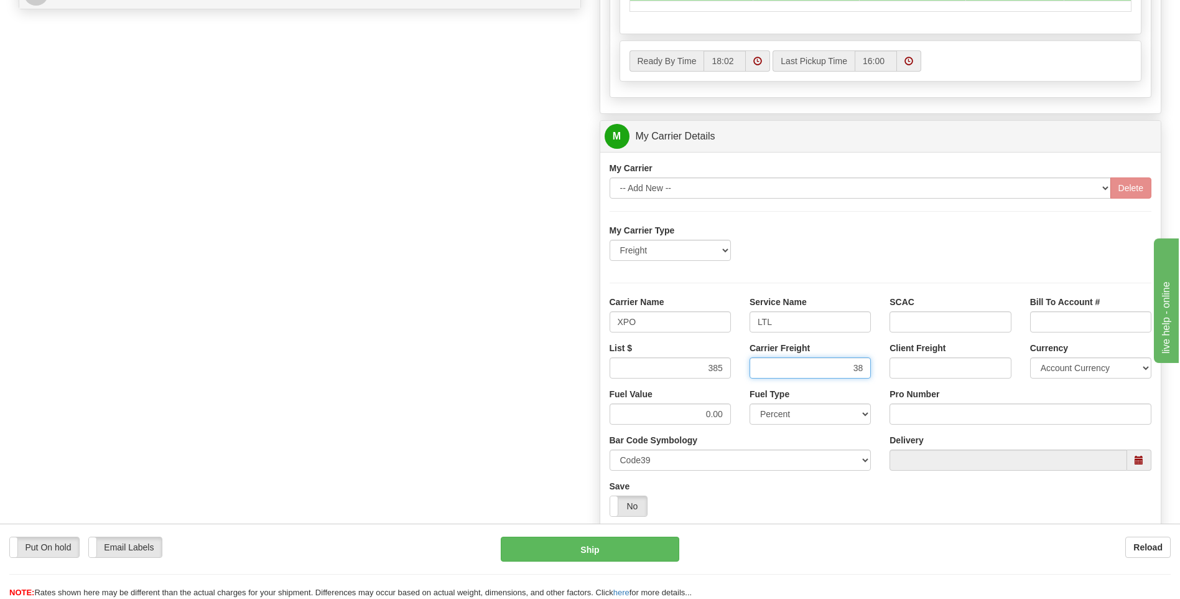
type input "38"
click at [931, 410] on input "Pro Number" at bounding box center [1021, 413] width 262 height 21
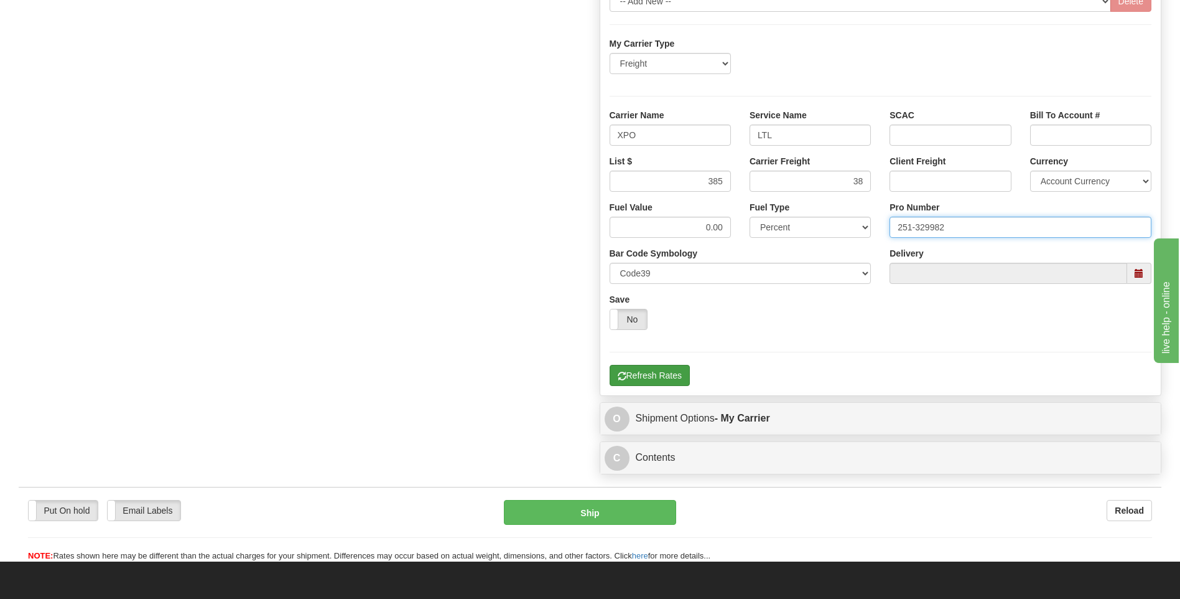
type input "251-329982"
click at [648, 367] on button "Refresh Rates" at bounding box center [650, 375] width 80 height 21
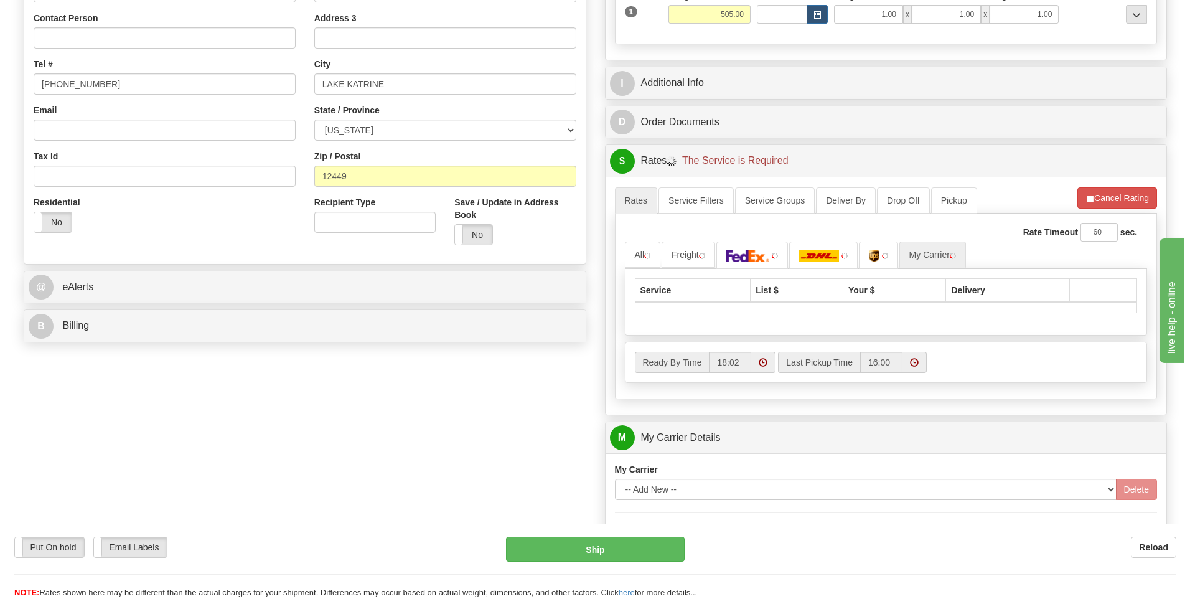
scroll to position [279, 0]
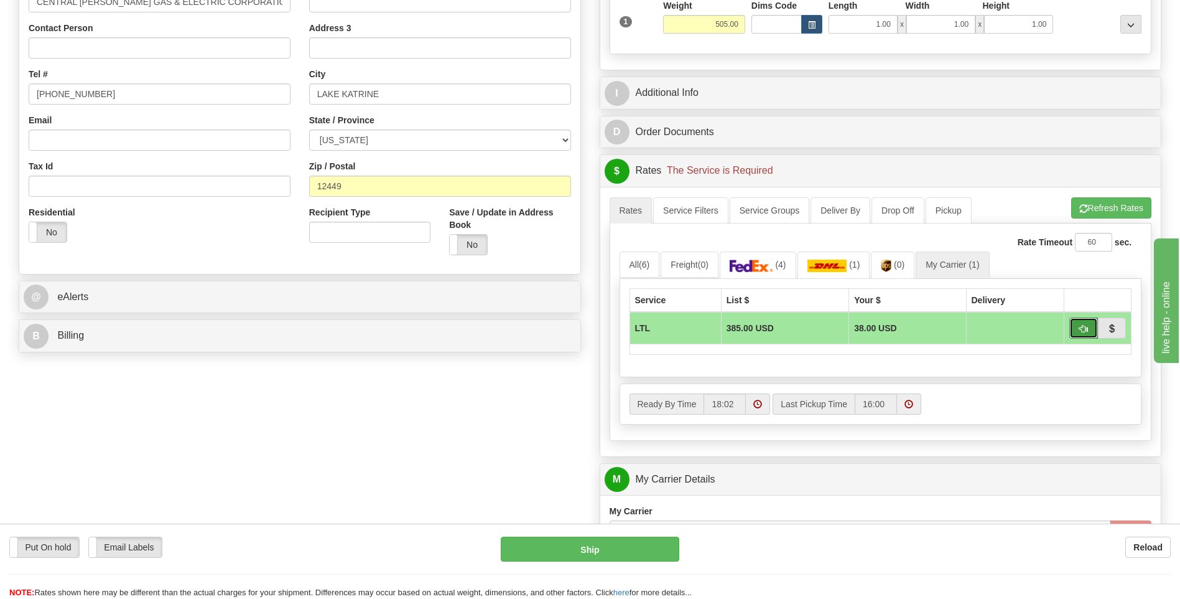
click at [1081, 329] on span "button" at bounding box center [1084, 329] width 9 height 8
type input "00"
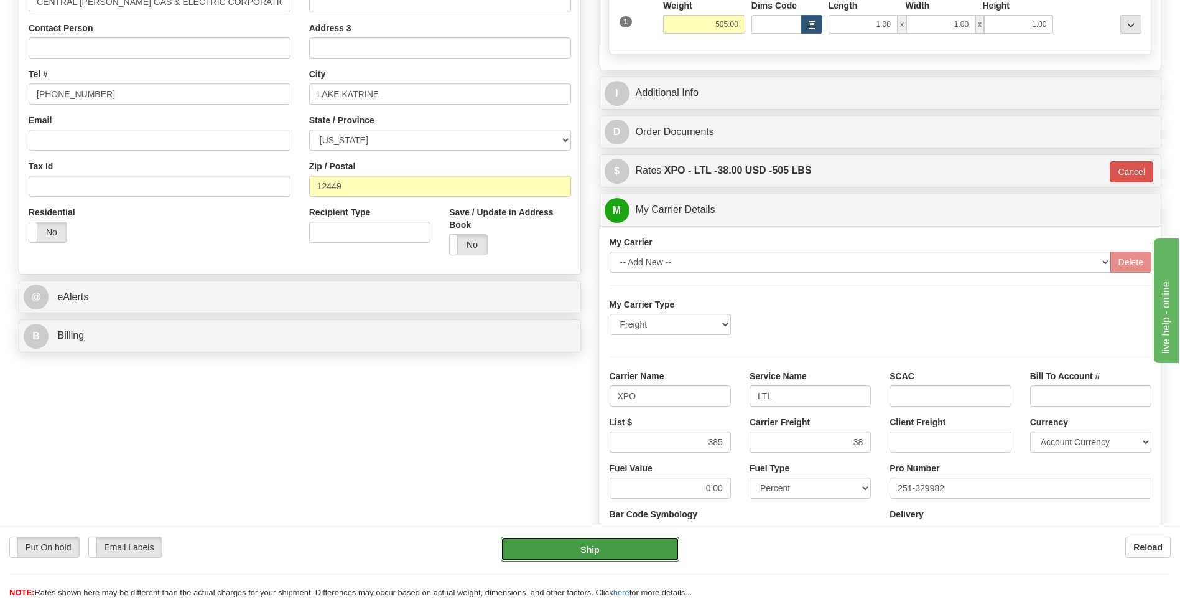
click at [566, 553] on button "Ship" at bounding box center [590, 548] width 178 height 25
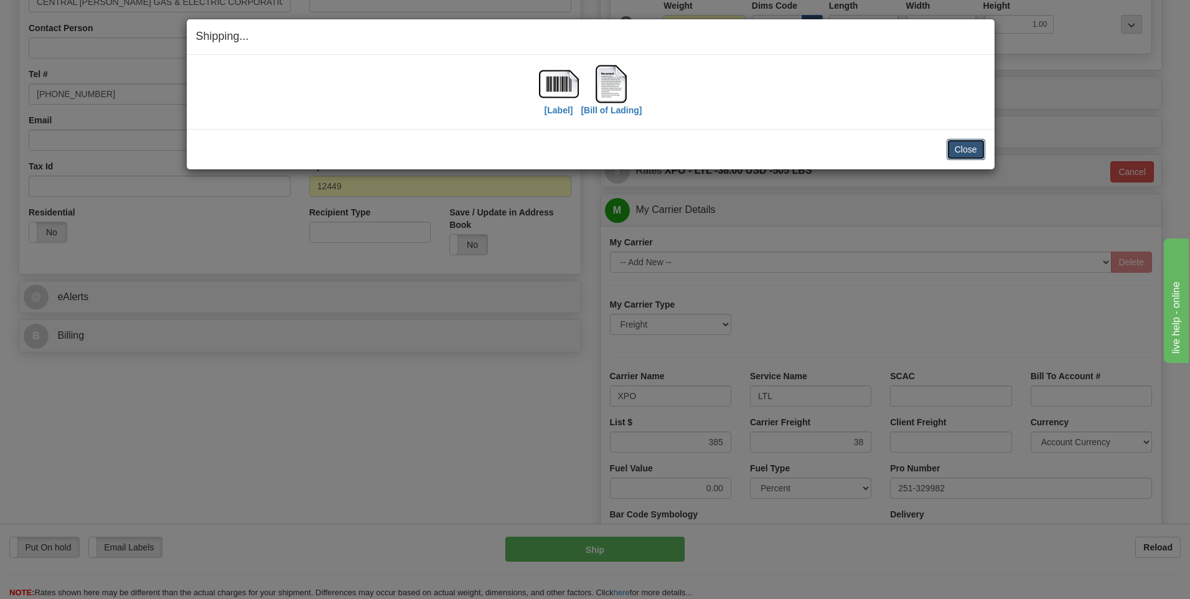
click at [956, 144] on button "Close" at bounding box center [965, 149] width 39 height 21
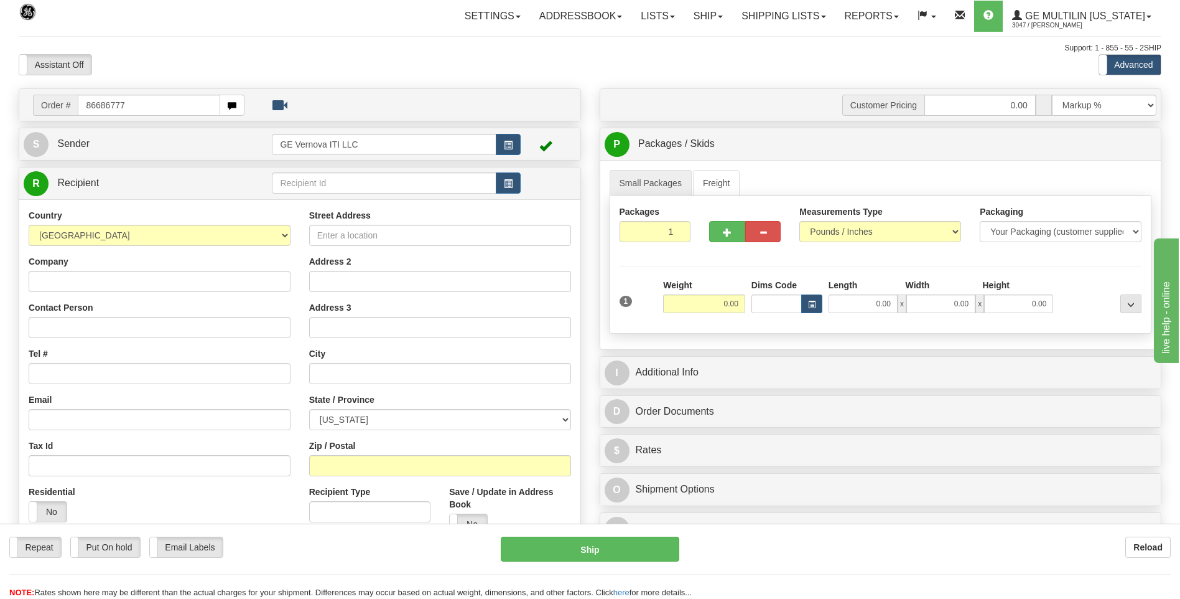
type input "86686777"
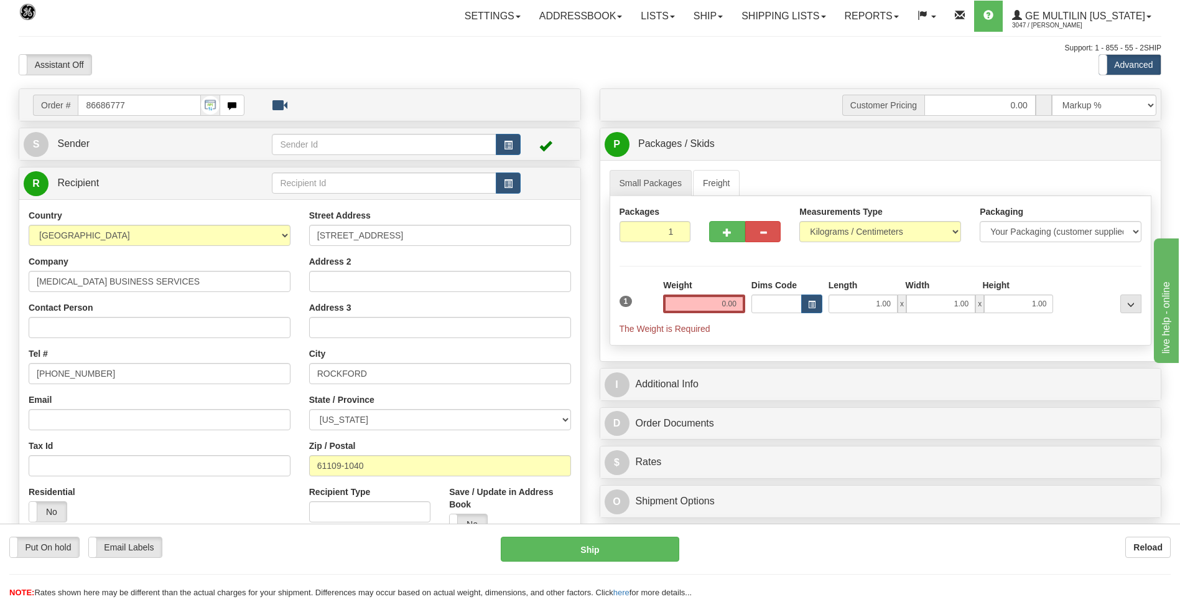
drag, startPoint x: 821, startPoint y: 209, endPoint x: 818, endPoint y: 218, distance: 9.1
click at [820, 211] on label "Measurements Type" at bounding box center [841, 211] width 83 height 12
click at [820, 221] on select "Pounds / Inches Kilograms / Centimeters" at bounding box center [881, 231] width 162 height 21
click at [816, 232] on select "Pounds / Inches Kilograms / Centimeters" at bounding box center [881, 231] width 162 height 21
select select "0"
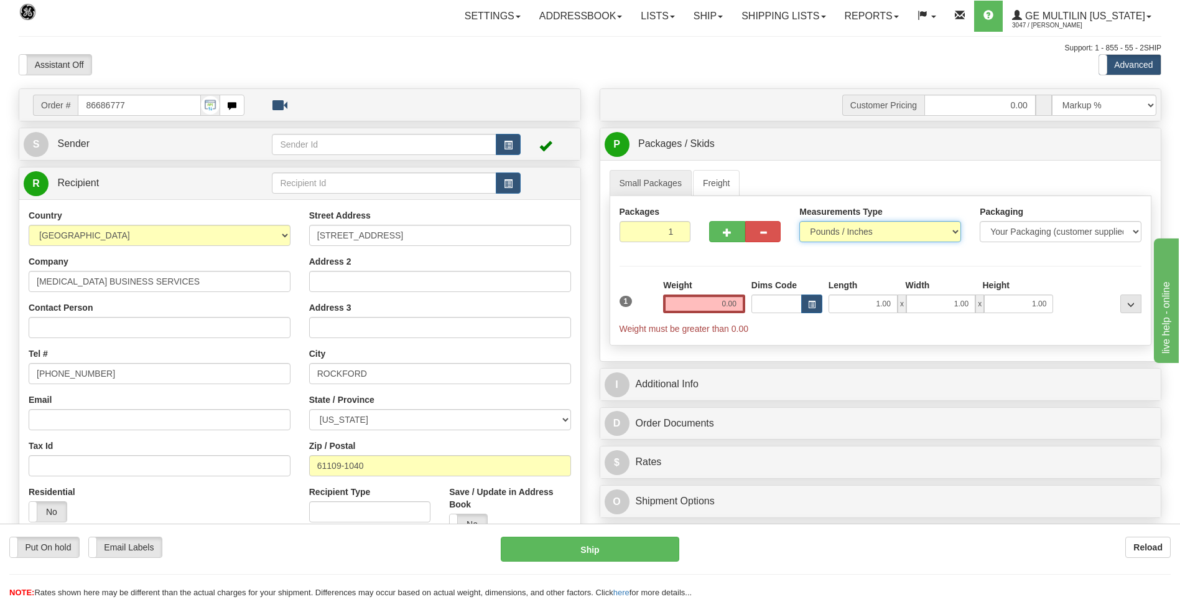
click at [800, 221] on select "Pounds / Inches Kilograms / Centimeters" at bounding box center [881, 231] width 162 height 21
click at [734, 304] on input "0.00" at bounding box center [704, 303] width 82 height 19
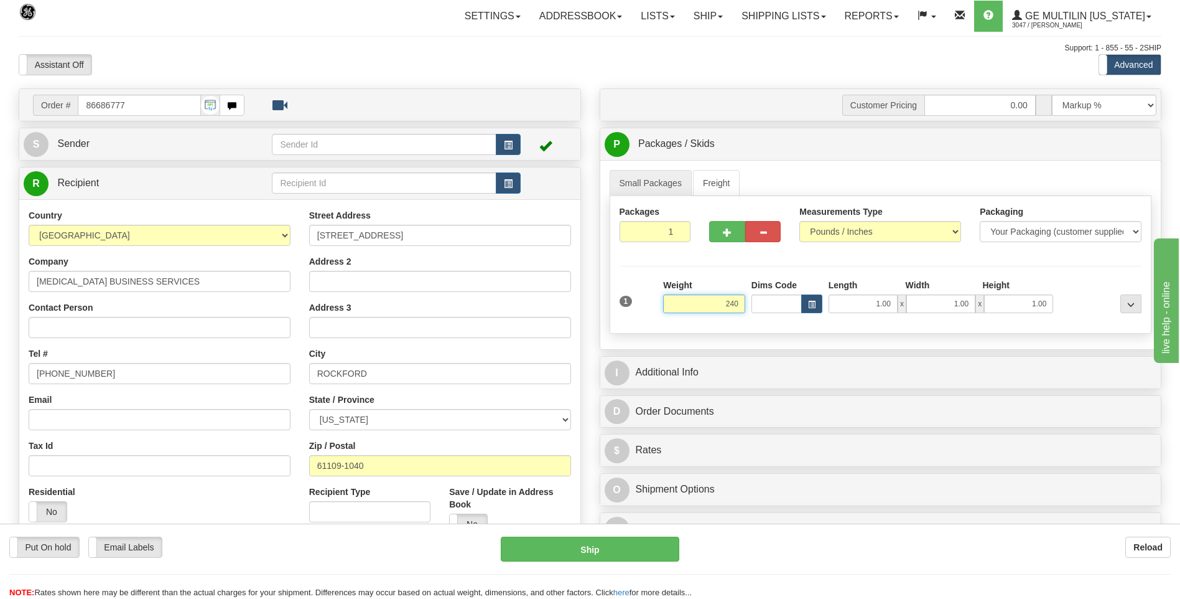
click button "Delete" at bounding box center [0, 0] width 0 height 0
type input "240.00"
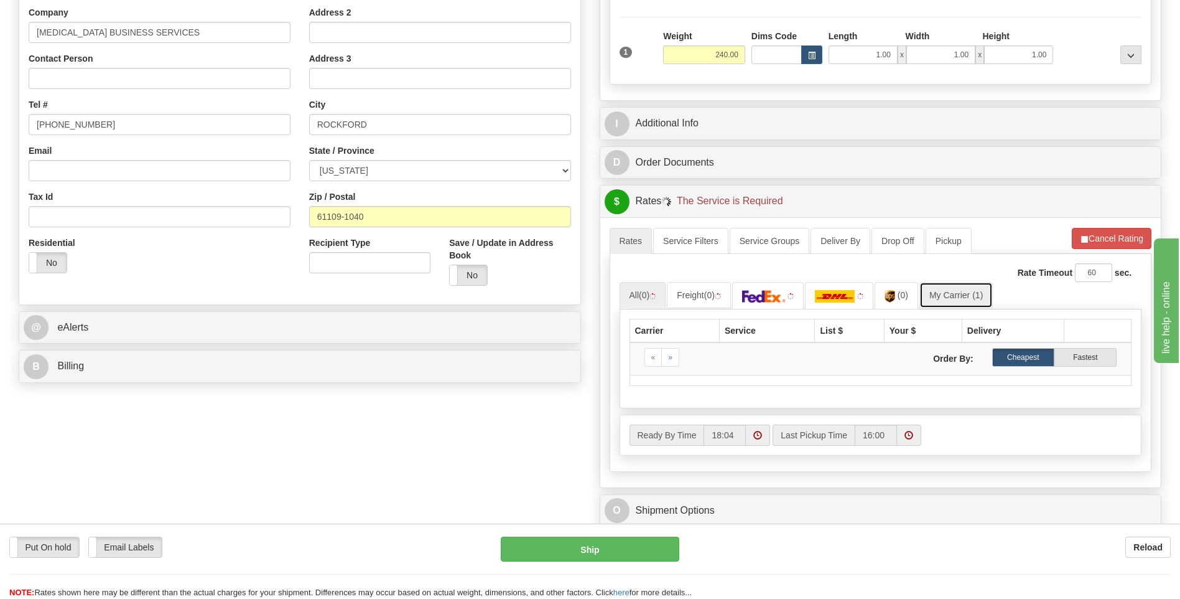
click at [956, 298] on link "My Carrier (1)" at bounding box center [956, 295] width 73 height 26
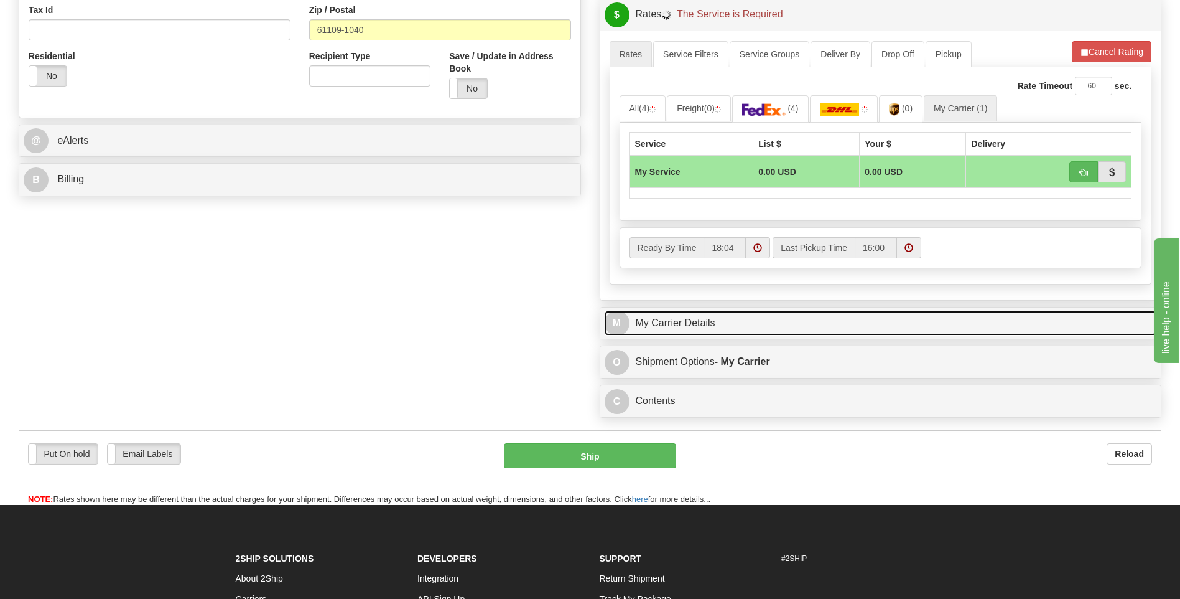
click at [730, 332] on link "M My Carrier Details" at bounding box center [881, 324] width 553 height 26
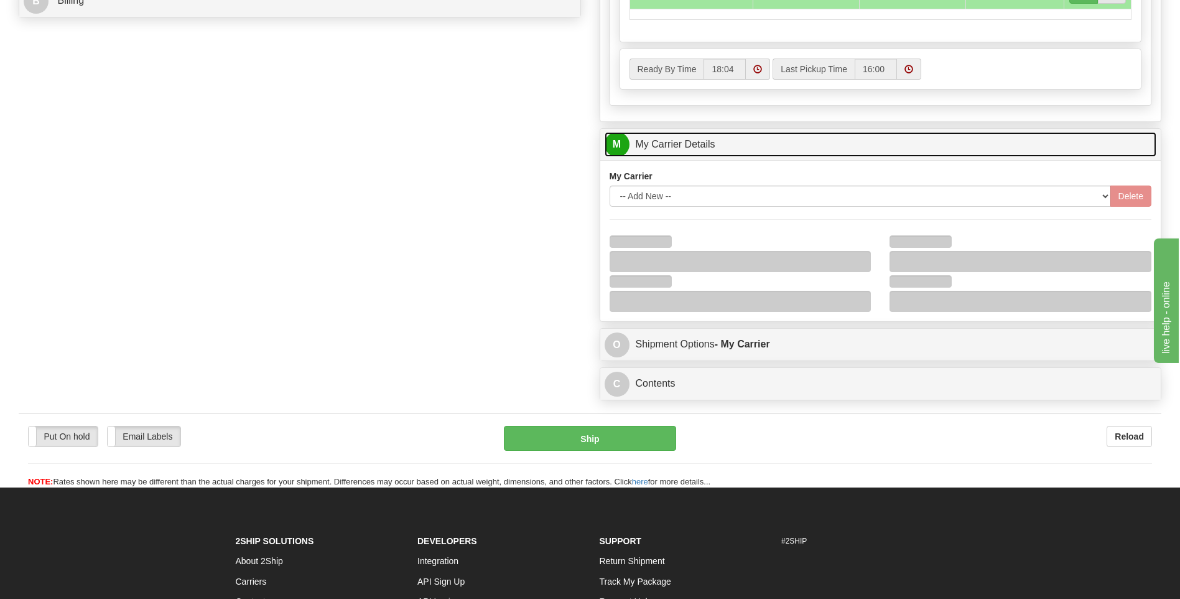
scroll to position [622, 0]
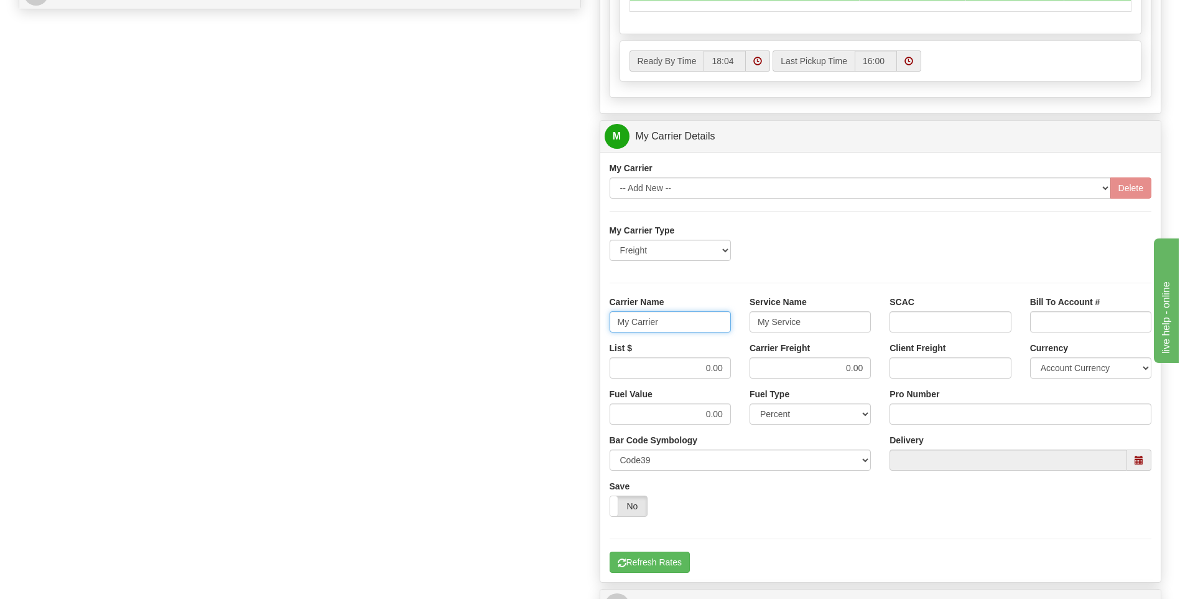
drag, startPoint x: 664, startPoint y: 324, endPoint x: 591, endPoint y: 322, distance: 73.4
click at [591, 322] on div "Customer Pricing 0.00 Markup % Discount % Flat Amount Per Pound Flat Amount Mar…" at bounding box center [881, 66] width 581 height 1201
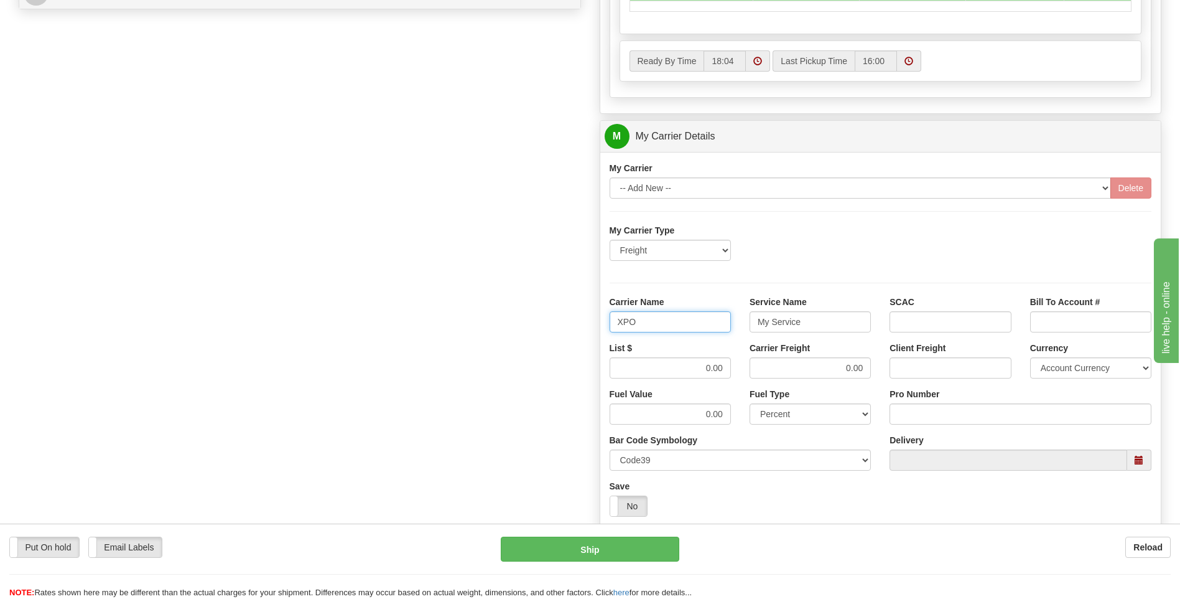
type input "XPO"
type input "LTL"
drag, startPoint x: 681, startPoint y: 374, endPoint x: 767, endPoint y: 367, distance: 85.5
click at [765, 368] on div "List $ 0.00 Carrier Freight 0.00 Client Freight Currency Account Currency ARN A…" at bounding box center [880, 365] width 561 height 46
type input "385"
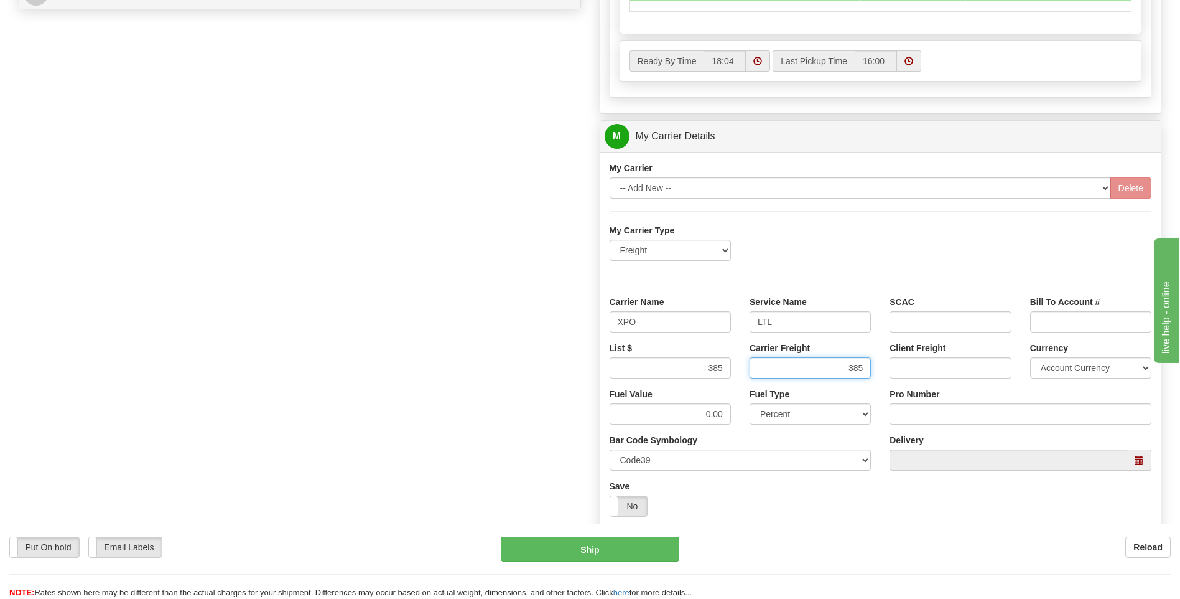
type input "385"
click at [906, 409] on input "Pro Number" at bounding box center [1021, 413] width 262 height 21
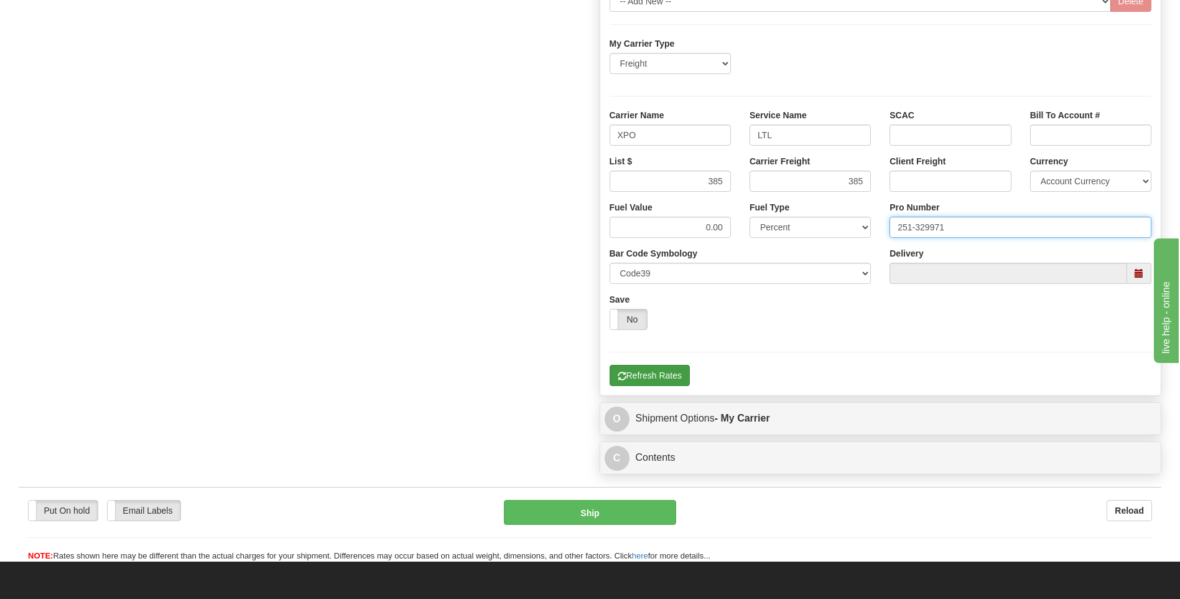
type input "251-329971"
click at [650, 379] on button "Refresh Rates" at bounding box center [650, 375] width 80 height 21
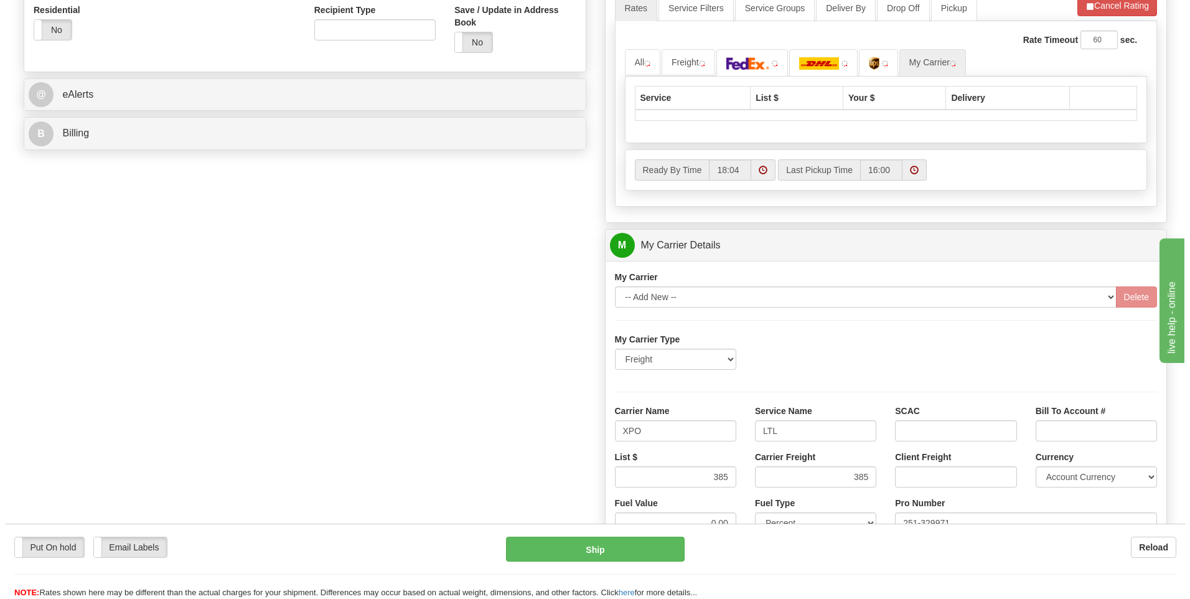
scroll to position [342, 0]
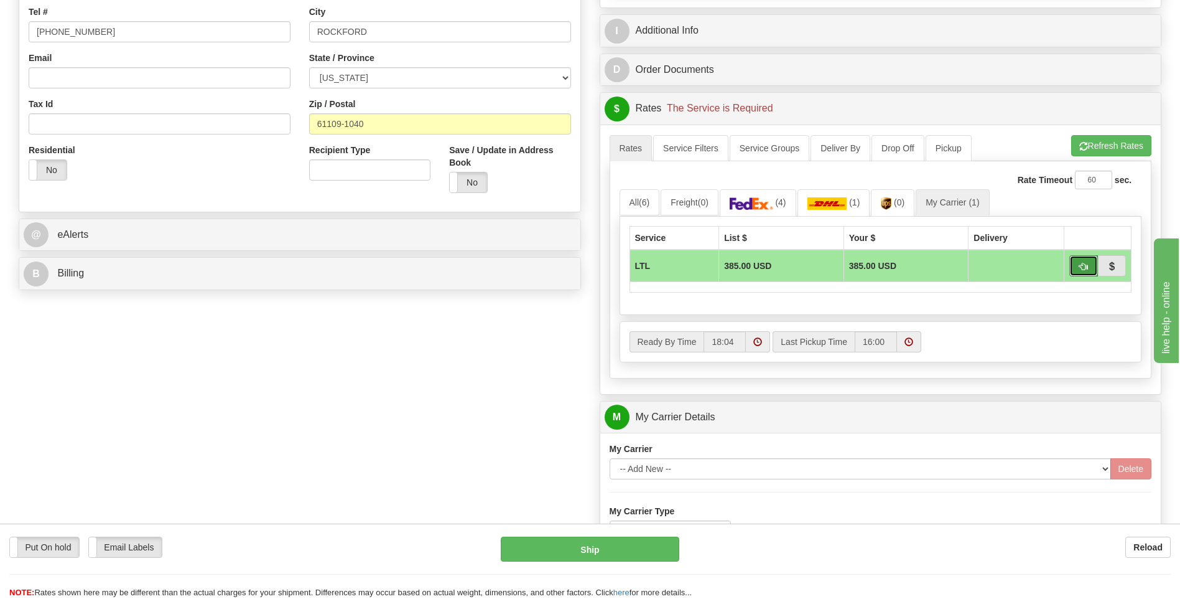
click at [1082, 263] on span "button" at bounding box center [1084, 267] width 9 height 8
type input "00"
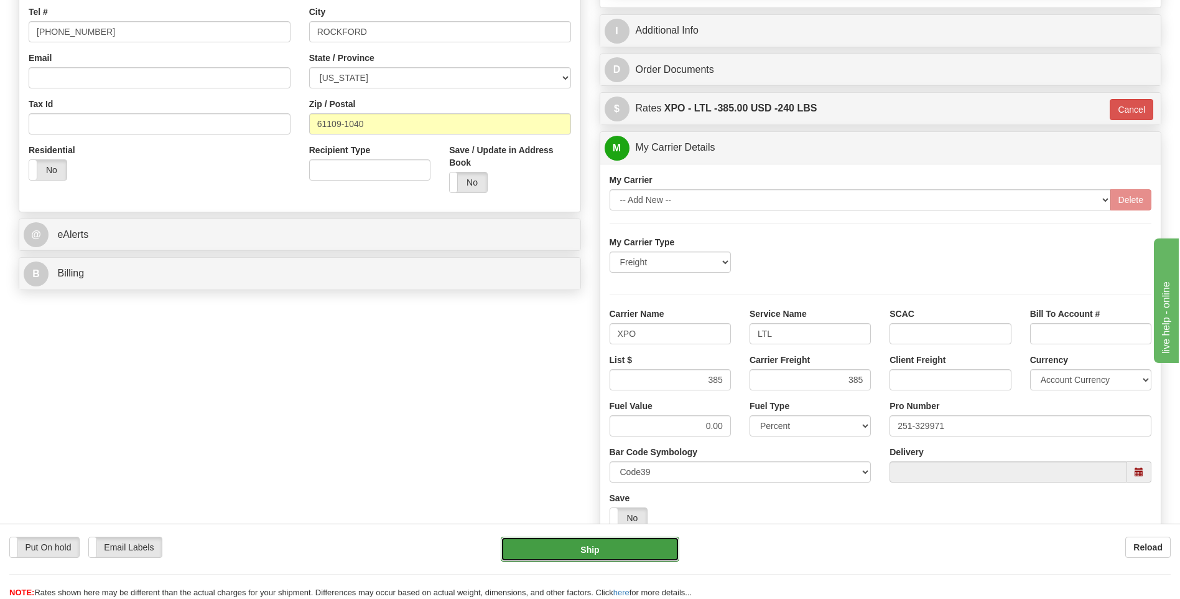
click at [625, 546] on button "Ship" at bounding box center [590, 548] width 178 height 25
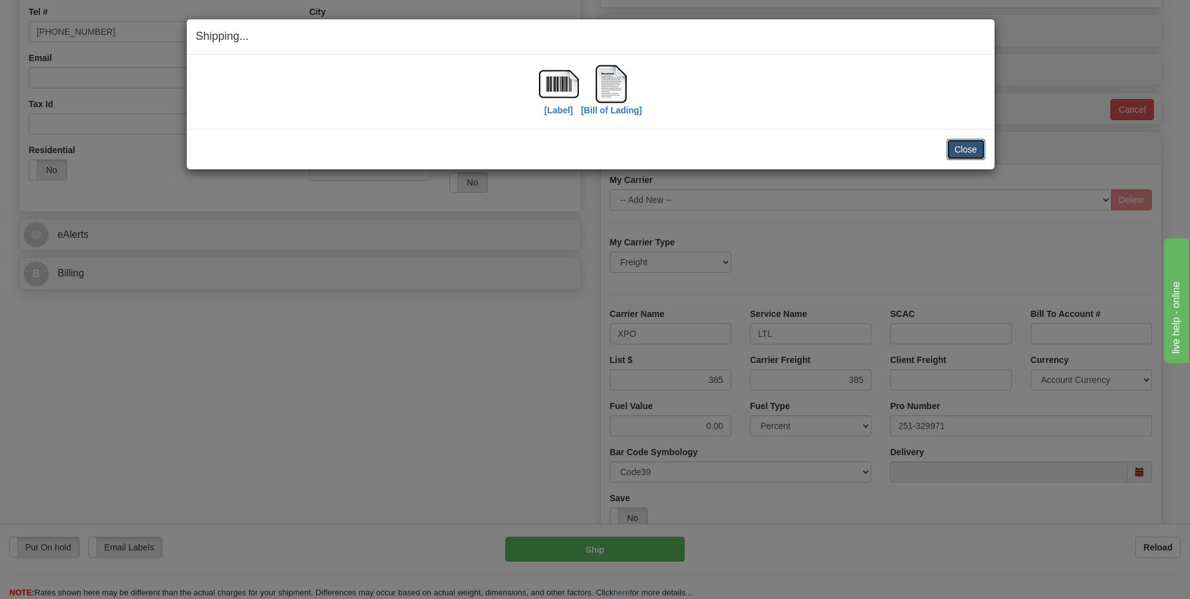
click at [978, 146] on button "Close" at bounding box center [965, 149] width 39 height 21
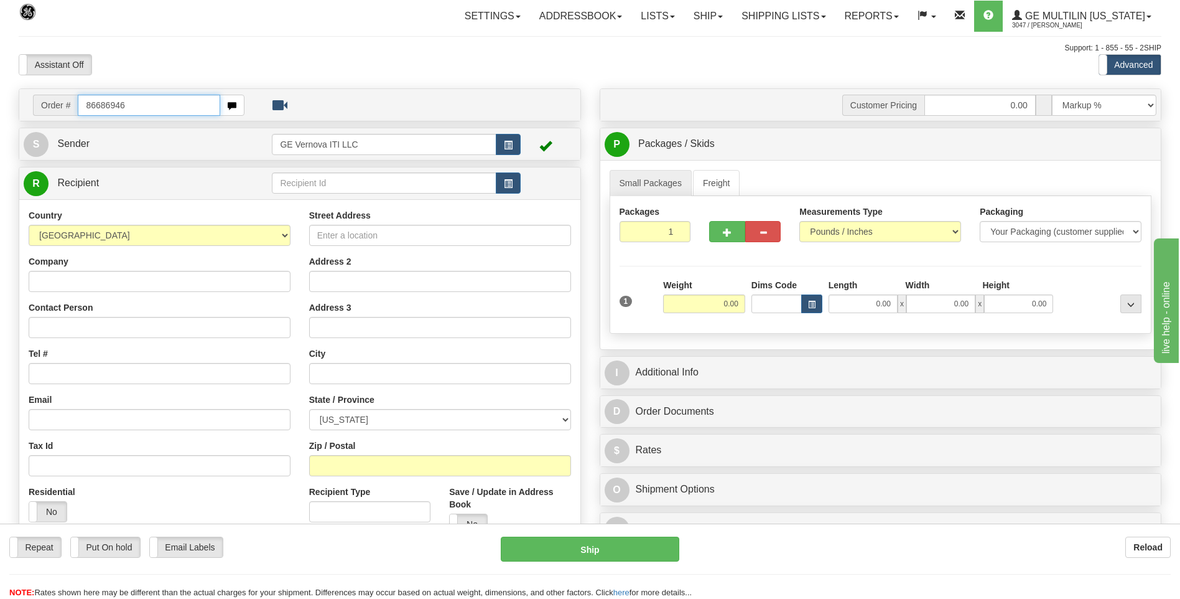
type input "86686946"
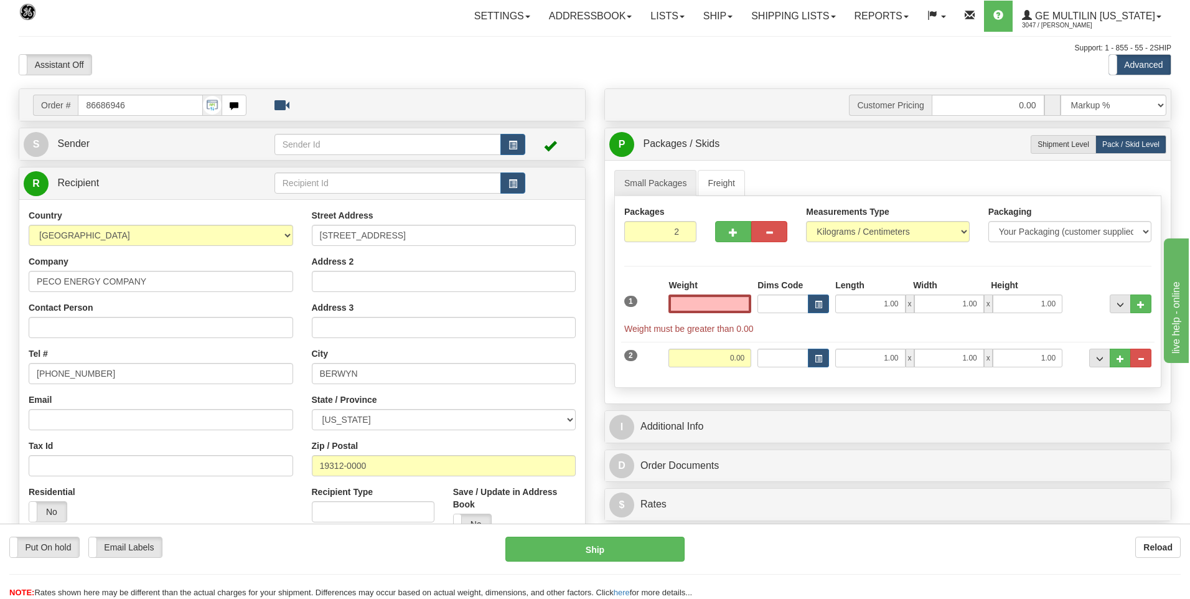
click button "Delete" at bounding box center [0, 0] width 0 height 0
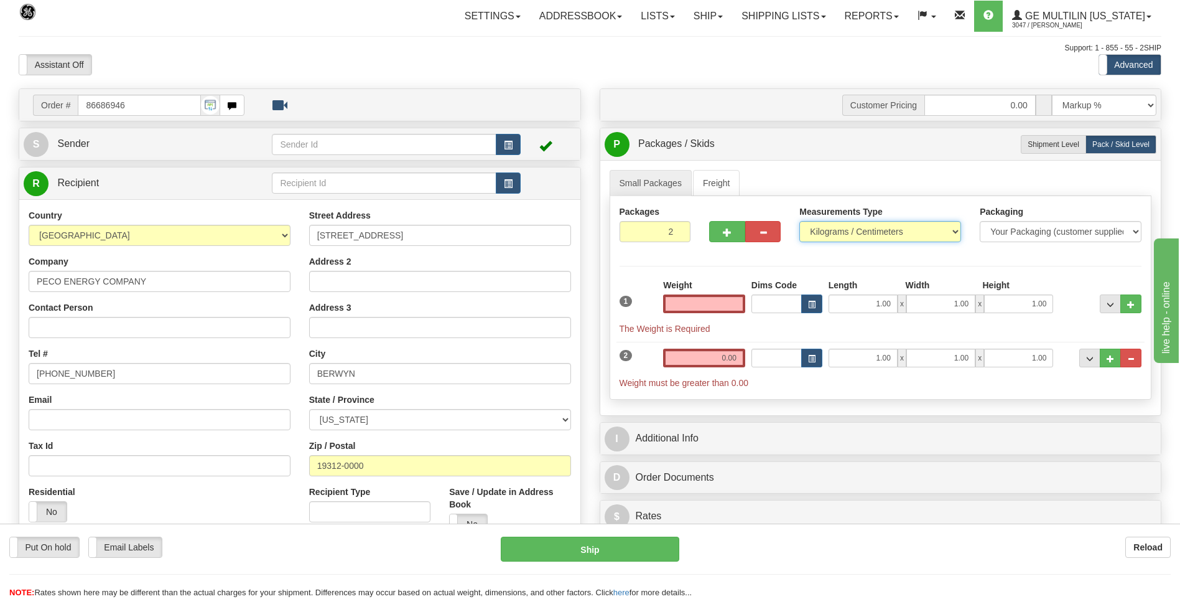
type input "0.00"
click at [887, 235] on select "Pounds / Inches Kilograms / Centimeters" at bounding box center [881, 231] width 162 height 21
select select "0"
click at [800, 221] on select "Pounds / Inches Kilograms / Centimeters" at bounding box center [881, 231] width 162 height 21
click at [1131, 355] on span "..." at bounding box center [1131, 358] width 7 height 7
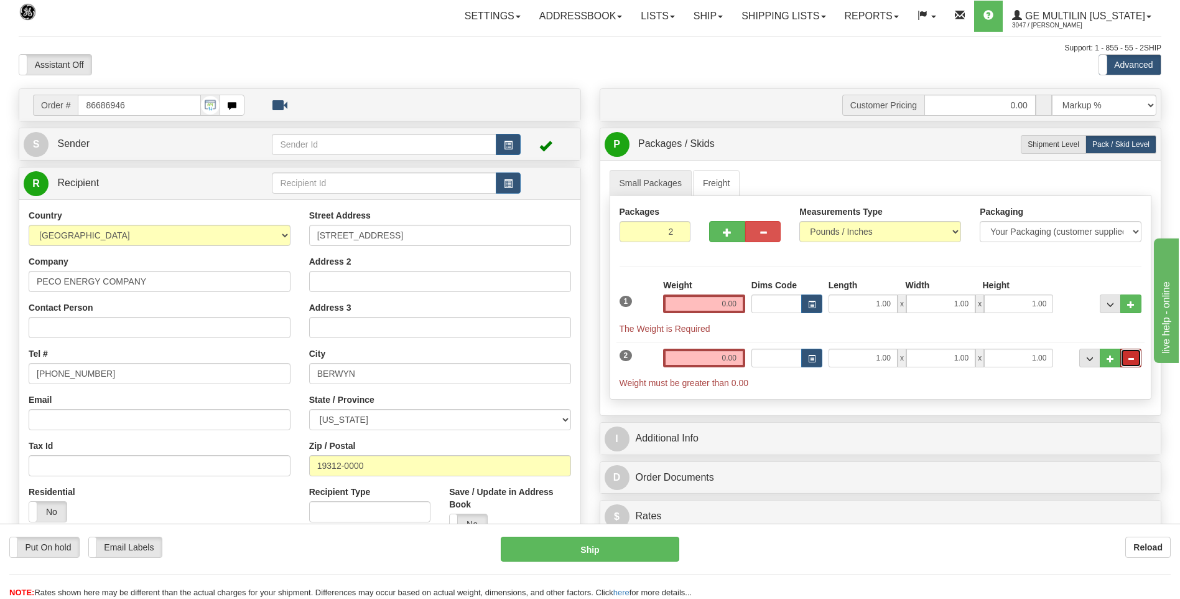
type input "1"
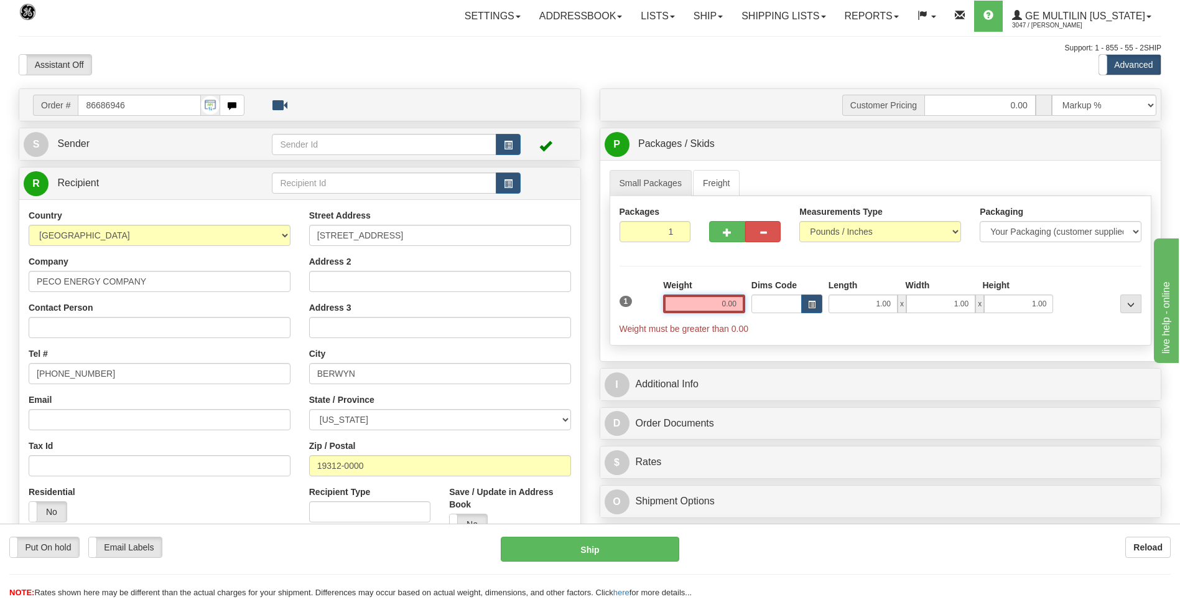
click at [741, 302] on input "0.00" at bounding box center [704, 303] width 82 height 19
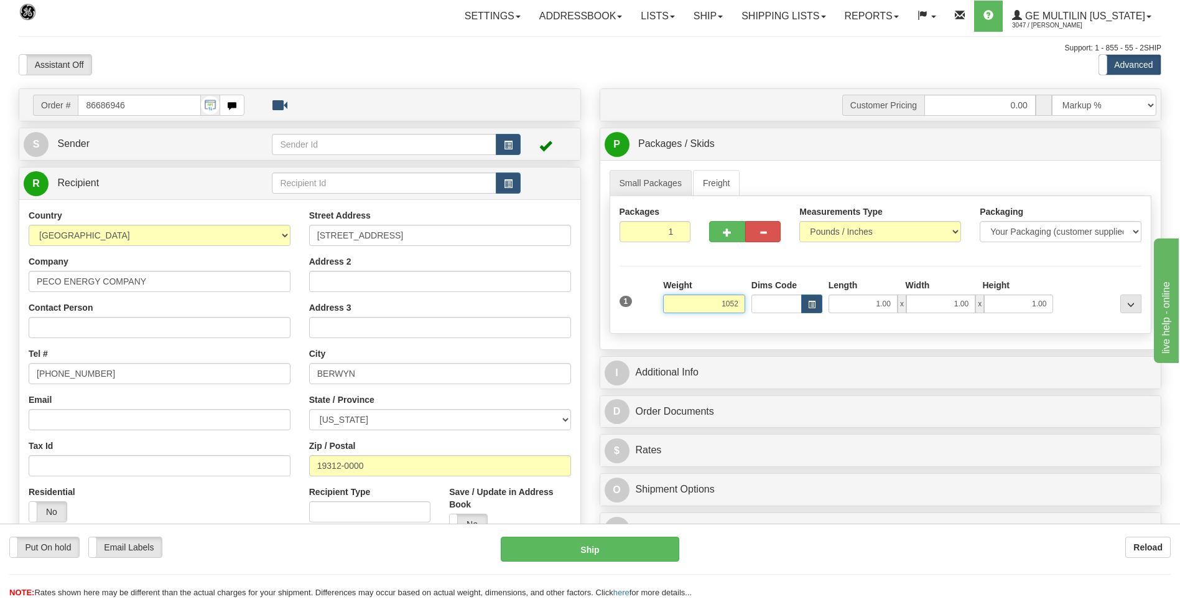
click button "Delete" at bounding box center [0, 0] width 0 height 0
type input "1052.00"
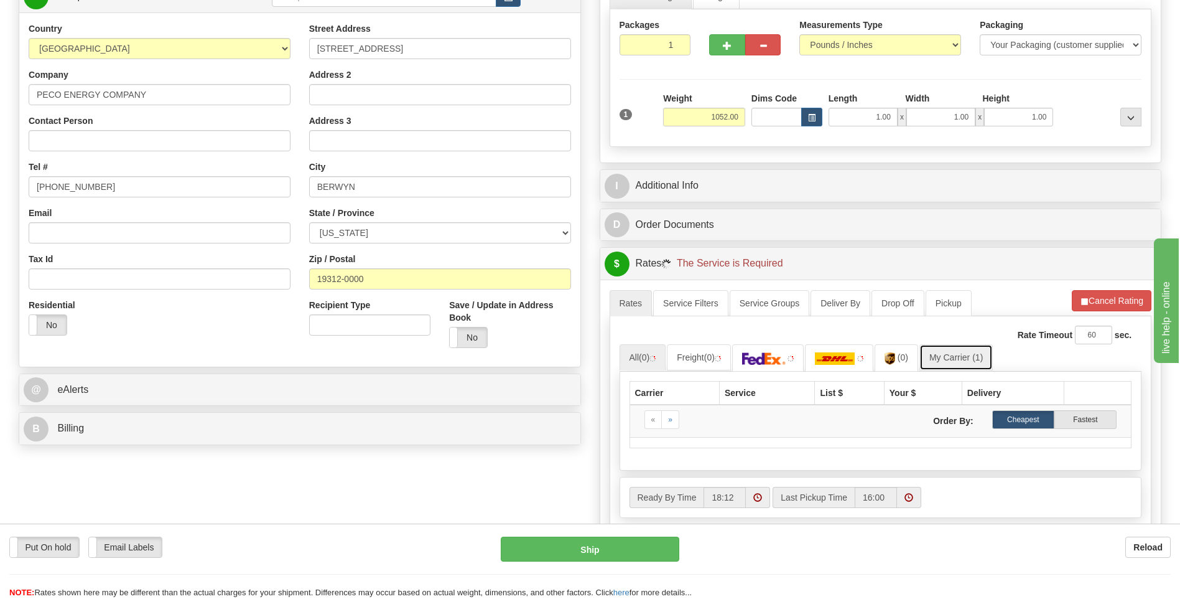
click at [961, 358] on link "My Carrier (1)" at bounding box center [956, 357] width 73 height 26
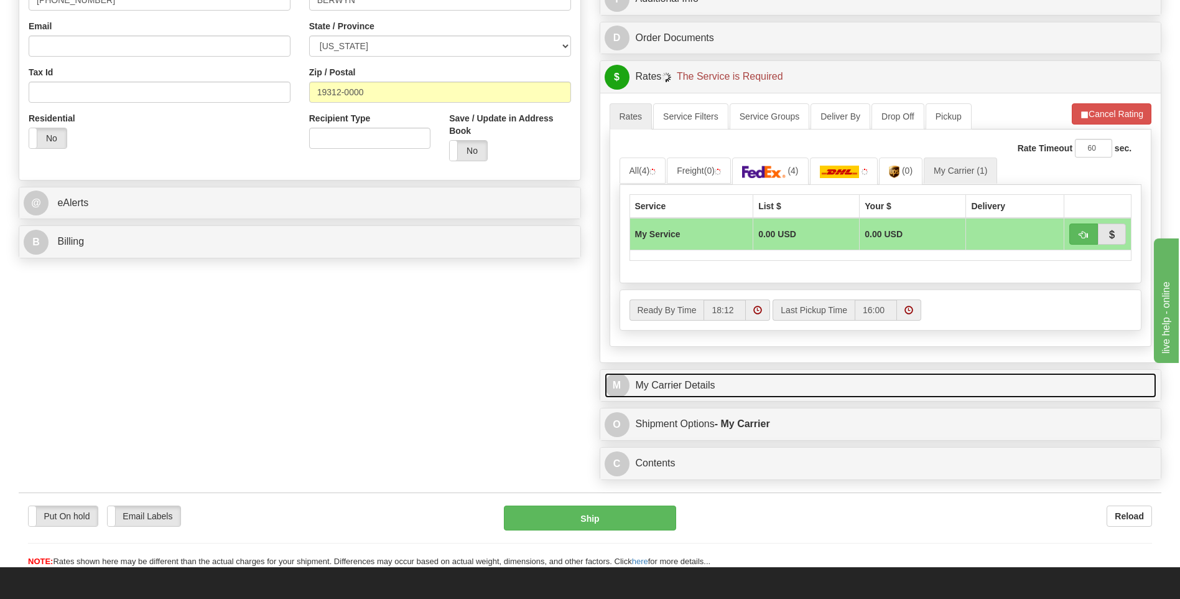
click at [749, 380] on link "M My Carrier Details" at bounding box center [881, 386] width 553 height 26
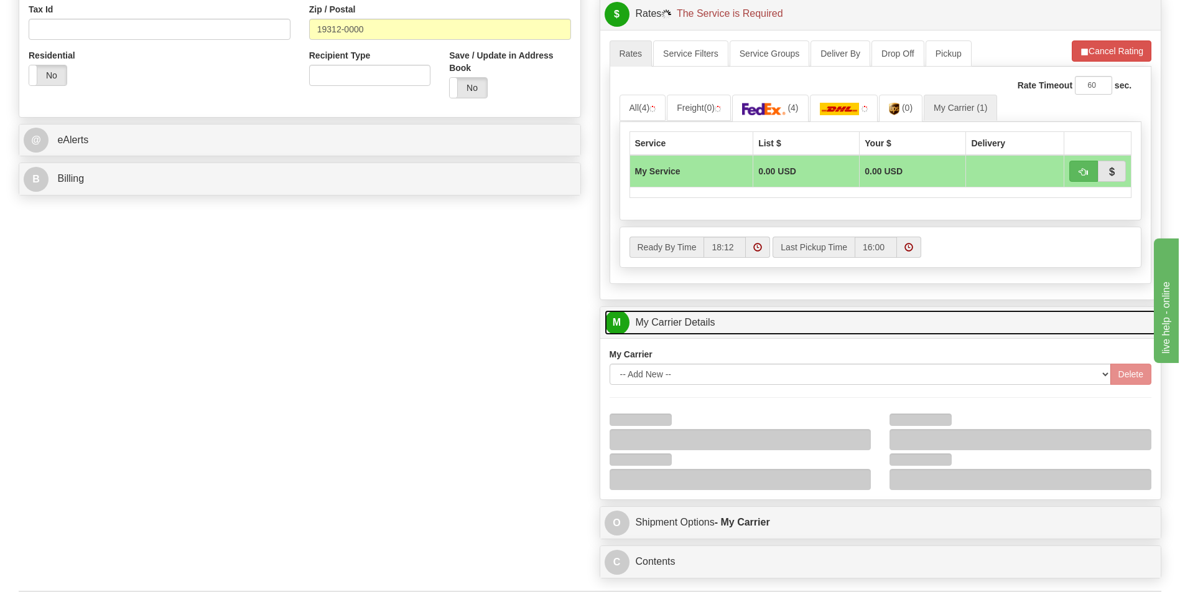
scroll to position [560, 0]
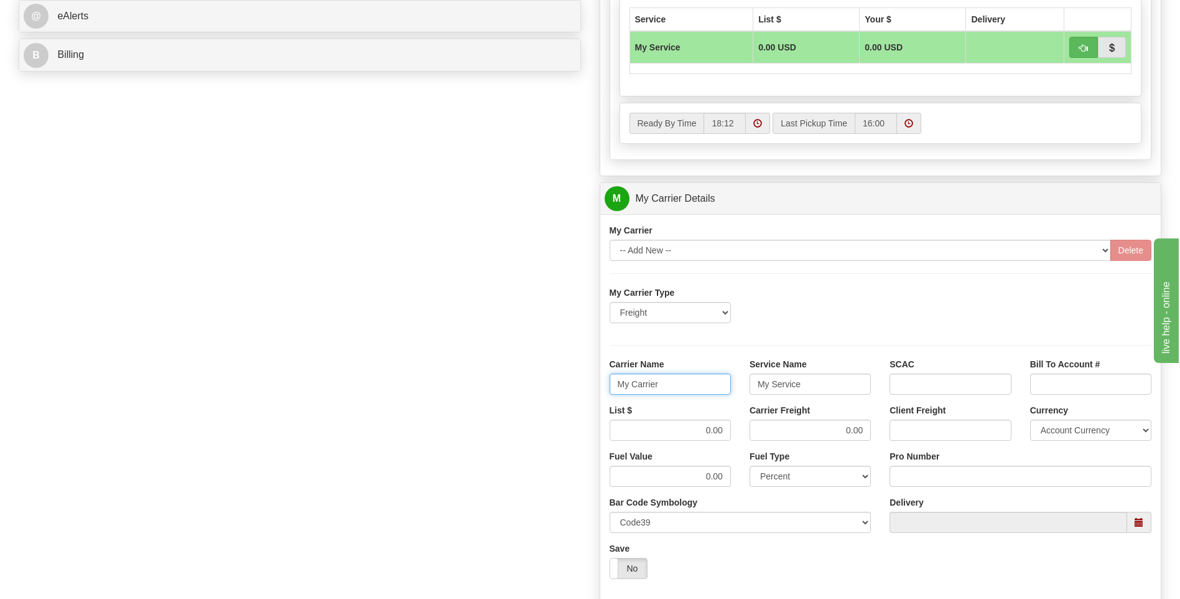
drag, startPoint x: 682, startPoint y: 391, endPoint x: 587, endPoint y: 385, distance: 94.8
click at [587, 385] on div "Order # 86686946 S Sender" at bounding box center [590, 128] width 1162 height 1201
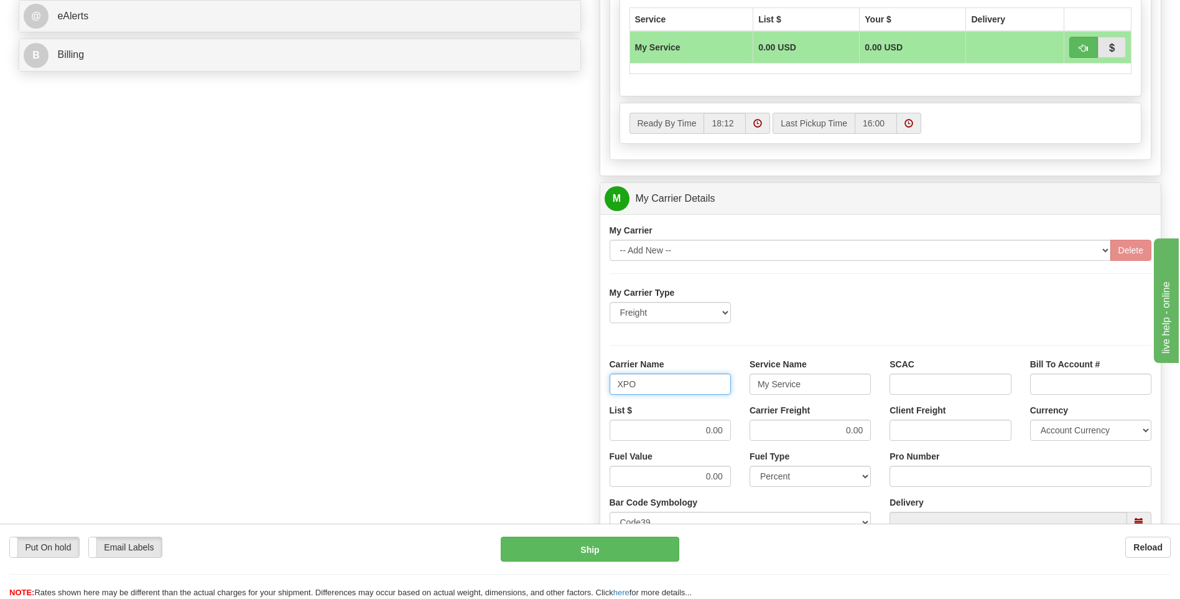
type input "XPO"
type input "LTL"
drag, startPoint x: 681, startPoint y: 424, endPoint x: 739, endPoint y: 429, distance: 57.5
click at [738, 429] on div "List $ 0.00" at bounding box center [670, 427] width 140 height 46
type input "450"
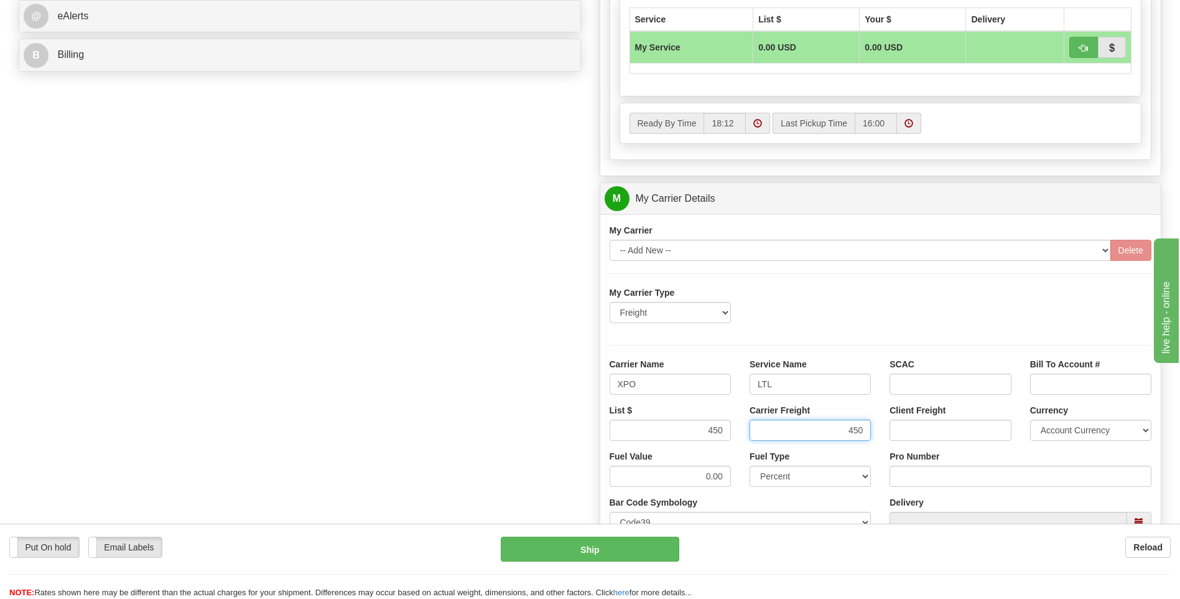
type input "450"
click at [935, 477] on input "Pro Number" at bounding box center [1021, 475] width 262 height 21
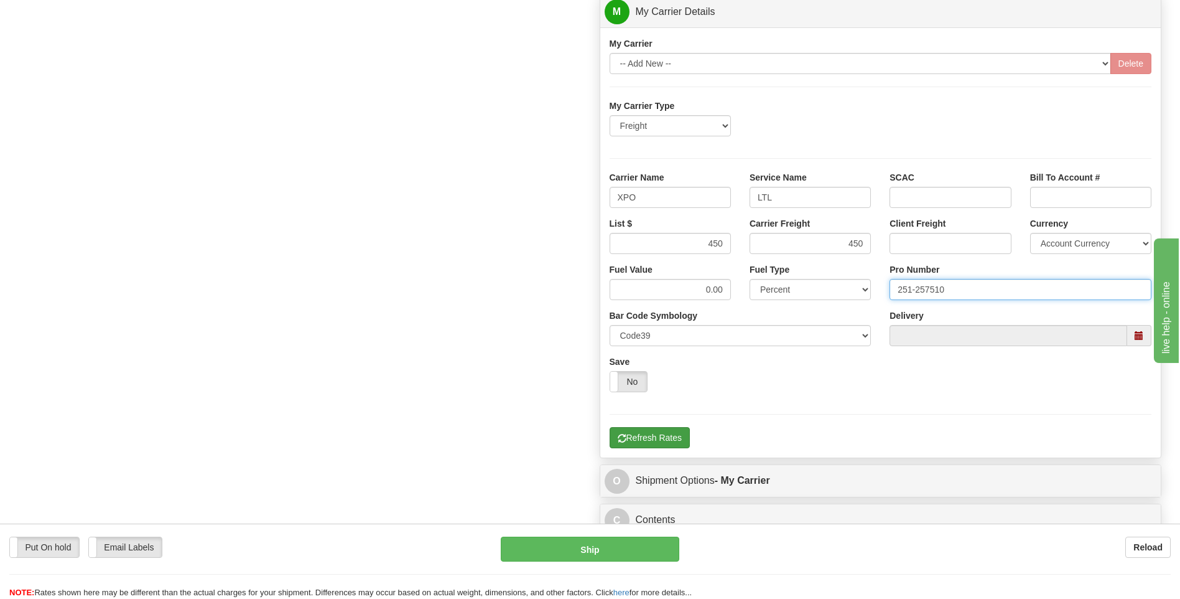
type input "251-257510"
click at [668, 444] on button "Refresh Rates" at bounding box center [650, 437] width 80 height 21
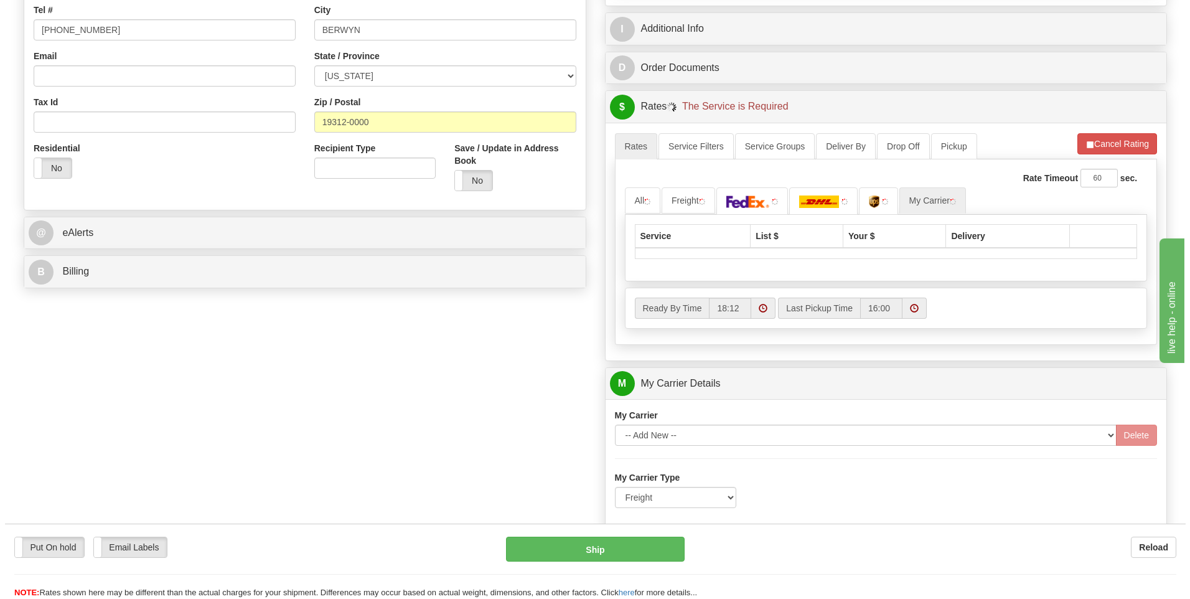
scroll to position [217, 0]
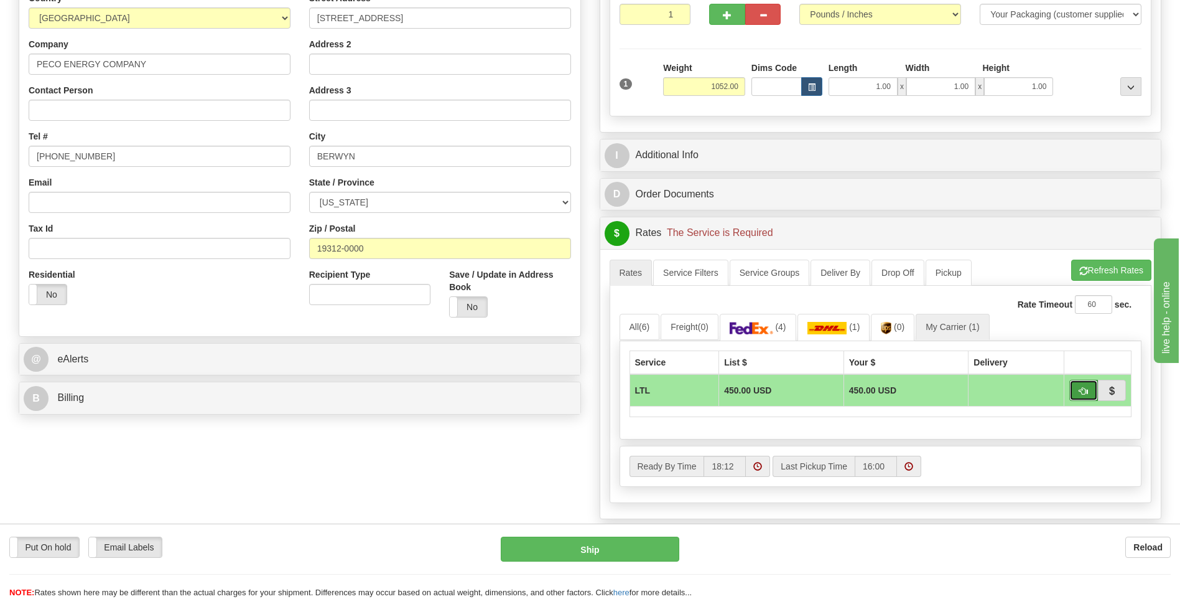
click at [1078, 393] on button "button" at bounding box center [1084, 390] width 29 height 21
type input "00"
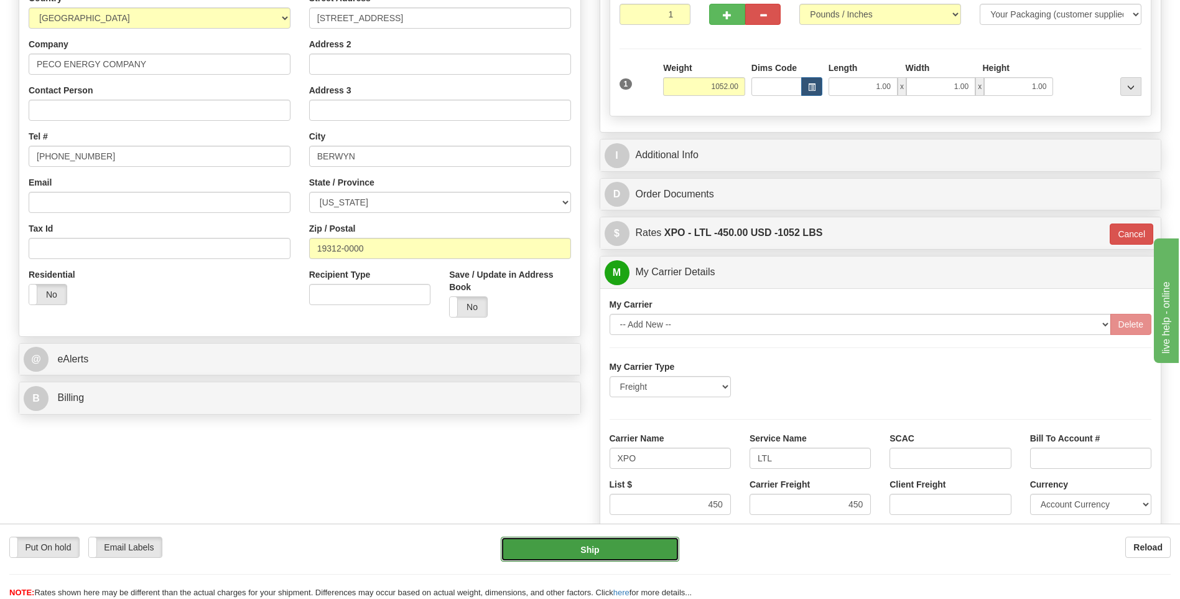
click at [609, 553] on button "Ship" at bounding box center [590, 548] width 178 height 25
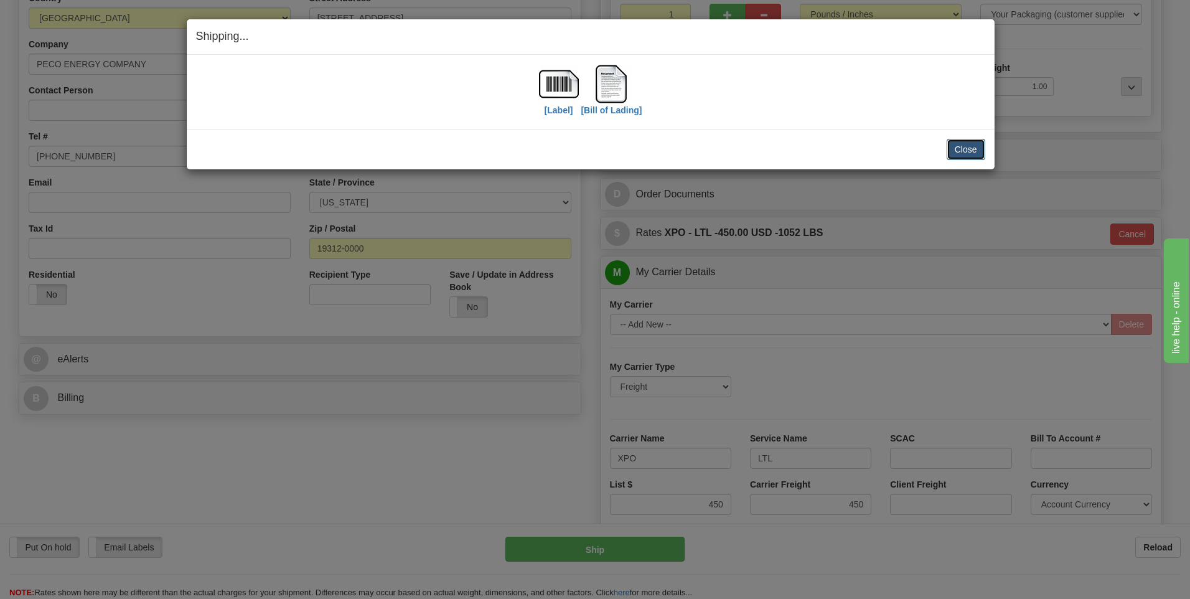
click at [964, 154] on button "Close" at bounding box center [965, 149] width 39 height 21
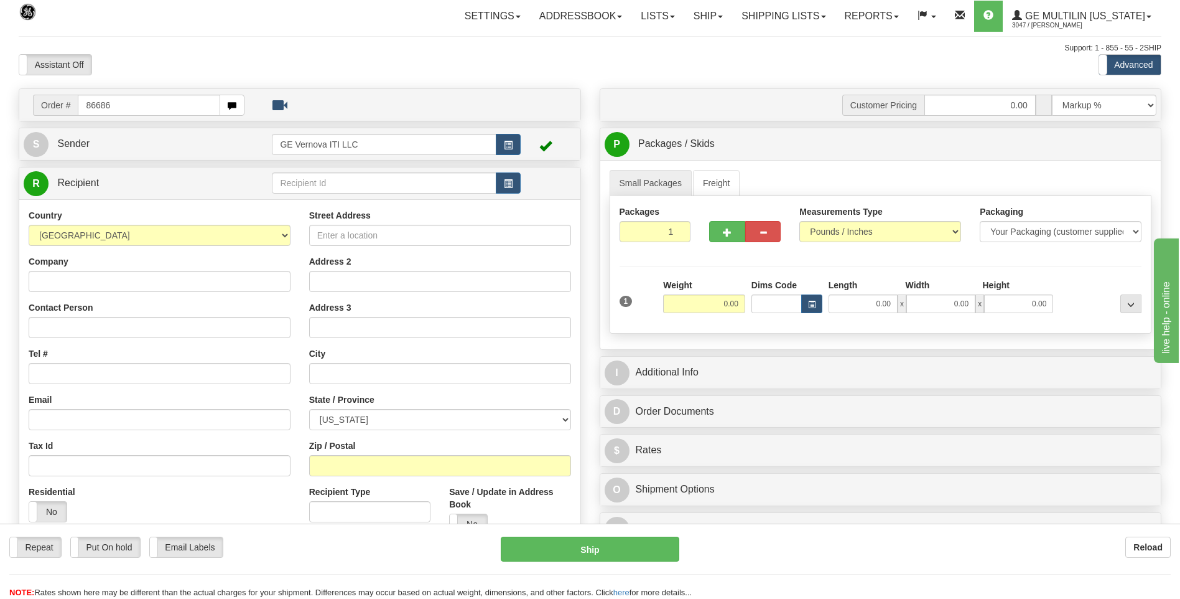
type input "86686"
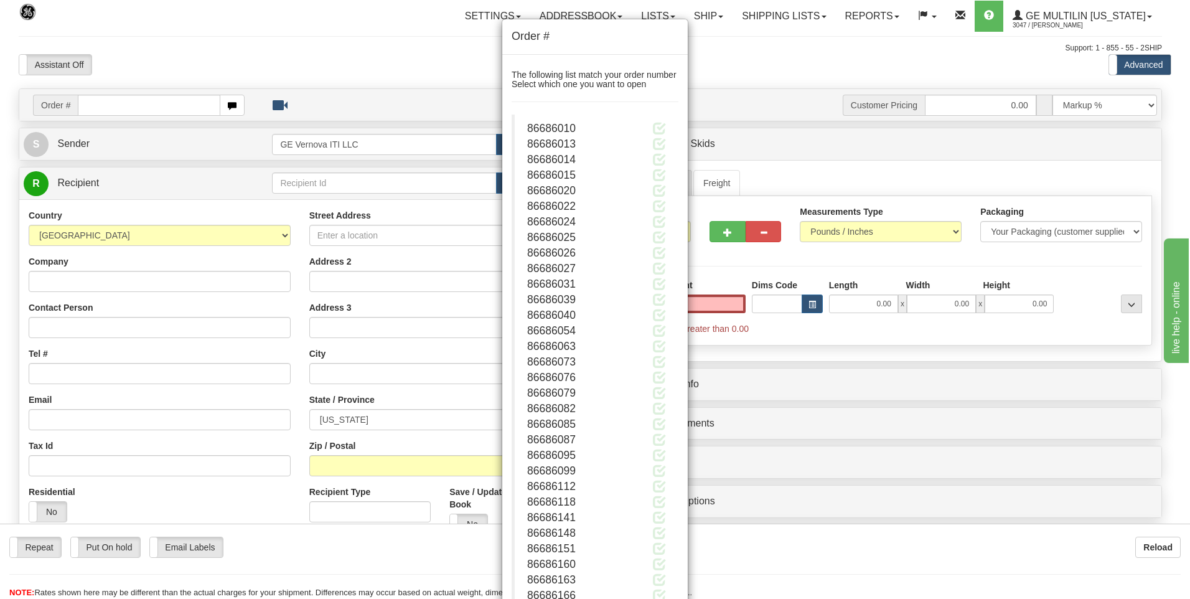
click button "Delete" at bounding box center [0, 0] width 0 height 0
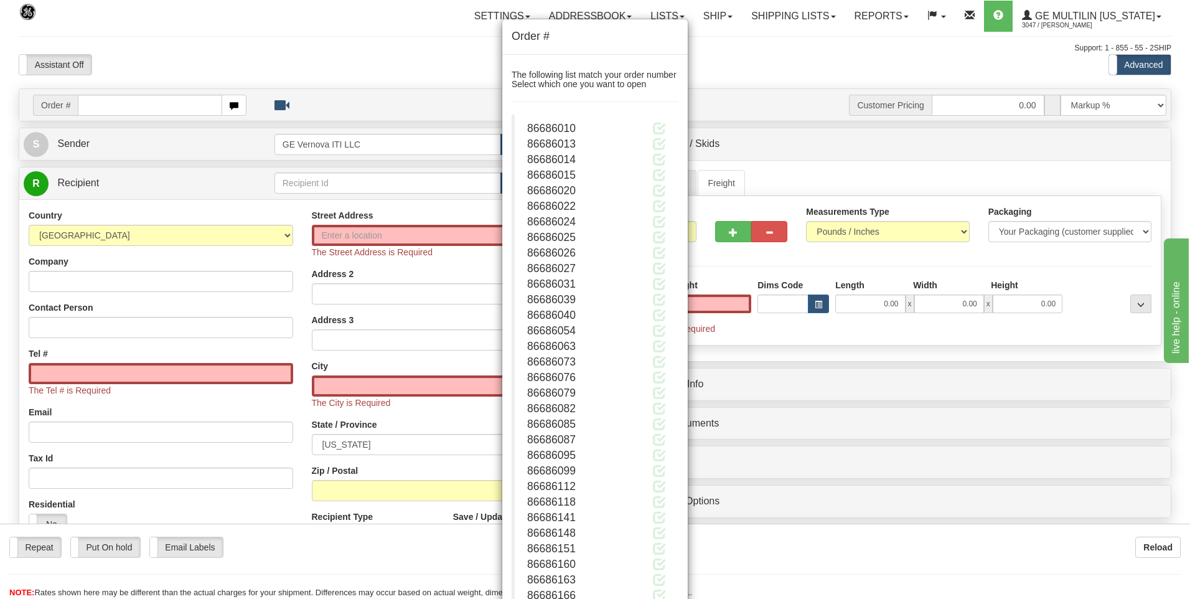
type input "0.00"
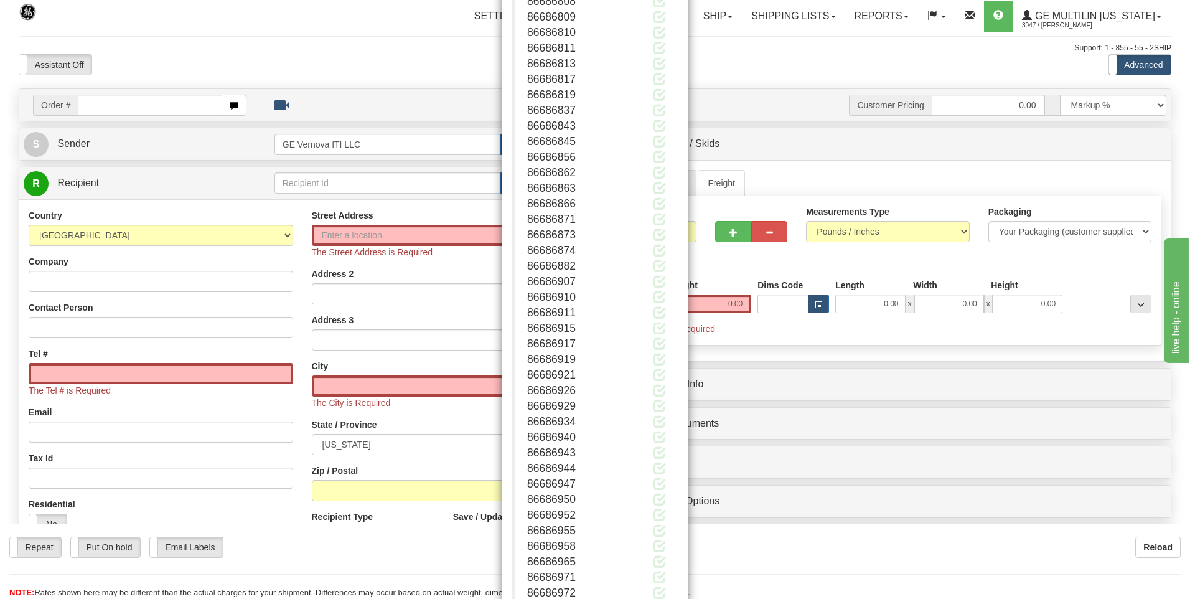
scroll to position [1523, 0]
click at [647, 558] on button "Close" at bounding box center [659, 559] width 39 height 21
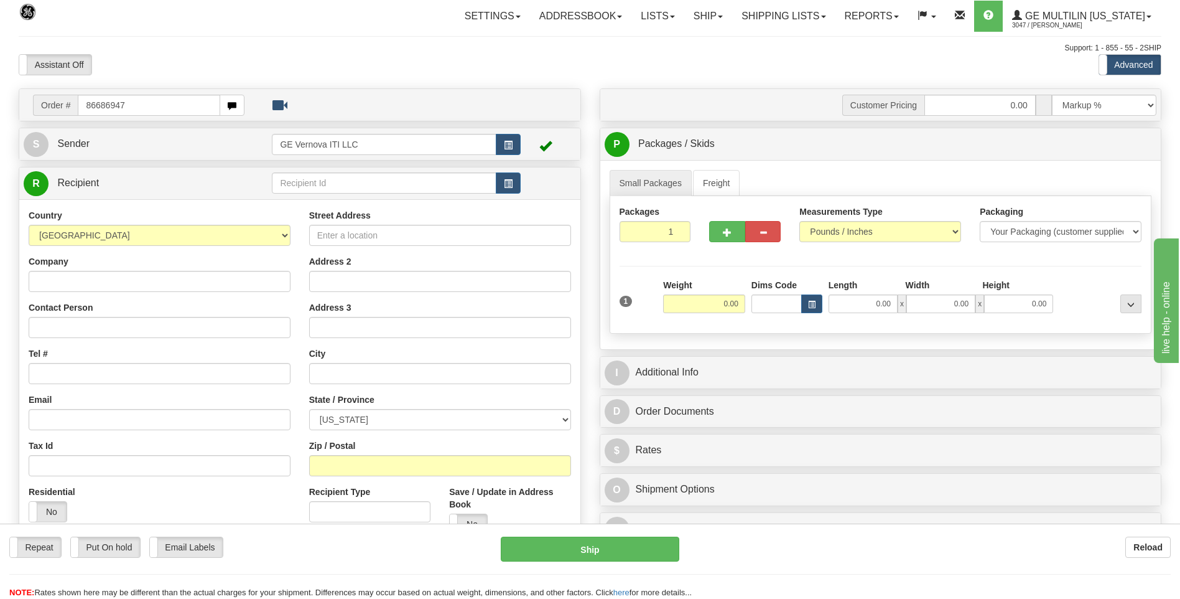
type input "86686947"
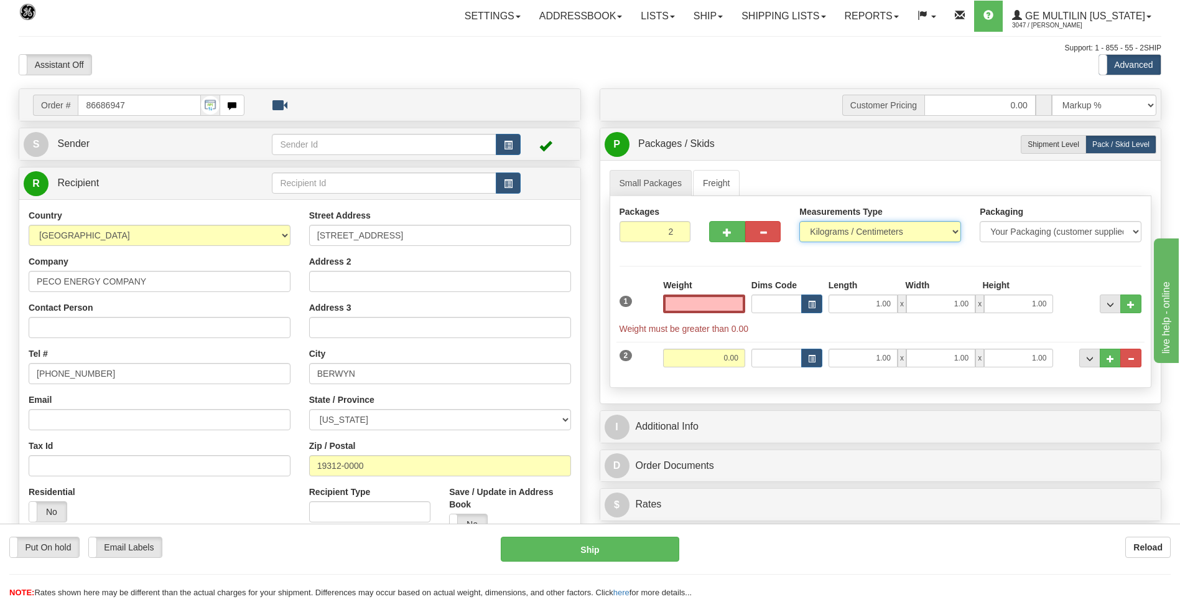
type input "0.00"
click at [836, 235] on select "Pounds / Inches Kilograms / Centimeters" at bounding box center [881, 231] width 162 height 21
select select "0"
click at [800, 221] on select "Pounds / Inches Kilograms / Centimeters" at bounding box center [881, 231] width 162 height 21
click at [1134, 355] on span "..." at bounding box center [1131, 358] width 7 height 7
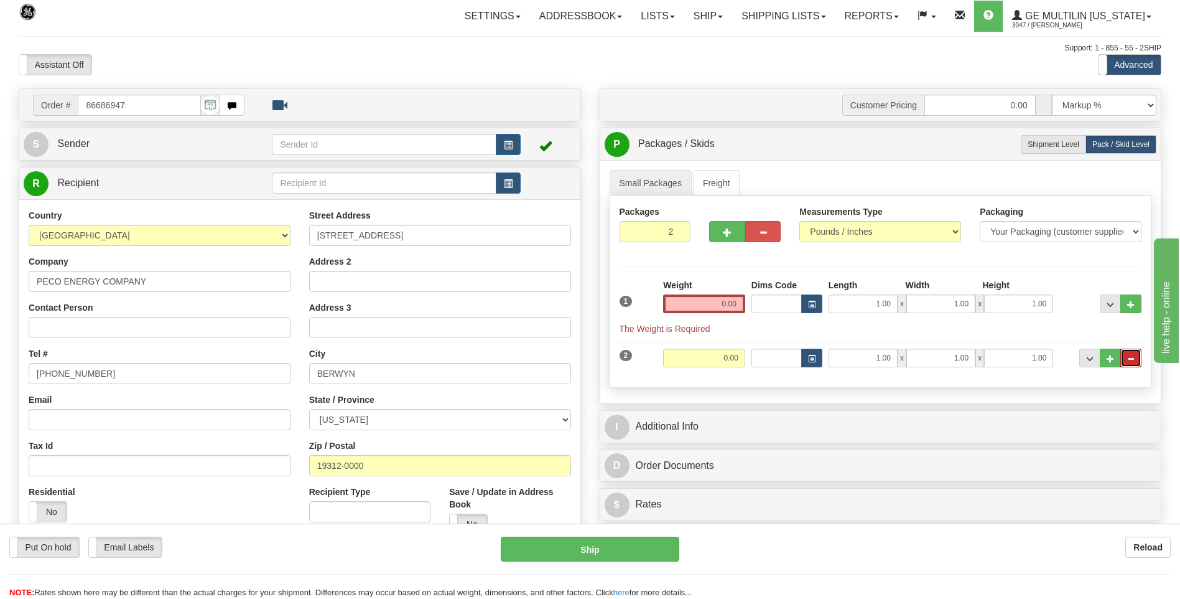
type input "1"
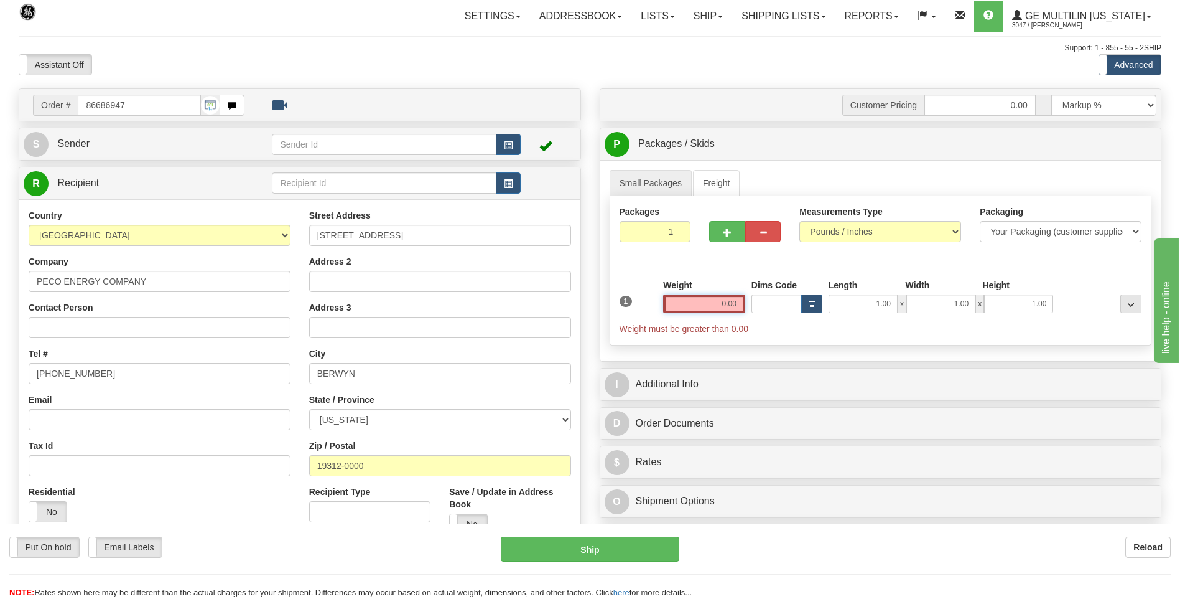
click at [734, 300] on input "0.00" at bounding box center [704, 303] width 82 height 19
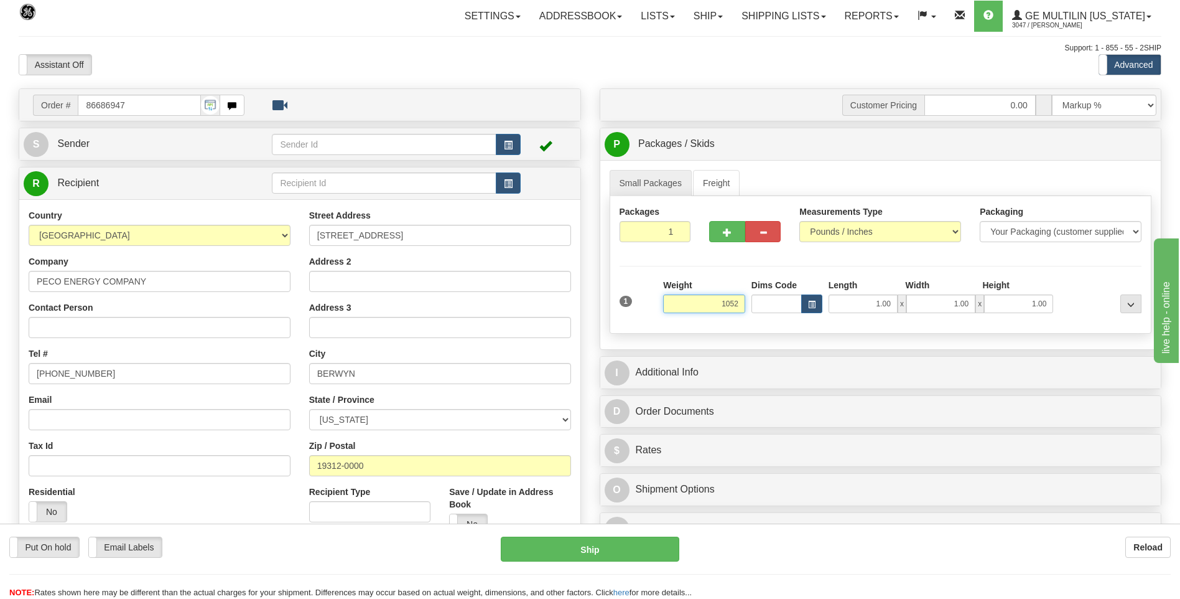
click button "Delete" at bounding box center [0, 0] width 0 height 0
type input "1052.00"
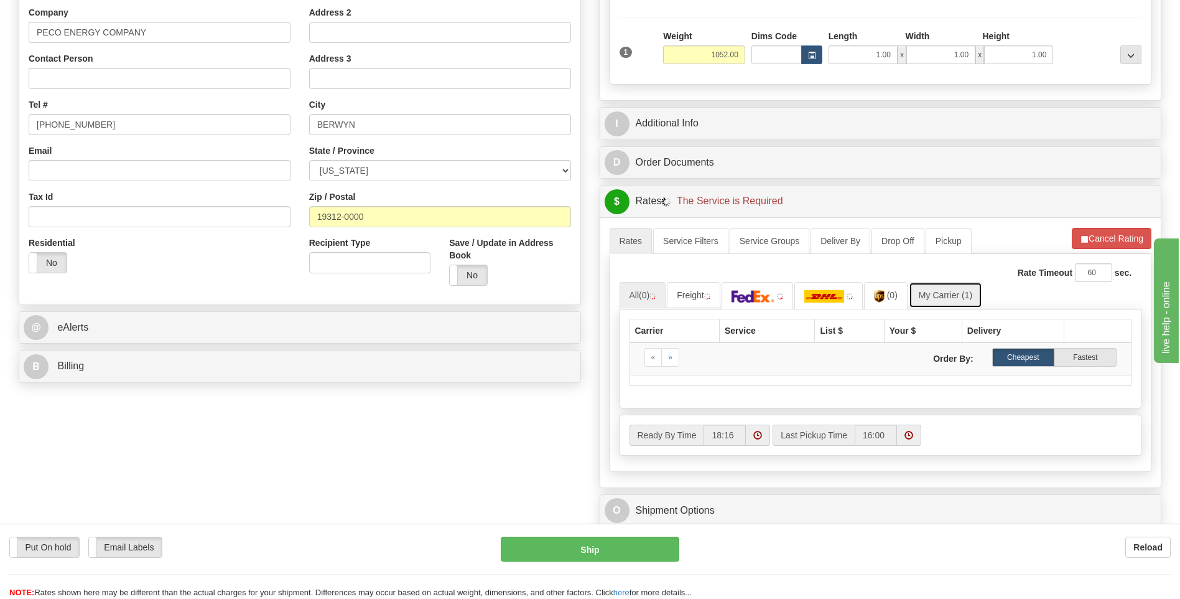
click at [945, 289] on link "My Carrier (1)" at bounding box center [945, 295] width 73 height 26
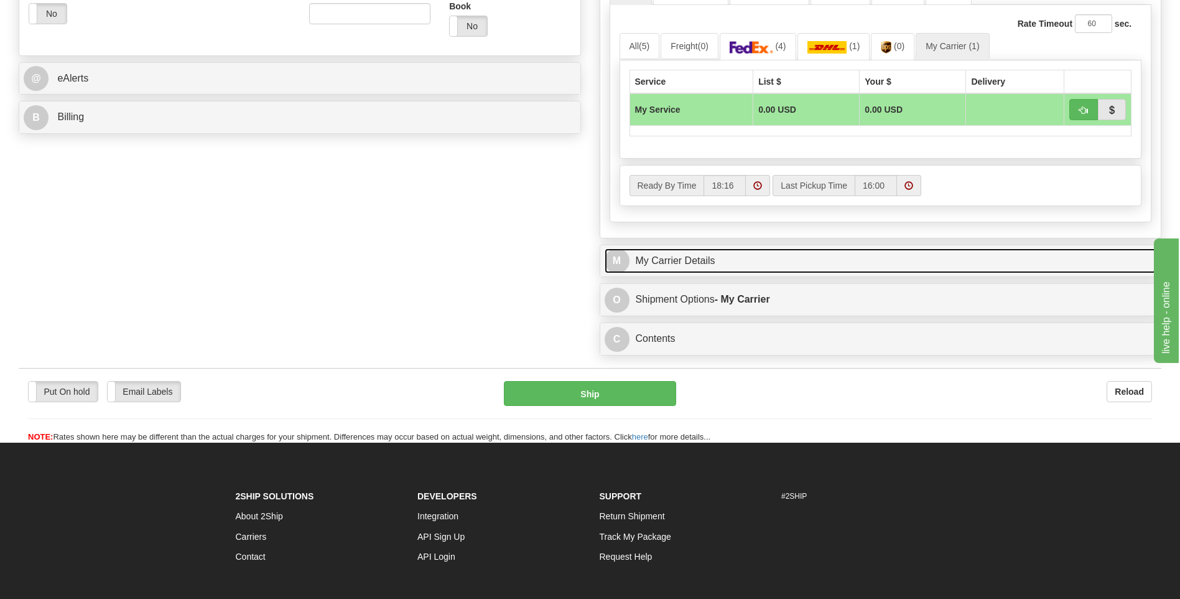
click at [735, 264] on link "M My Carrier Details" at bounding box center [881, 261] width 553 height 26
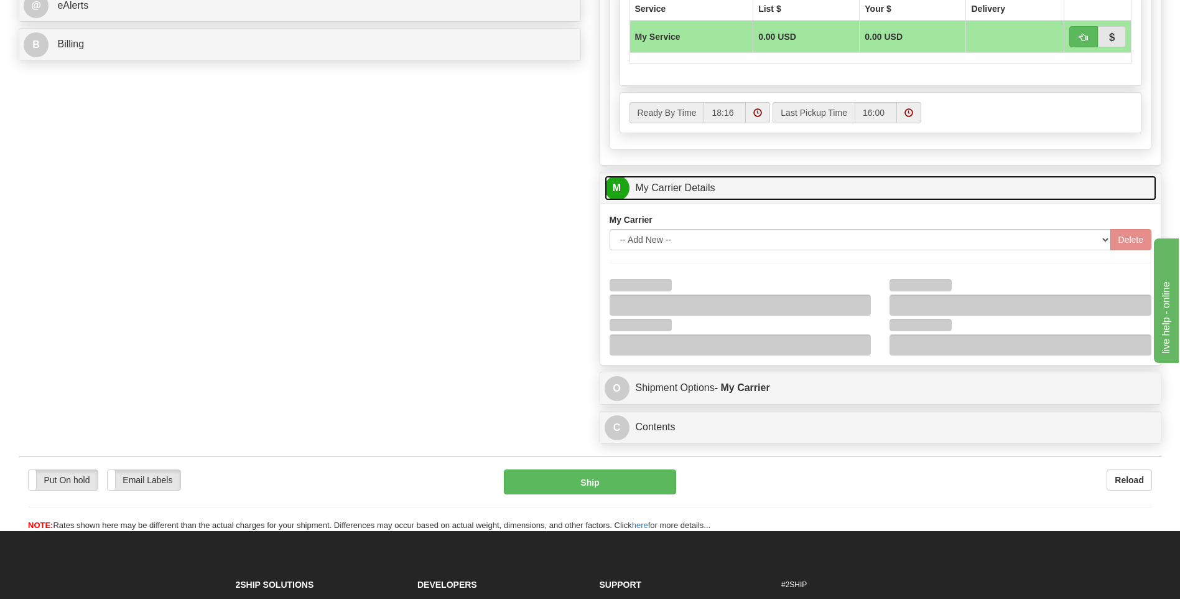
scroll to position [684, 0]
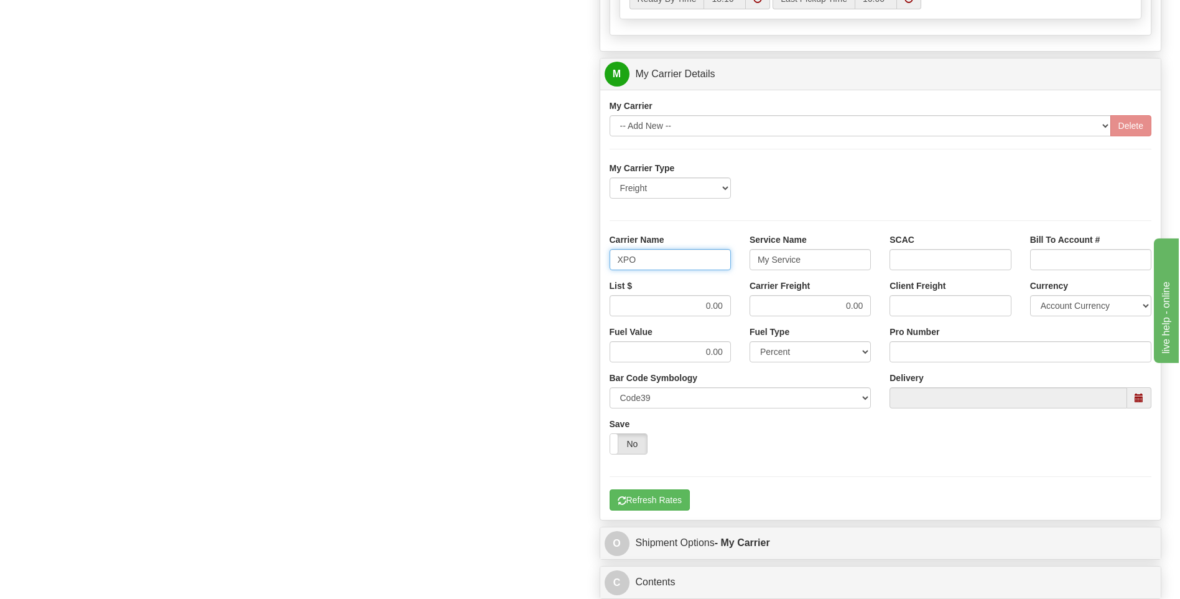
type input "XPO"
type input "LTL"
drag, startPoint x: 687, startPoint y: 307, endPoint x: 761, endPoint y: 314, distance: 74.4
click at [761, 314] on div "List $ 0.00 Carrier Freight 0.00 Client Freight Currency Account Currency ARN A…" at bounding box center [880, 302] width 561 height 46
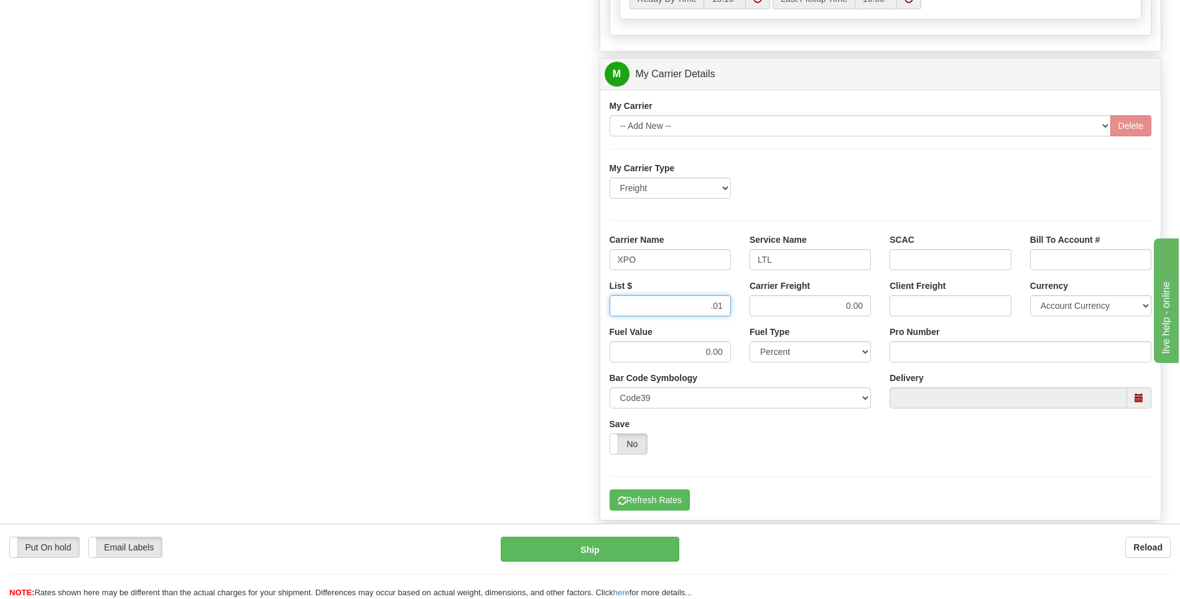
type input ".01"
click at [911, 356] on input "Pro Number" at bounding box center [1021, 351] width 262 height 21
type input "251-257510"
click at [670, 497] on button "Refresh Rates" at bounding box center [650, 499] width 80 height 21
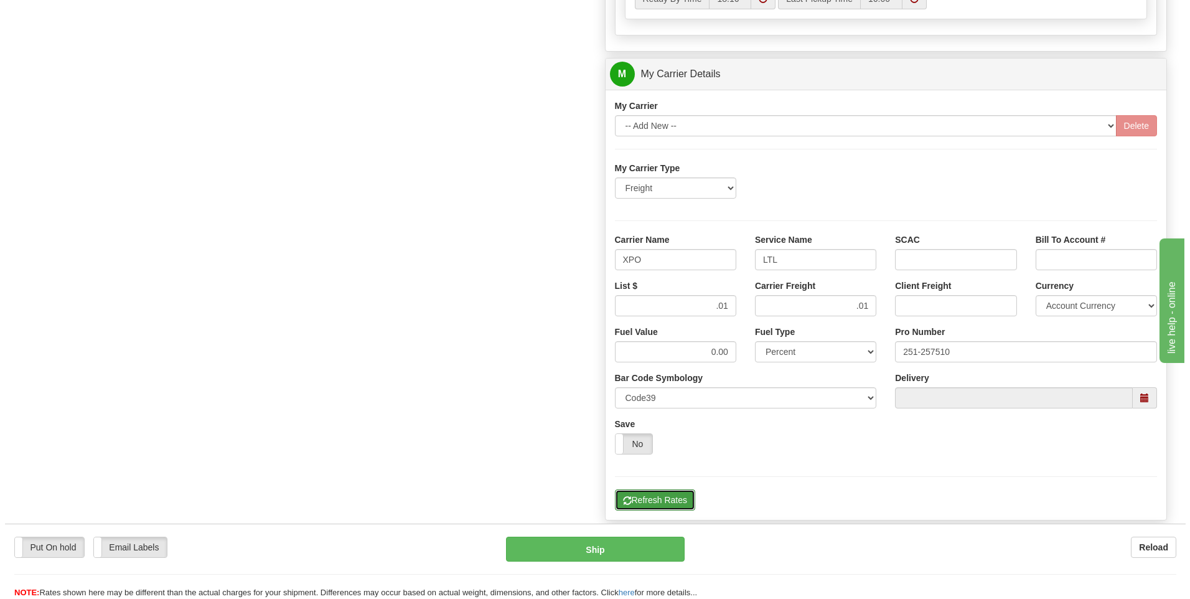
scroll to position [279, 0]
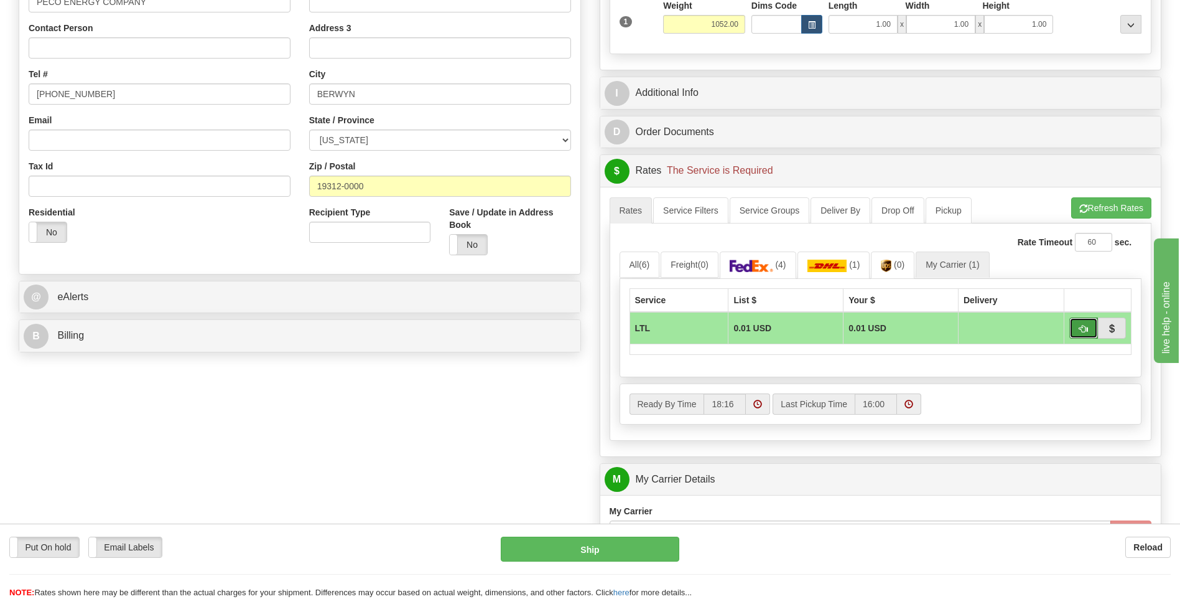
click at [1080, 324] on button "button" at bounding box center [1084, 327] width 29 height 21
type input "00"
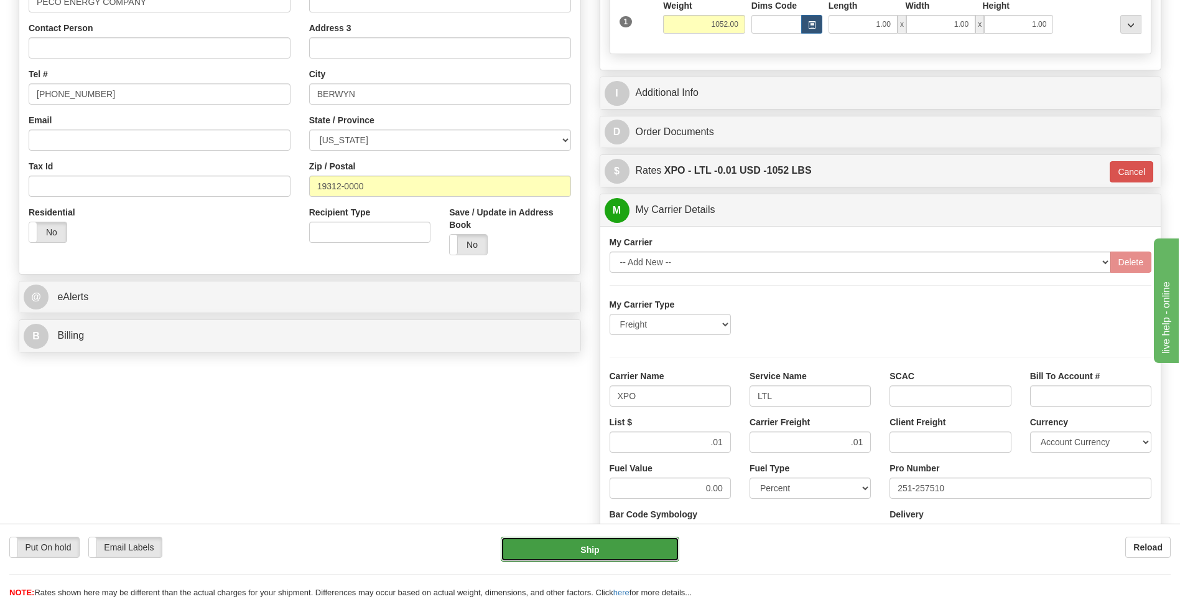
click at [636, 548] on button "Ship" at bounding box center [590, 548] width 178 height 25
